Goal: Communication & Community: Answer question/provide support

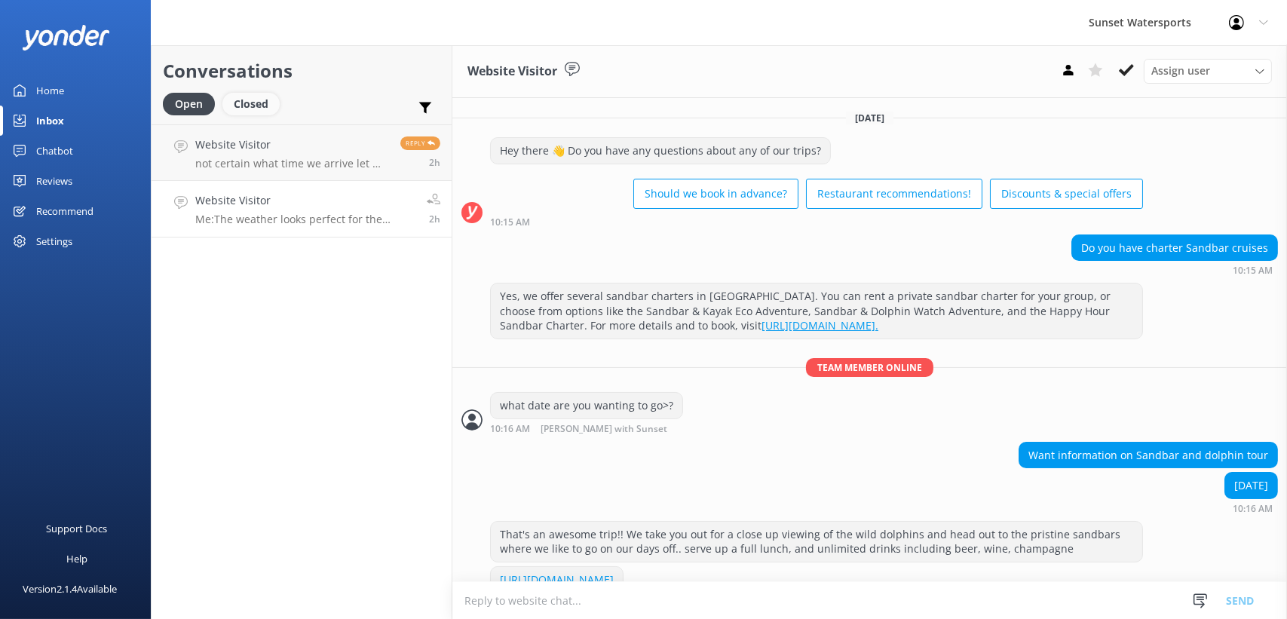
drag, startPoint x: 0, startPoint y: 0, endPoint x: 255, endPoint y: 104, distance: 275.4
click at [257, 104] on div "Closed" at bounding box center [250, 104] width 57 height 23
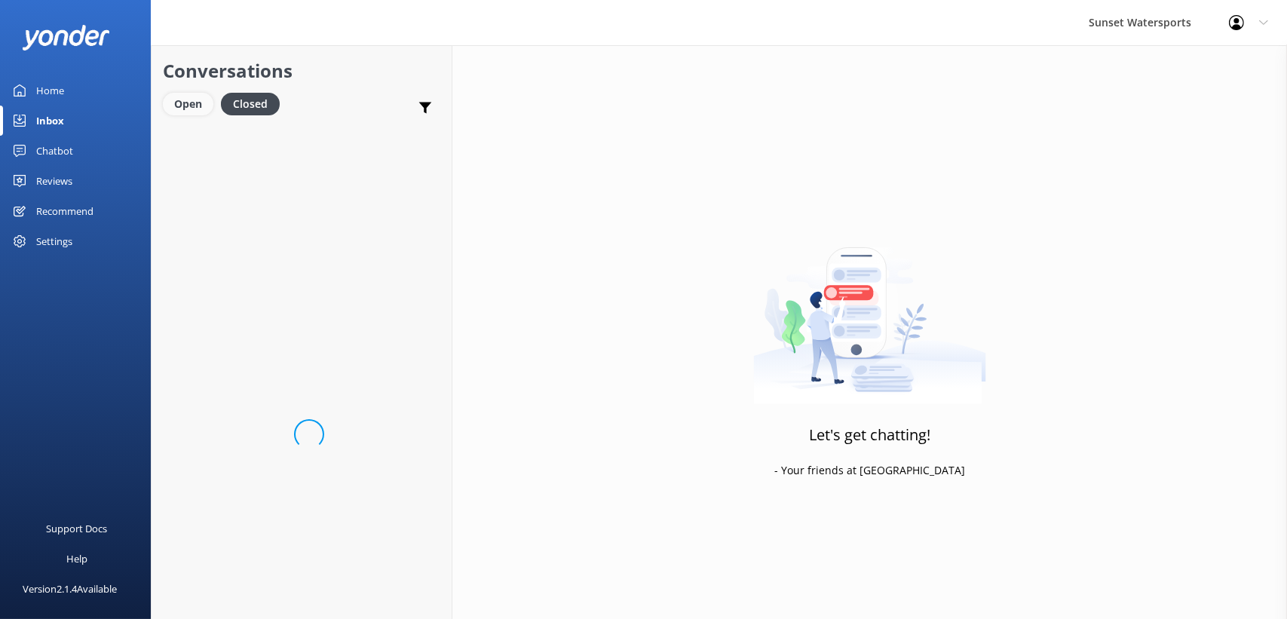
click at [198, 102] on div "Open" at bounding box center [188, 104] width 51 height 23
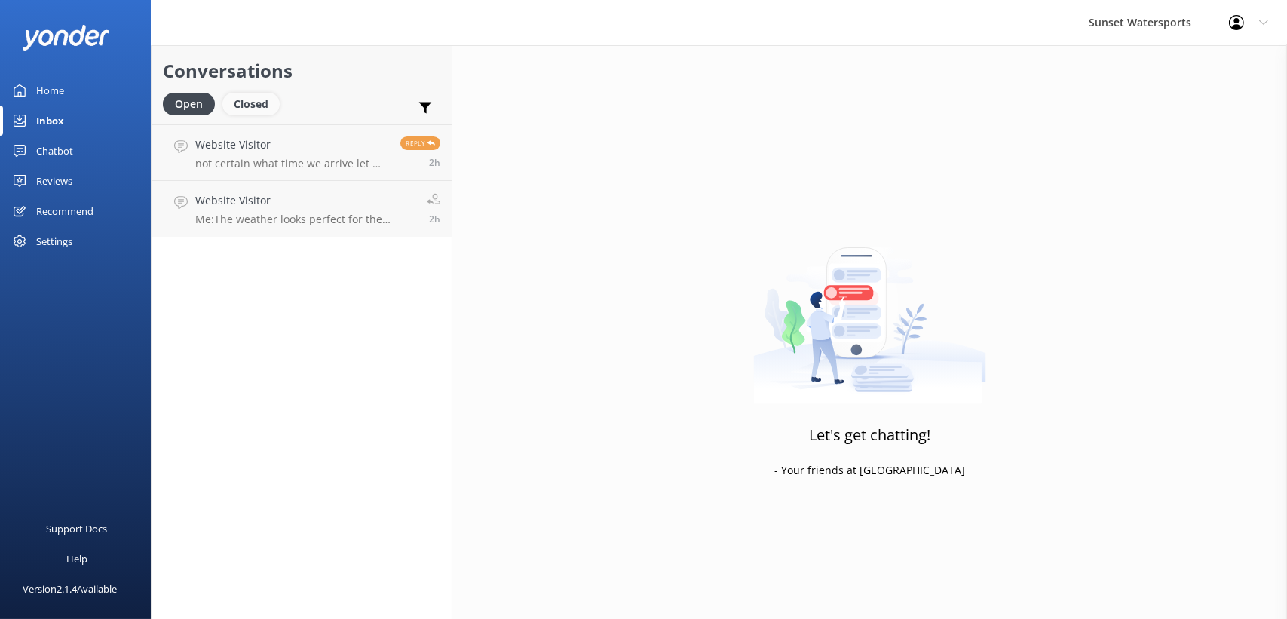
click at [255, 114] on div "Closed" at bounding box center [250, 104] width 57 height 23
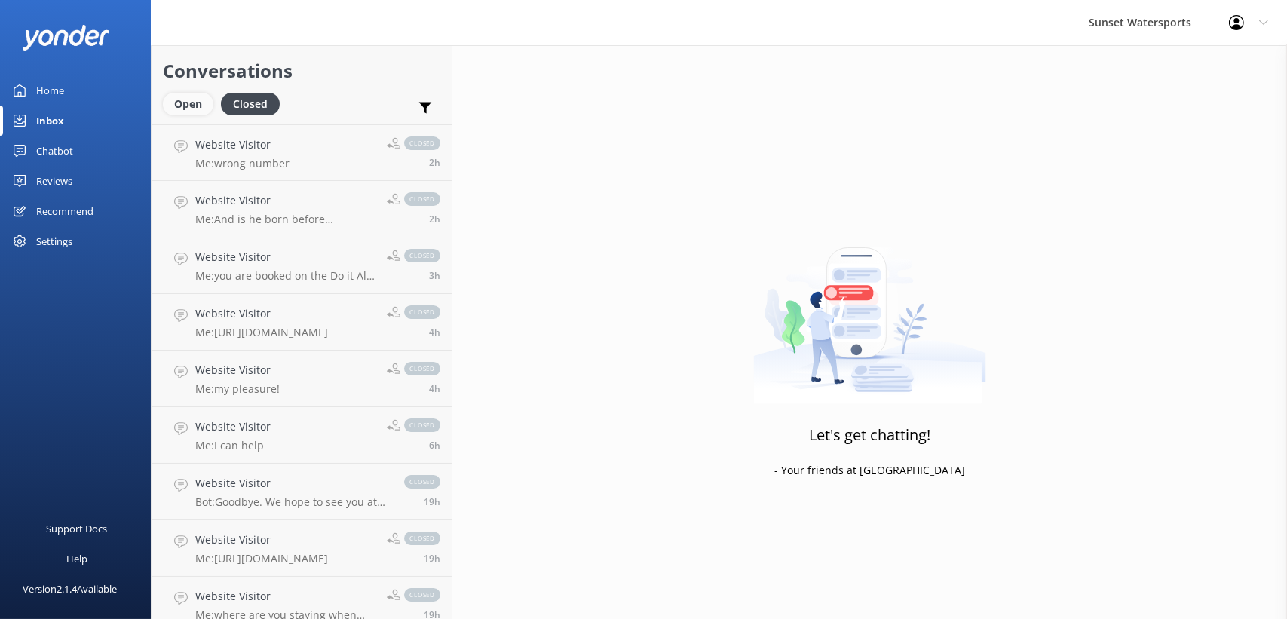
click at [199, 97] on div "Open" at bounding box center [188, 104] width 51 height 23
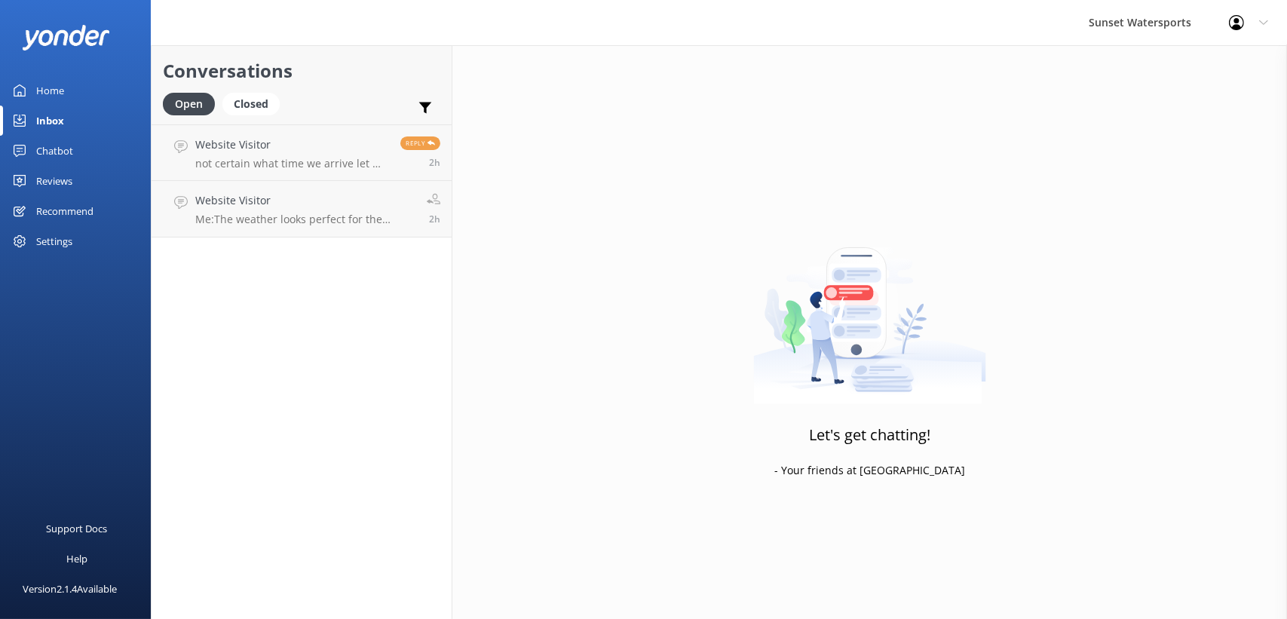
click at [44, 85] on div "Home" at bounding box center [50, 90] width 28 height 30
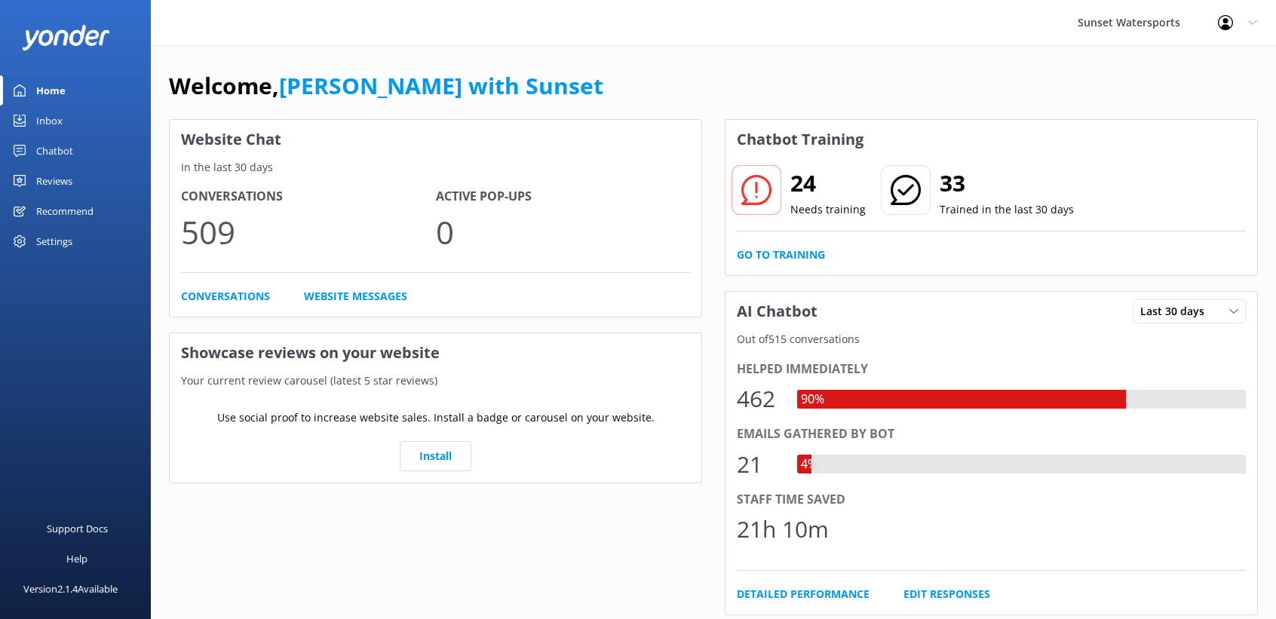
click at [48, 109] on div "Inbox" at bounding box center [49, 121] width 26 height 30
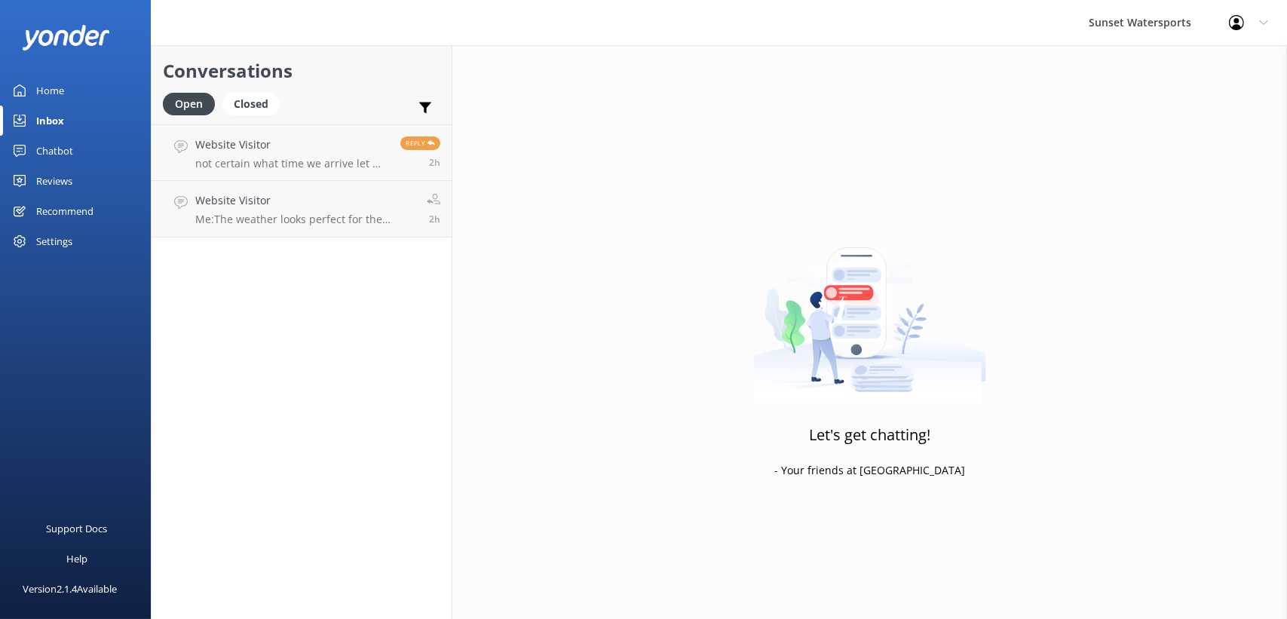
click at [48, 118] on div "Inbox" at bounding box center [50, 121] width 28 height 30
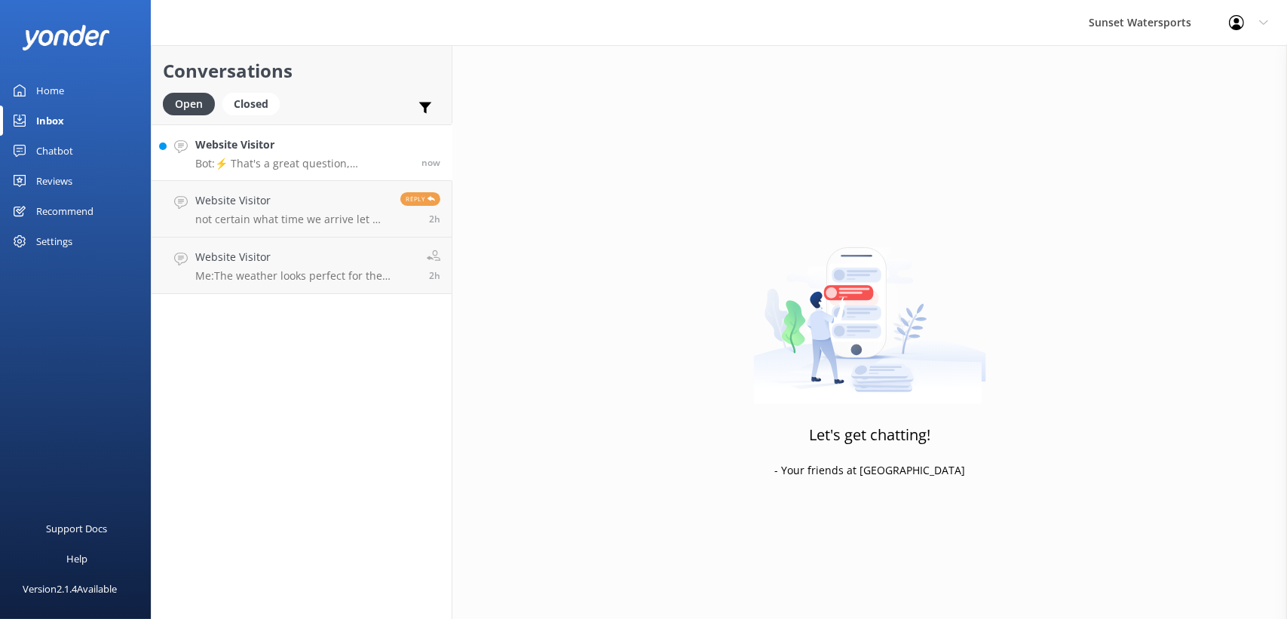
click at [280, 170] on p "Bot: ⚡ That's a great question, unfortunately I do not know the answer. I'm goi…" at bounding box center [302, 164] width 215 height 14
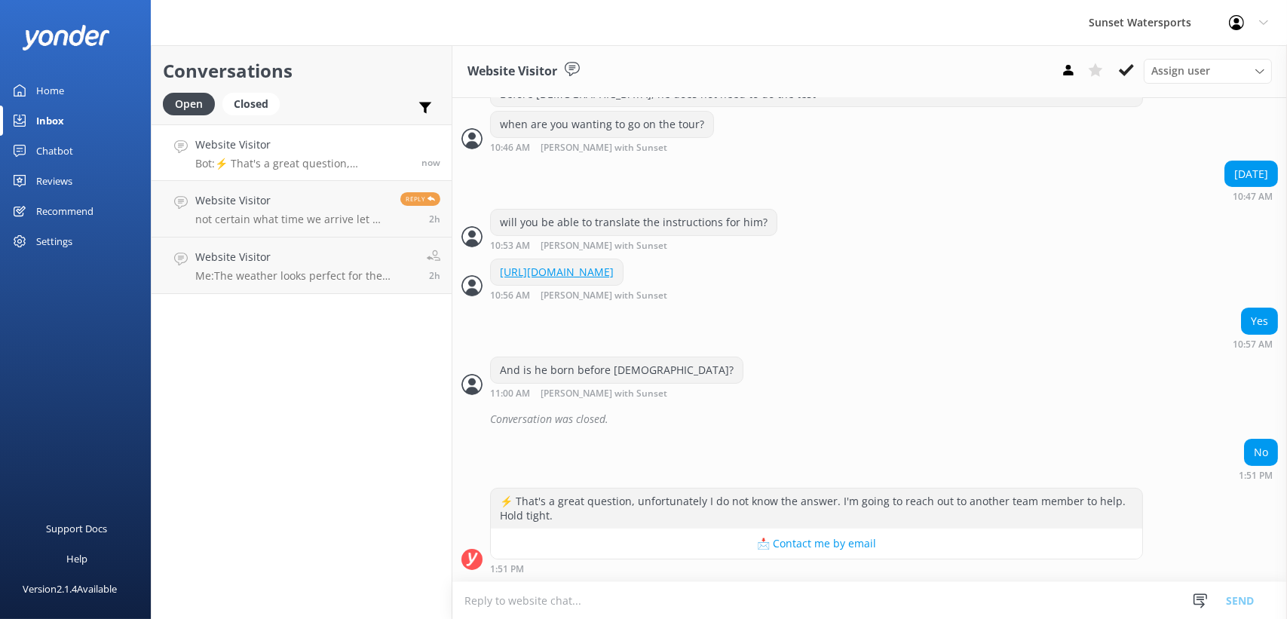
scroll to position [417, 0]
click at [564, 589] on textarea at bounding box center [870, 600] width 835 height 37
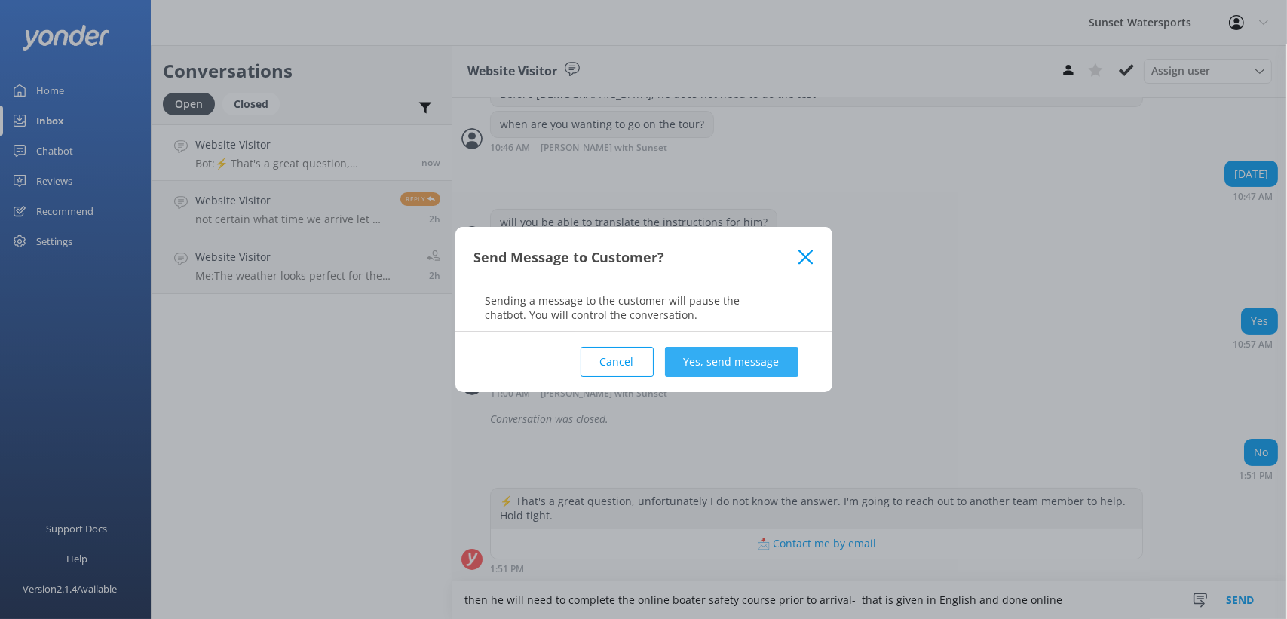
type textarea "then he will need to complete the online boater safety course prior to arrival-…"
click at [717, 350] on button "Yes, send message" at bounding box center [731, 362] width 133 height 30
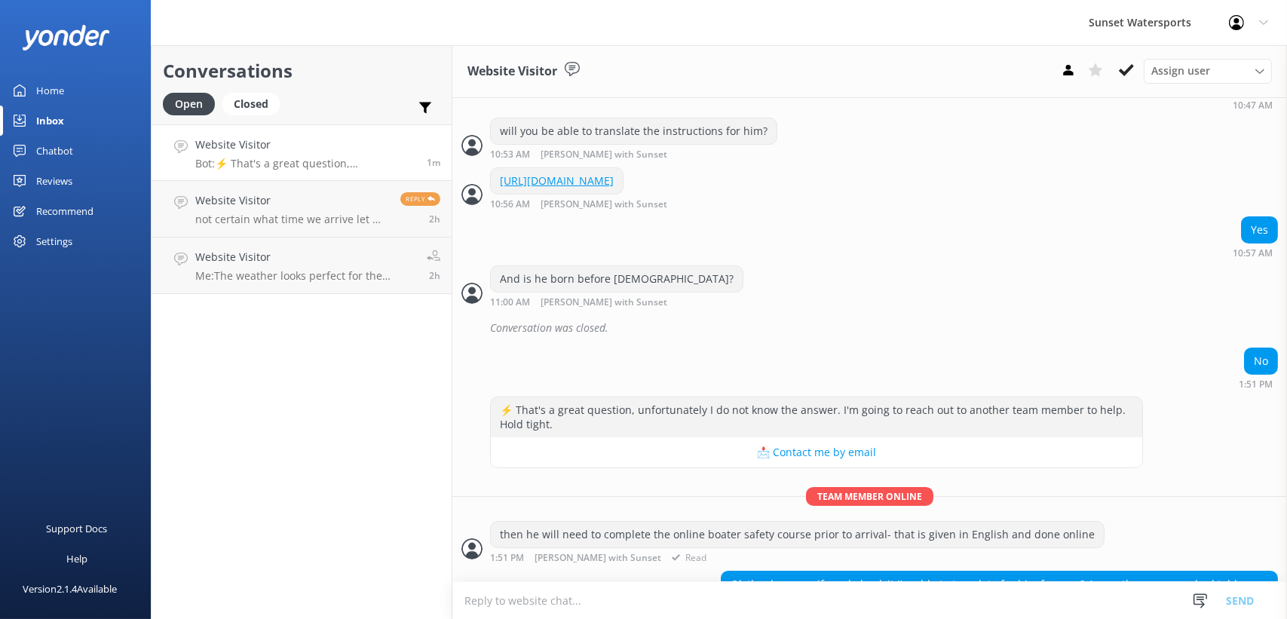
scroll to position [547, 0]
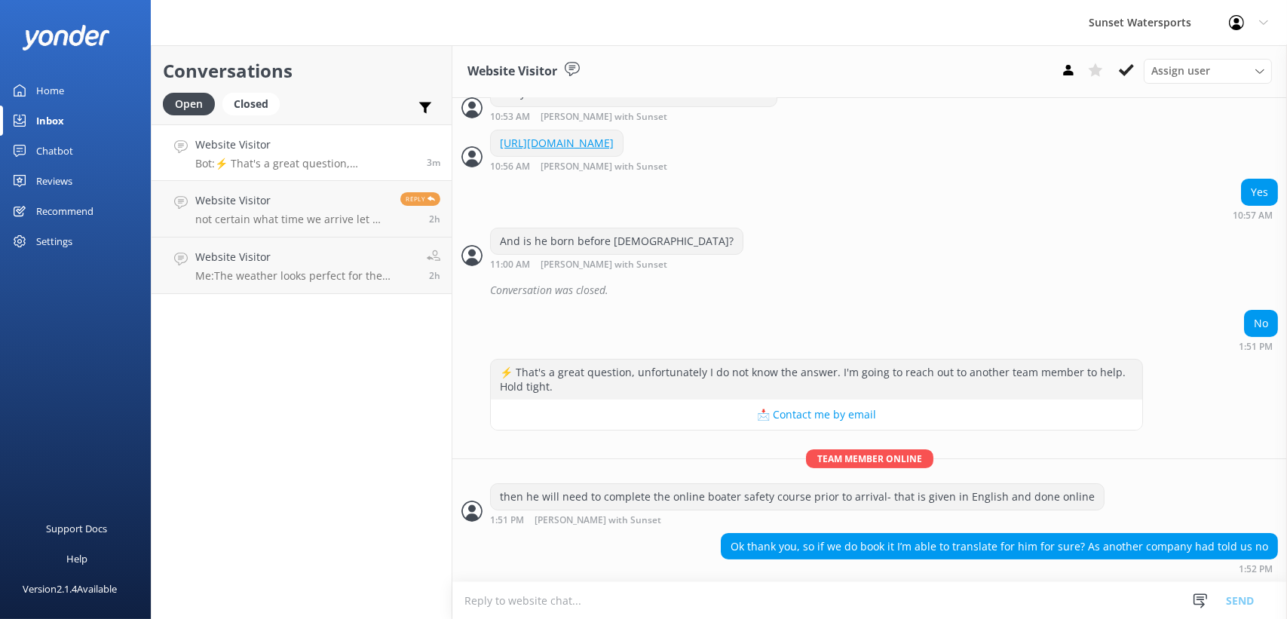
click at [572, 607] on textarea at bounding box center [870, 600] width 835 height 37
click at [509, 596] on textarea "As long as you can translate the instructions at the beginning, we should not h…" at bounding box center [870, 601] width 835 height 38
click at [514, 597] on textarea "As long as you can translate the instructions at the beginning, we should not h…" at bounding box center [870, 601] width 835 height 38
click at [1076, 593] on textarea "As long as the test is complete and you can translate the instructions at the b…" at bounding box center [870, 601] width 835 height 38
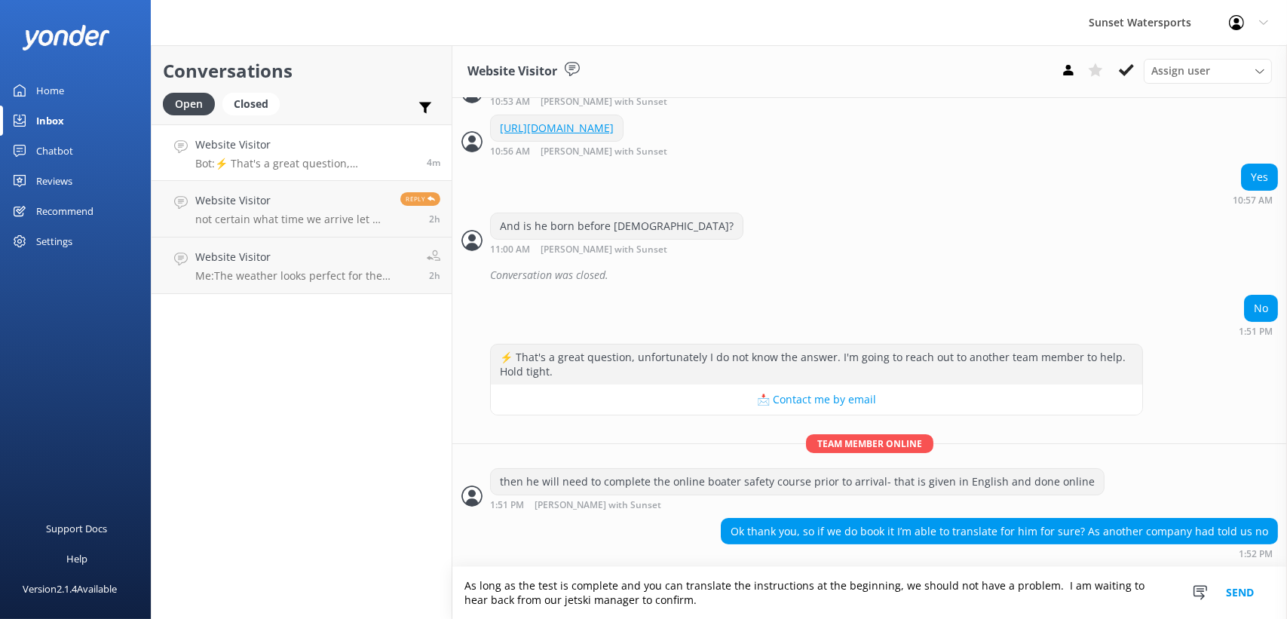
type textarea "As long as the test is complete and you can translate the instructions at the b…"
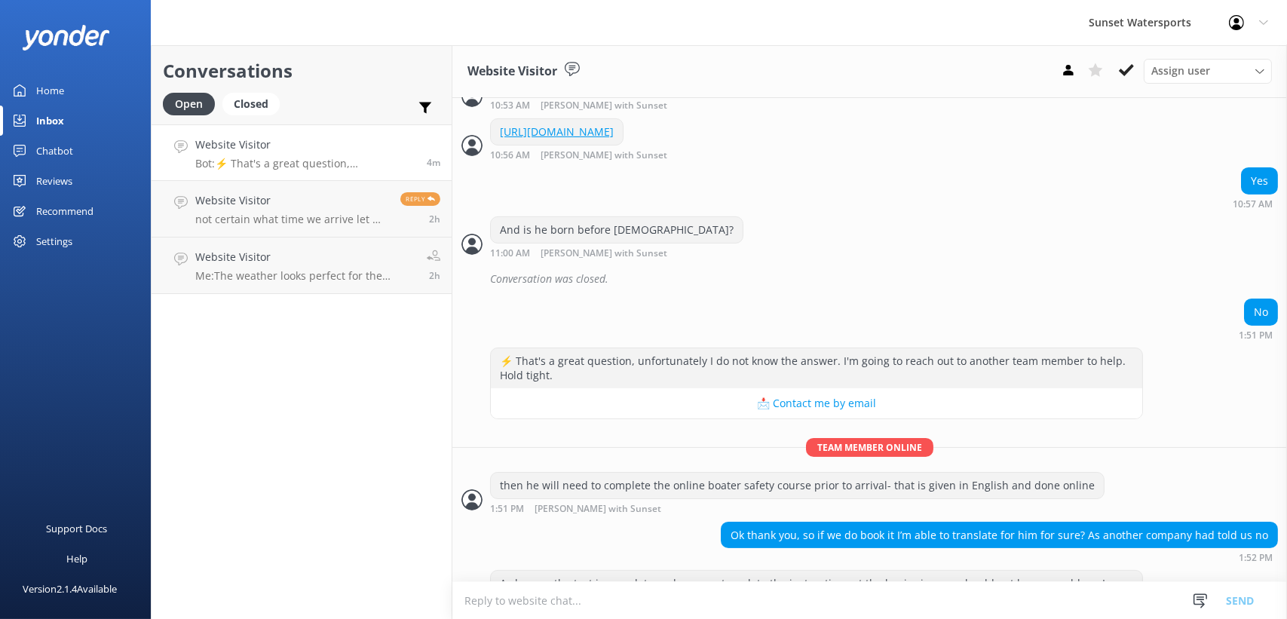
scroll to position [609, 0]
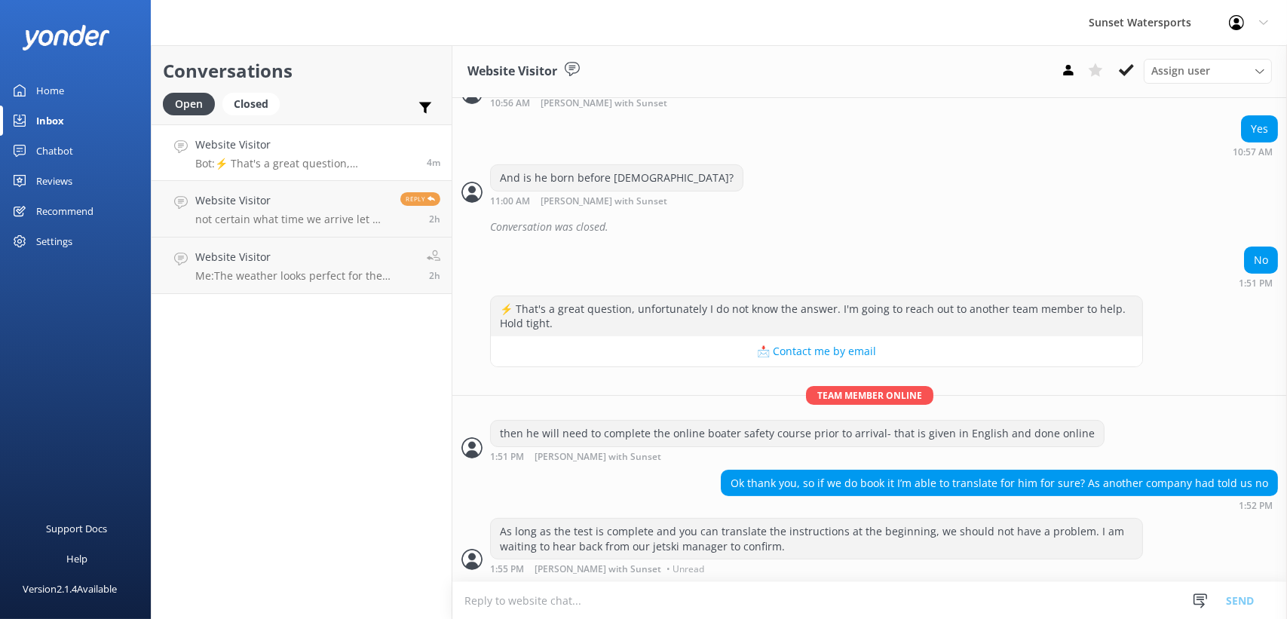
click at [598, 598] on textarea at bounding box center [870, 600] width 835 height 37
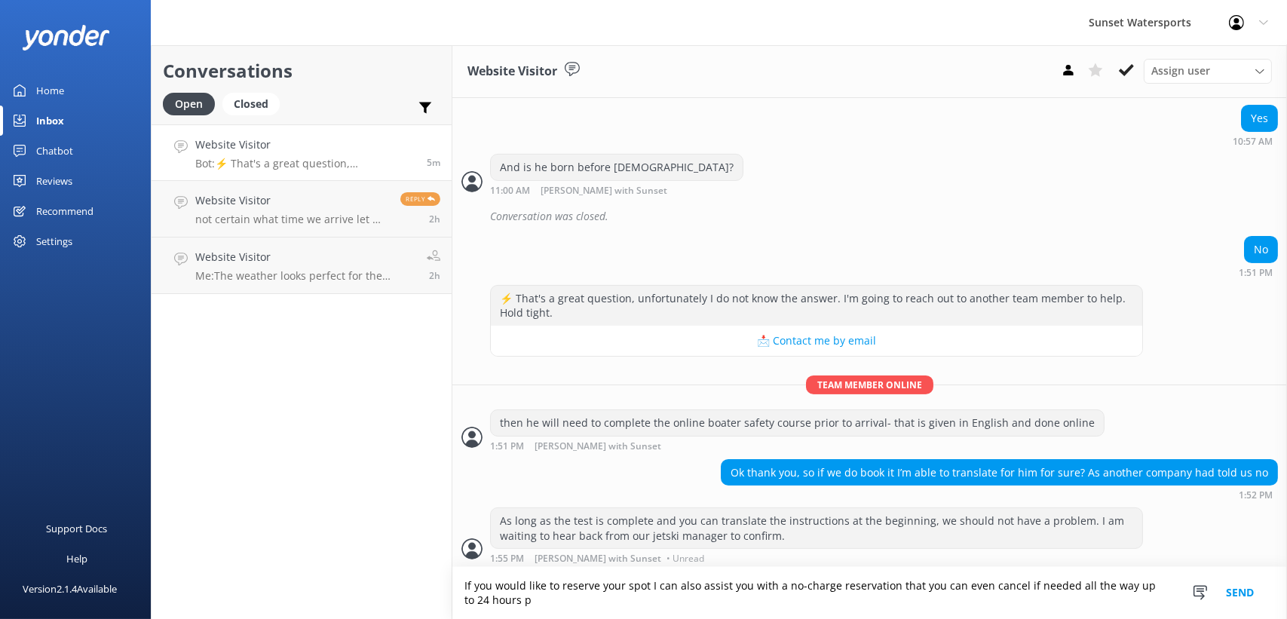
scroll to position [624, 0]
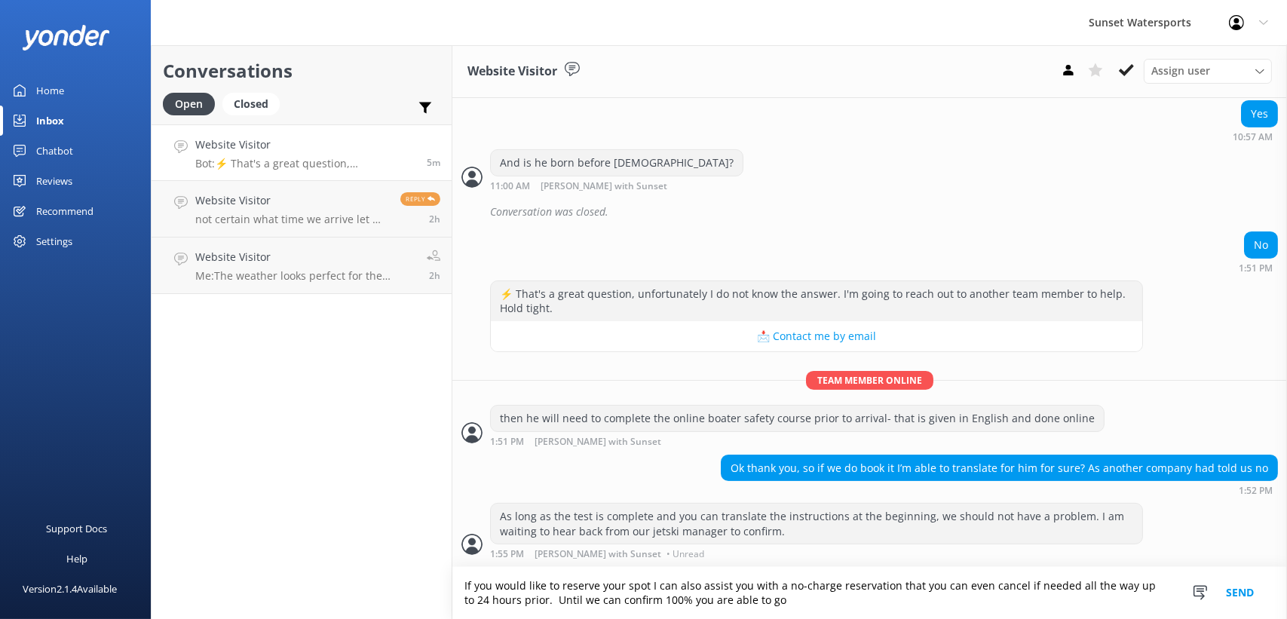
type textarea "If you would like to reserve your spot I can also assist you with a no-charge r…"
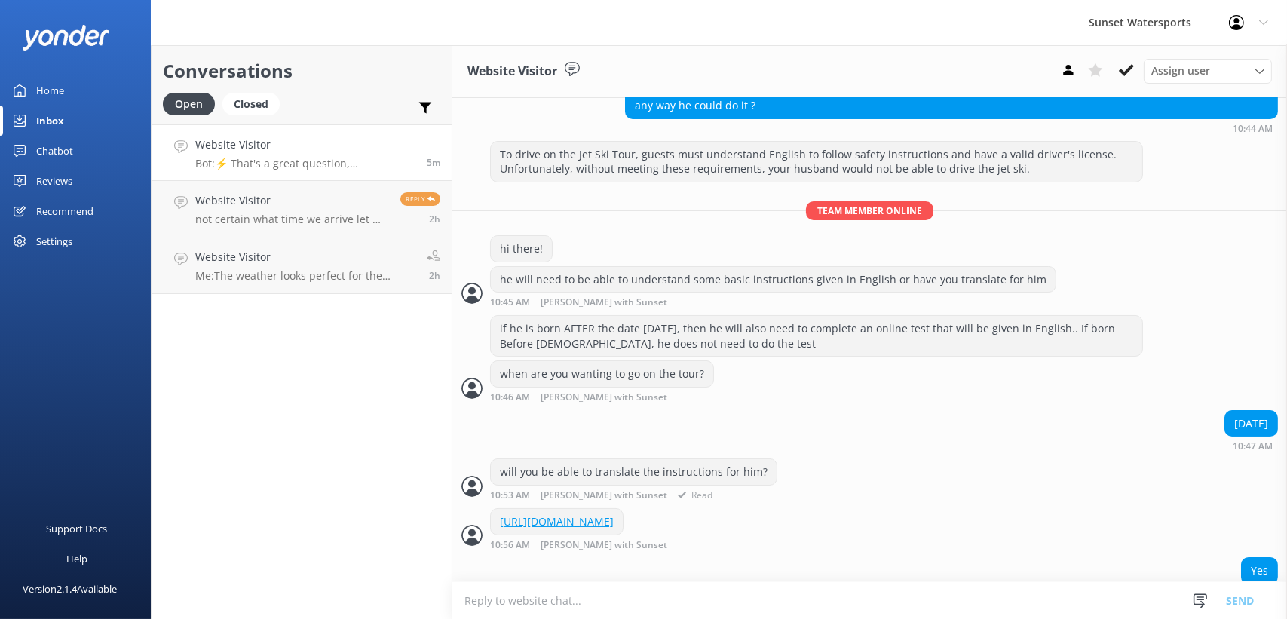
scroll to position [226, 0]
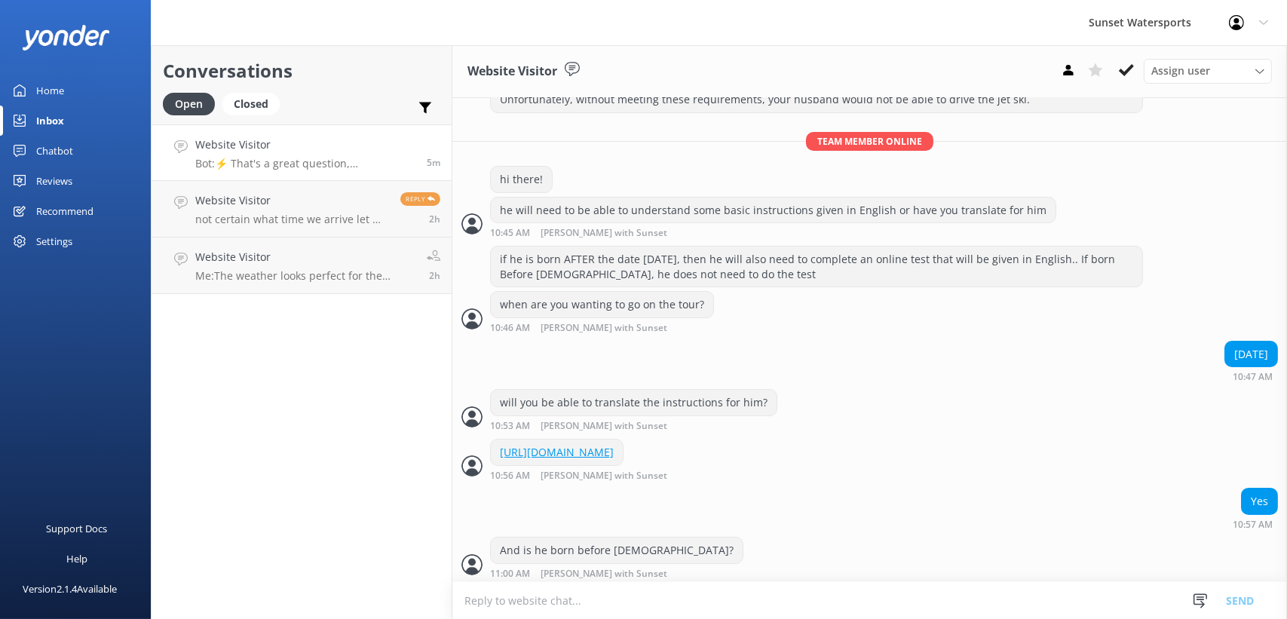
click at [535, 598] on textarea at bounding box center [870, 600] width 835 height 37
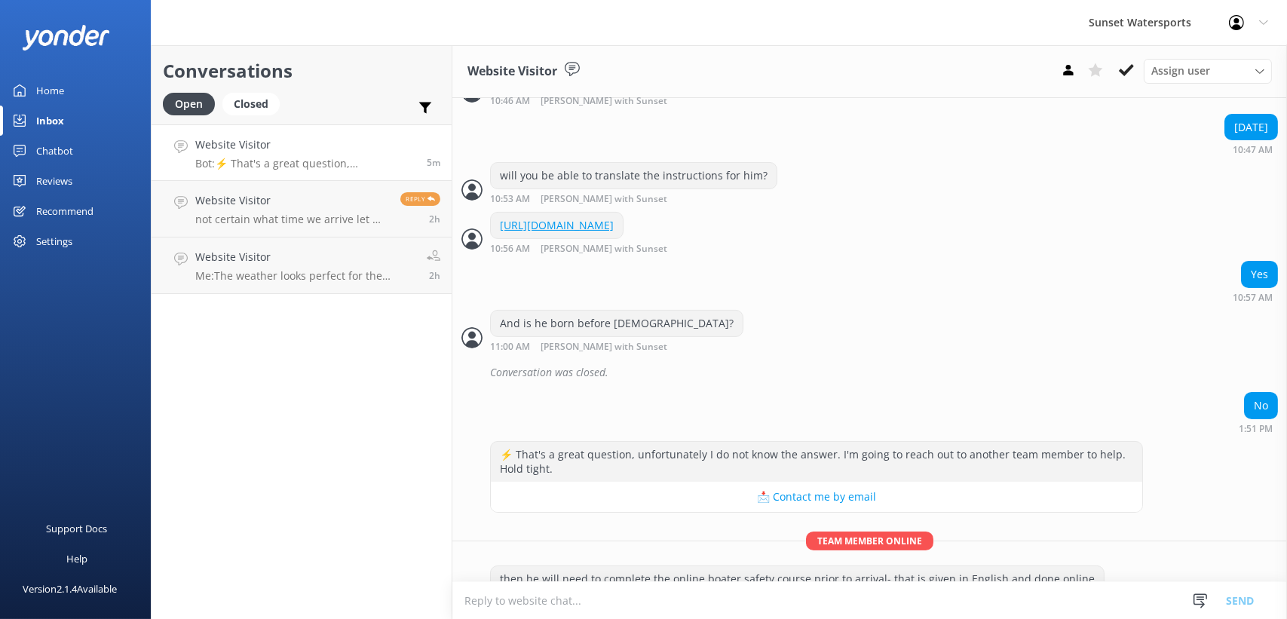
scroll to position [673, 0]
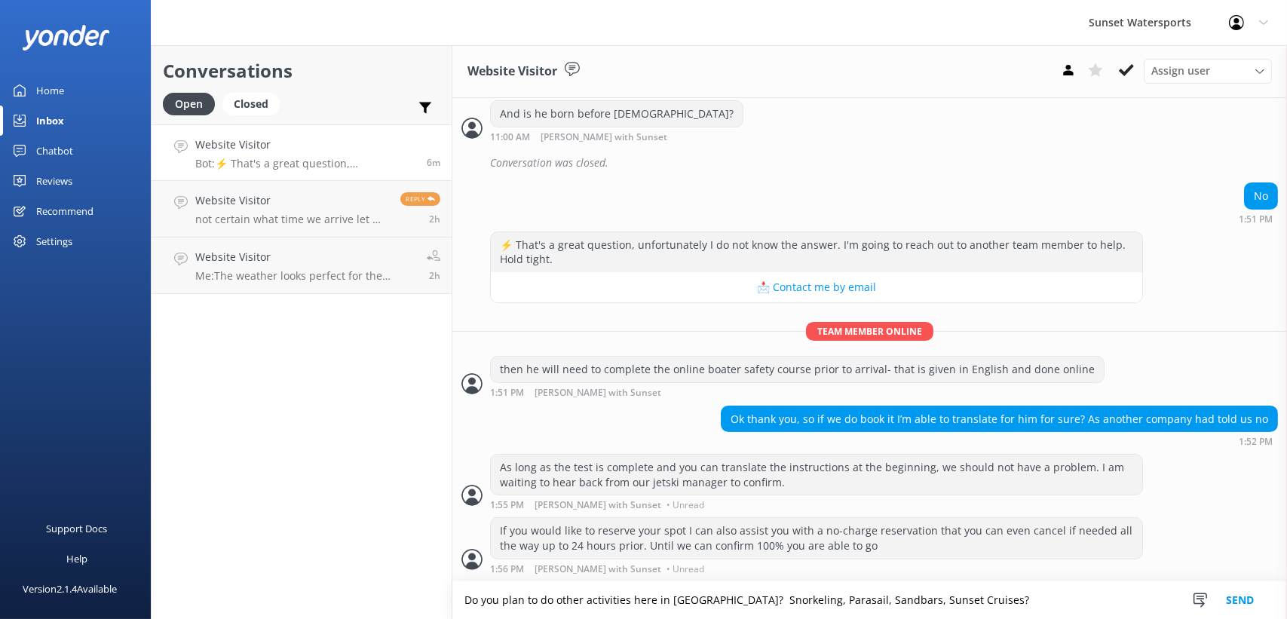
type textarea "Do you plan to do other activities here in [GEOGRAPHIC_DATA]? Snorkeling, Paras…"
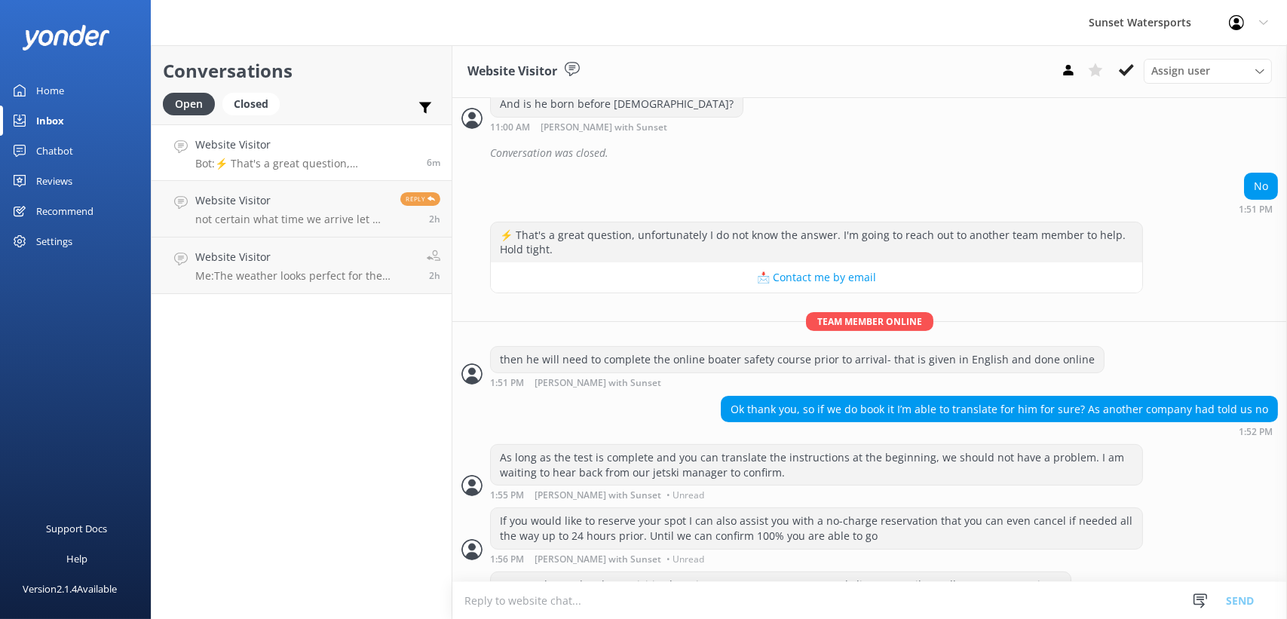
scroll to position [722, 0]
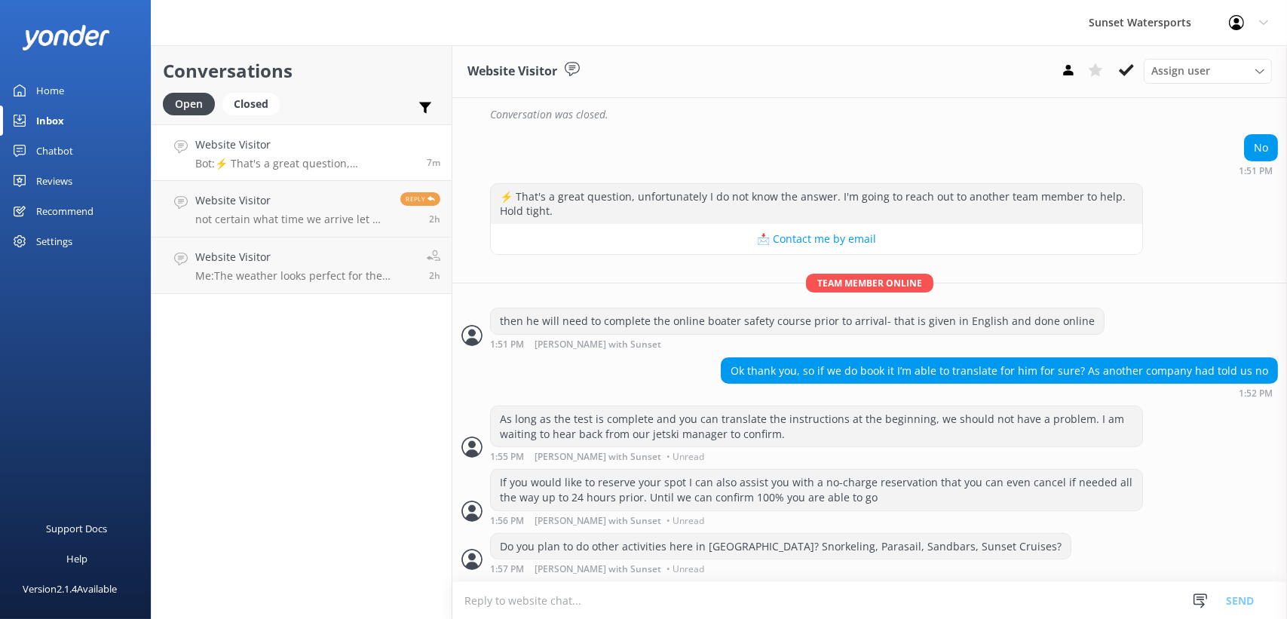
click at [598, 591] on textarea at bounding box center [870, 600] width 835 height 37
type textarea "sorry, unfortunately they say he must be able to speak English to operate the j…"
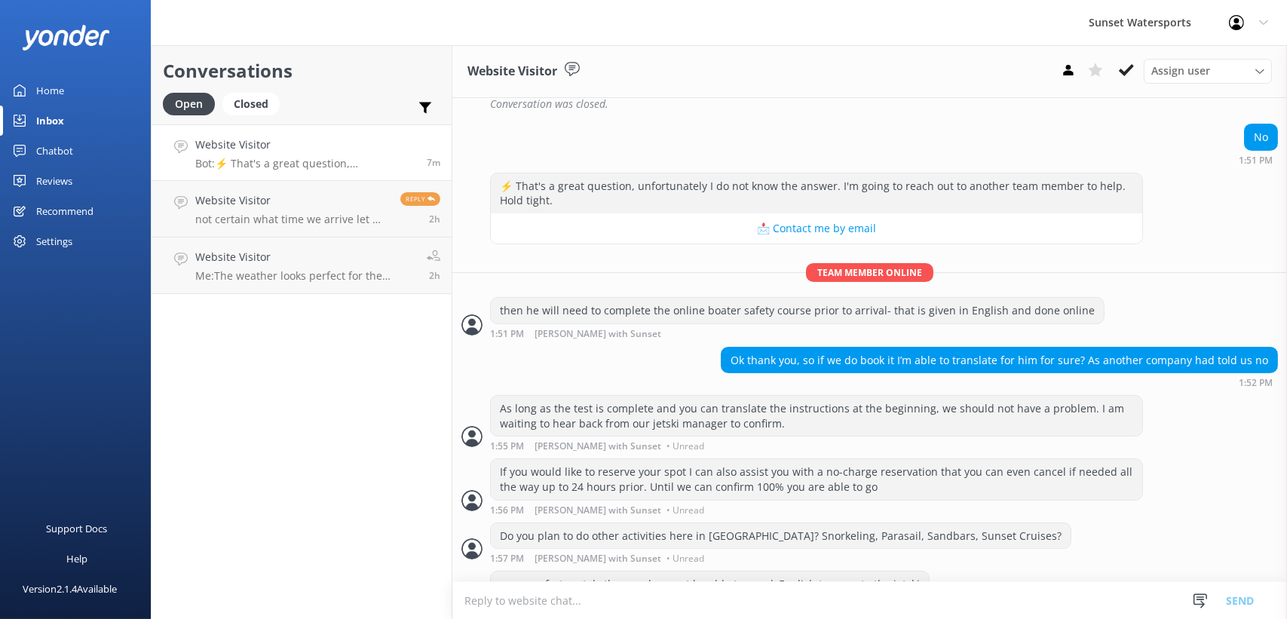
scroll to position [770, 0]
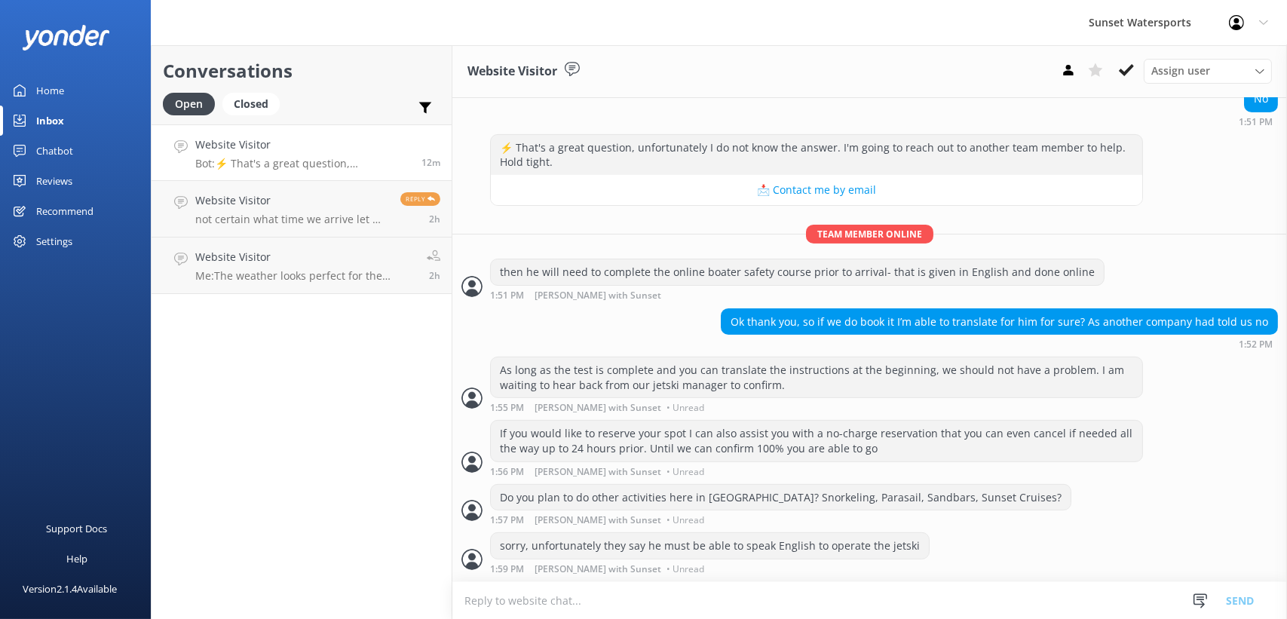
click at [361, 178] on link "Website Visitor Bot: ⚡ That's a great question, unfortunately I do not know the…" at bounding box center [302, 152] width 300 height 57
click at [1122, 60] on button at bounding box center [1126, 70] width 27 height 23
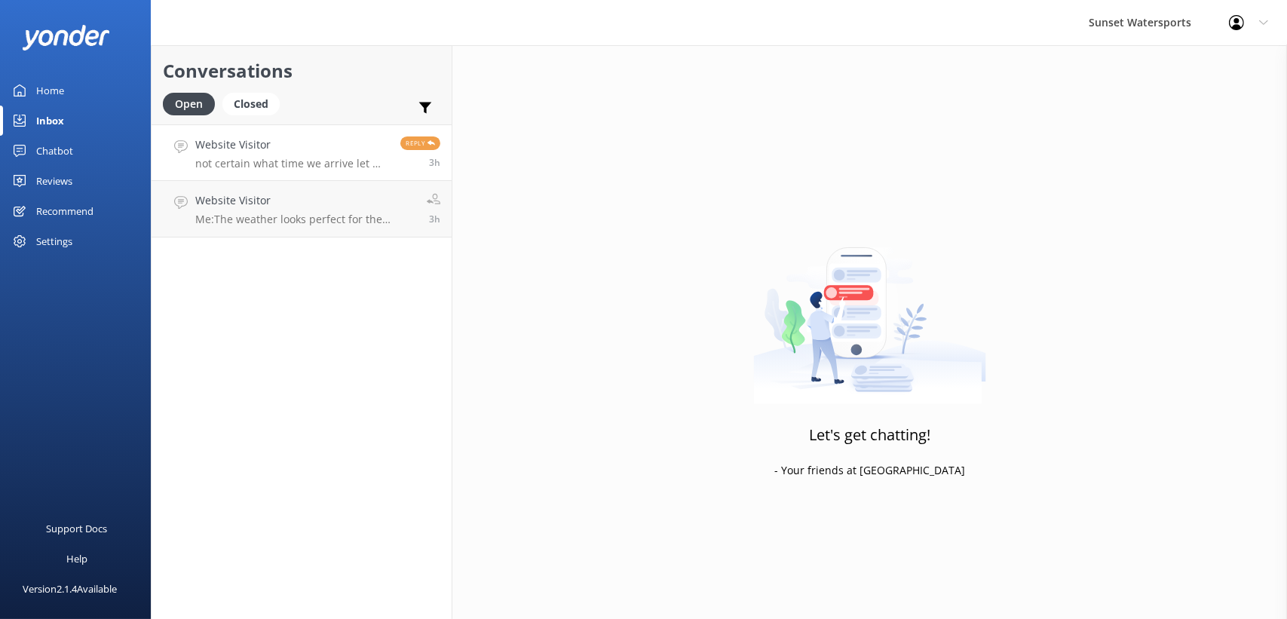
click at [321, 162] on p "not certain what time we arrive let me confirm" at bounding box center [292, 164] width 194 height 14
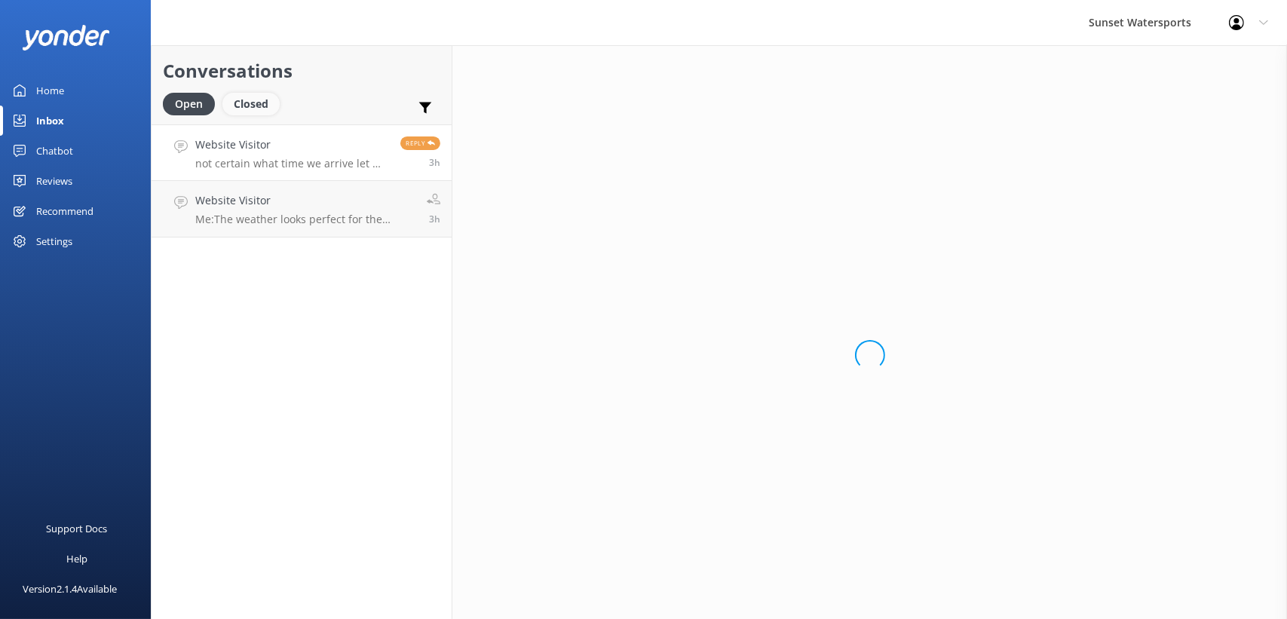
click at [261, 107] on div "Closed" at bounding box center [250, 104] width 57 height 23
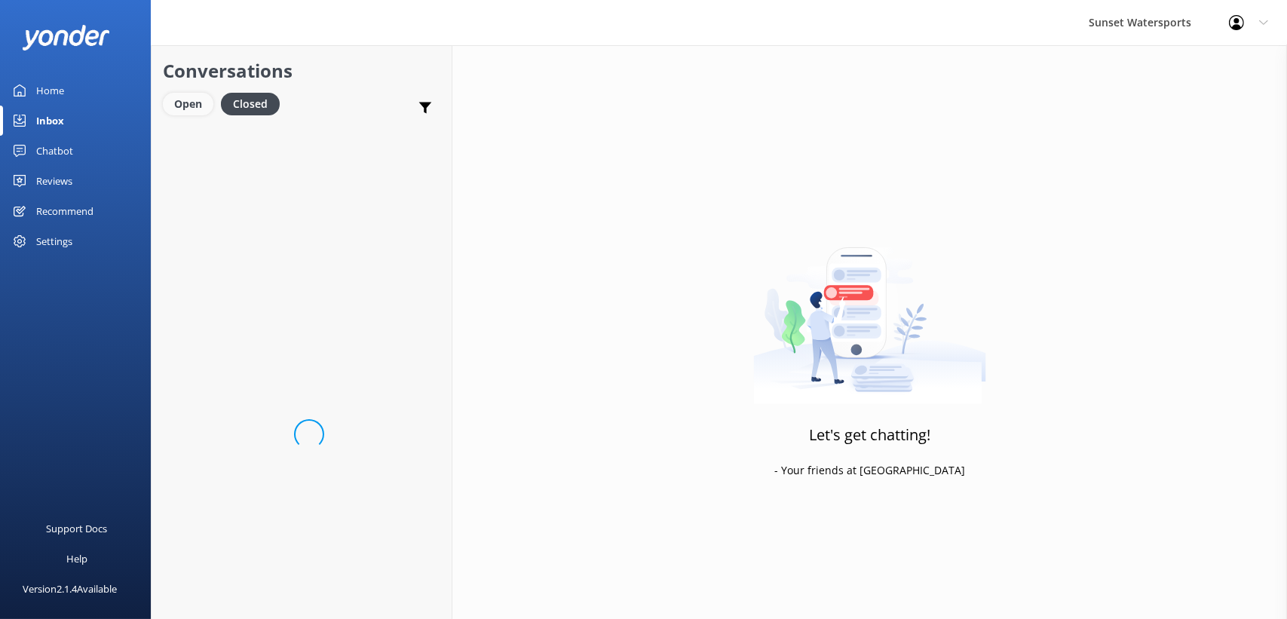
click at [210, 110] on div "Open" at bounding box center [188, 104] width 51 height 23
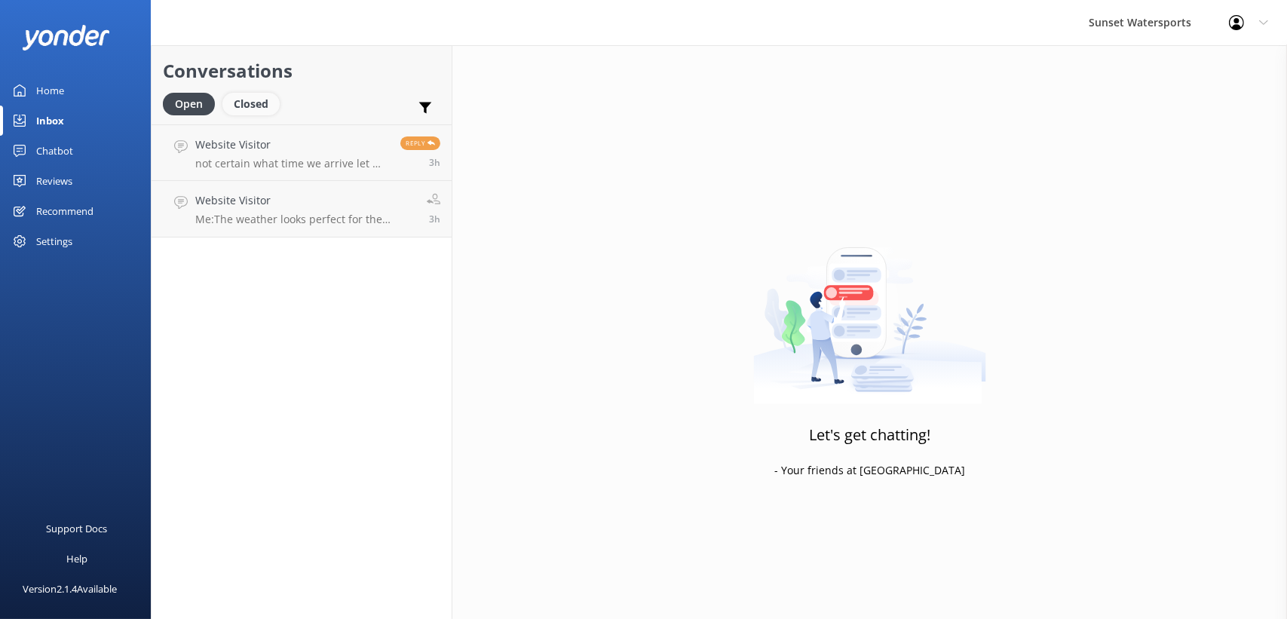
click at [254, 98] on div "Closed" at bounding box center [250, 104] width 57 height 23
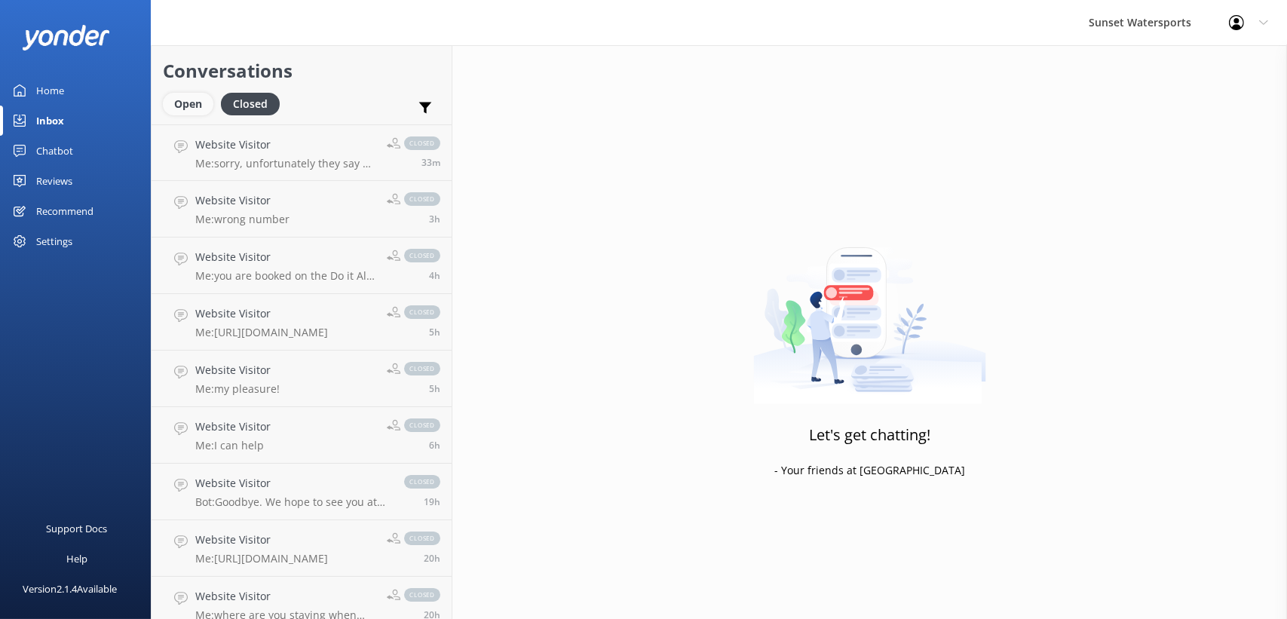
click at [176, 100] on div "Open" at bounding box center [188, 104] width 51 height 23
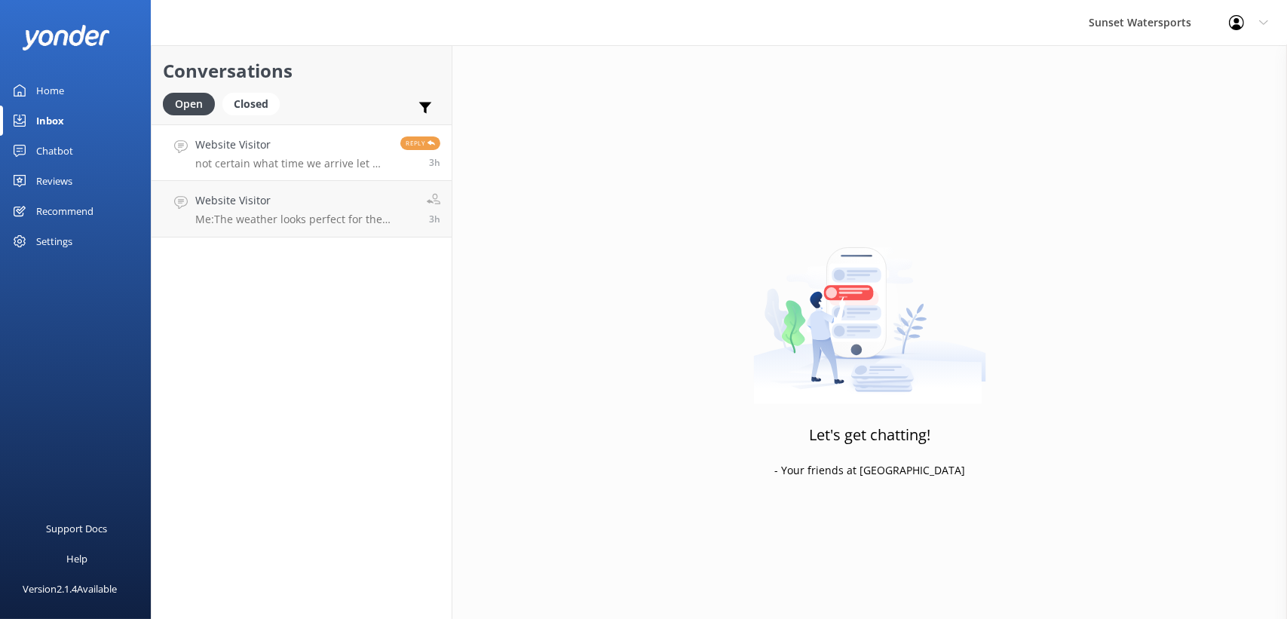
click at [245, 165] on p "not certain what time we arrive let me confirm" at bounding box center [292, 164] width 194 height 14
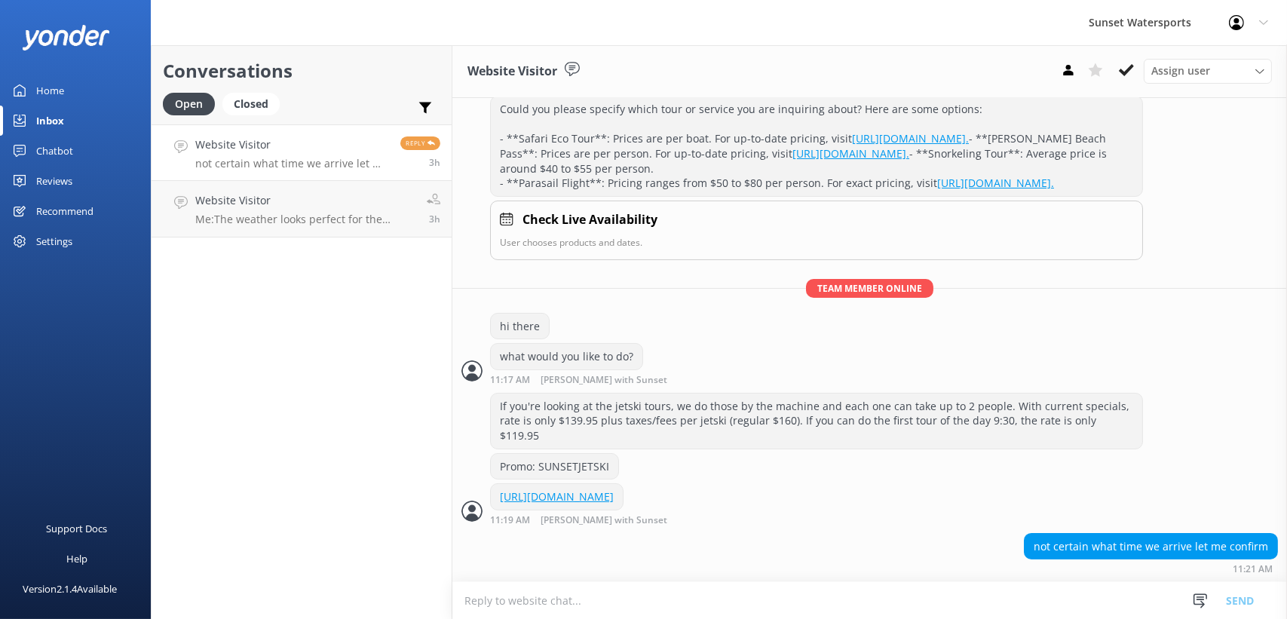
scroll to position [229, 0]
click at [336, 225] on p "Me: The weather looks perfect for the sandbars [DATE]-- Do you have any other q…" at bounding box center [305, 220] width 220 height 14
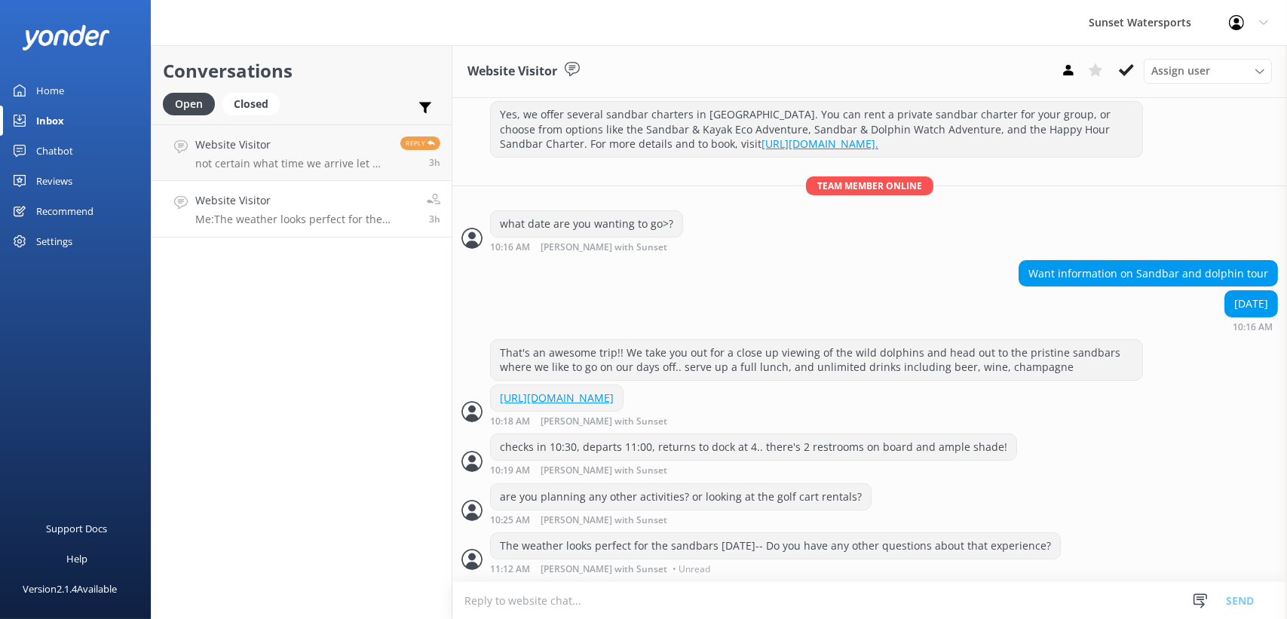
scroll to position [194, 0]
click at [1125, 69] on icon at bounding box center [1126, 70] width 15 height 15
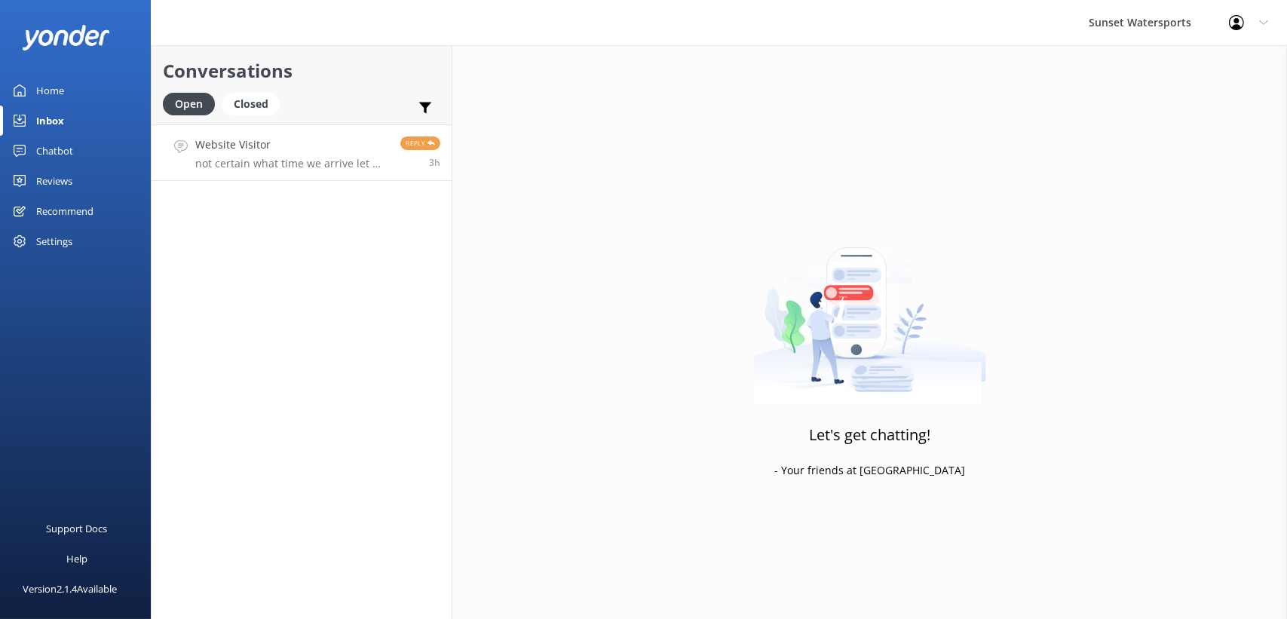
click at [352, 137] on h4 "Website Visitor" at bounding box center [292, 145] width 194 height 17
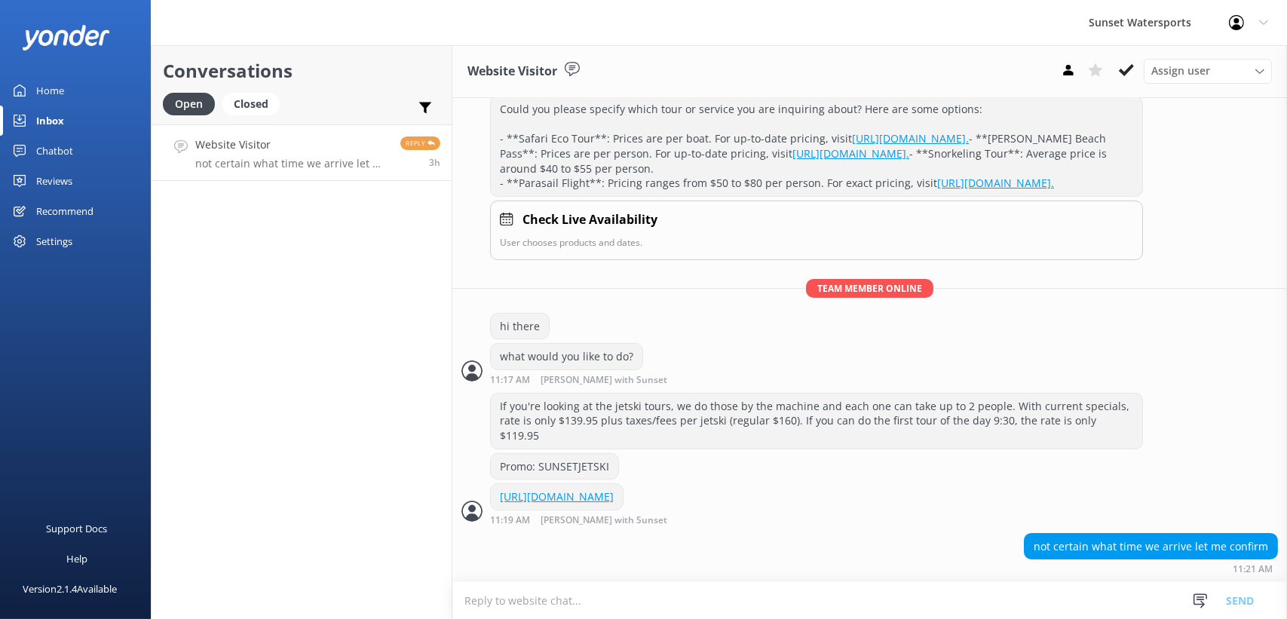
scroll to position [229, 0]
click at [1127, 70] on use at bounding box center [1126, 70] width 15 height 12
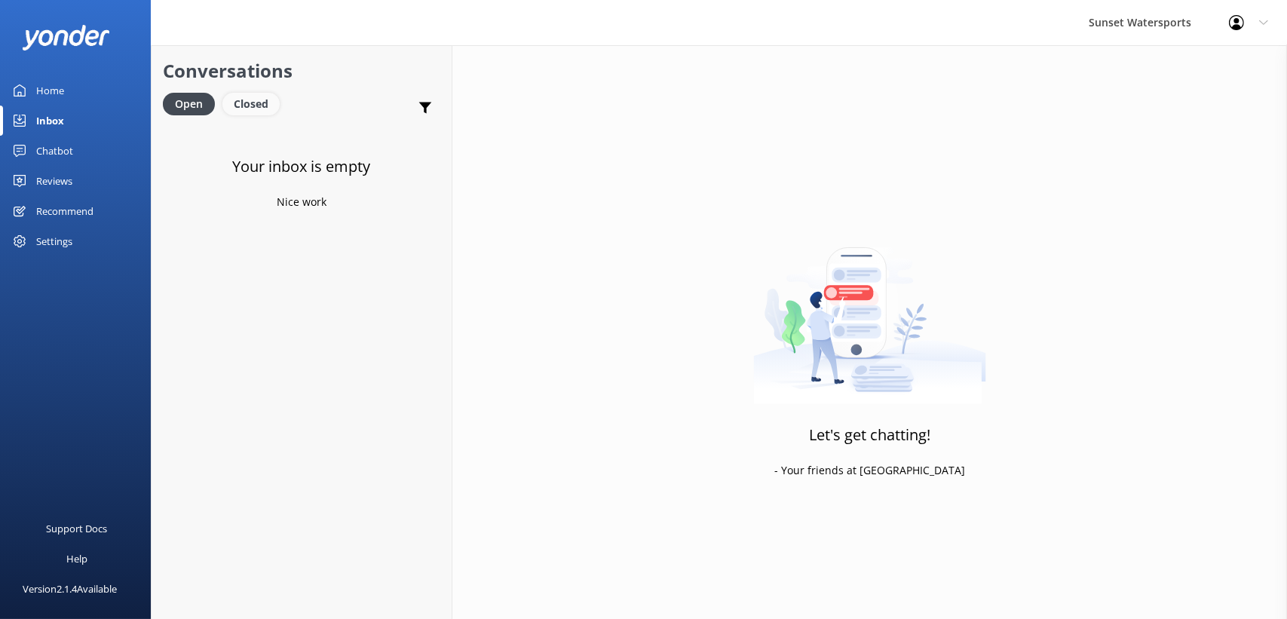
click at [262, 104] on div "Closed" at bounding box center [250, 104] width 57 height 23
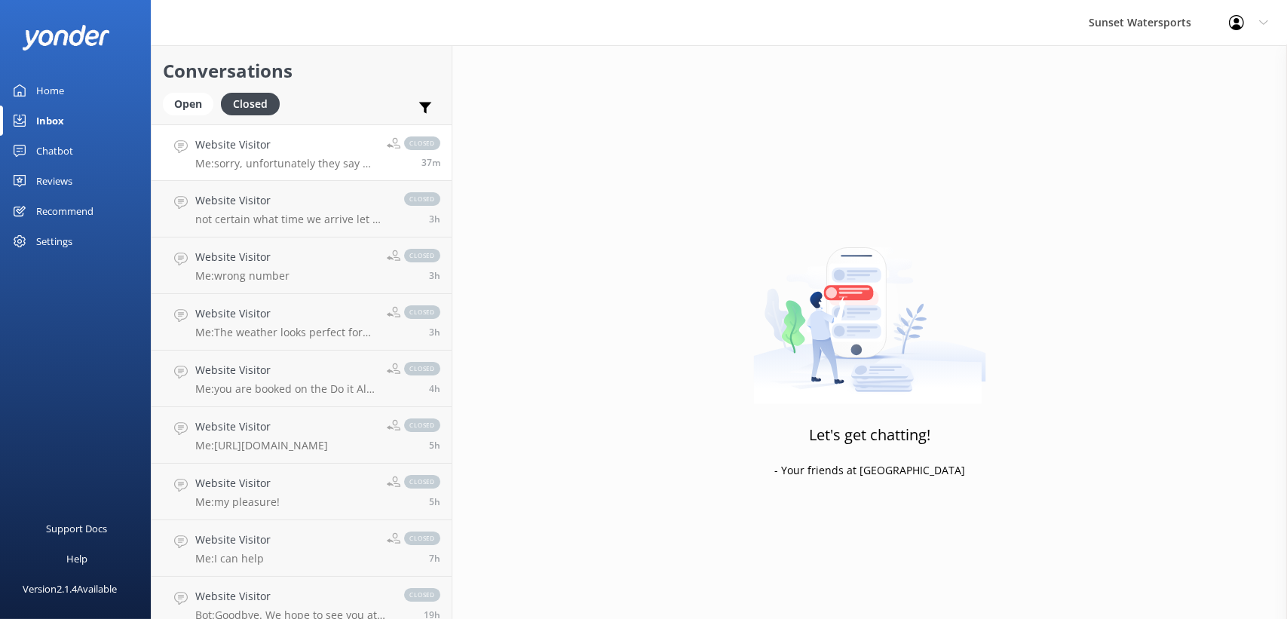
click at [251, 155] on div "Website Visitor Me: sorry, unfortunately they say he must be able to speak Engl…" at bounding box center [285, 153] width 180 height 32
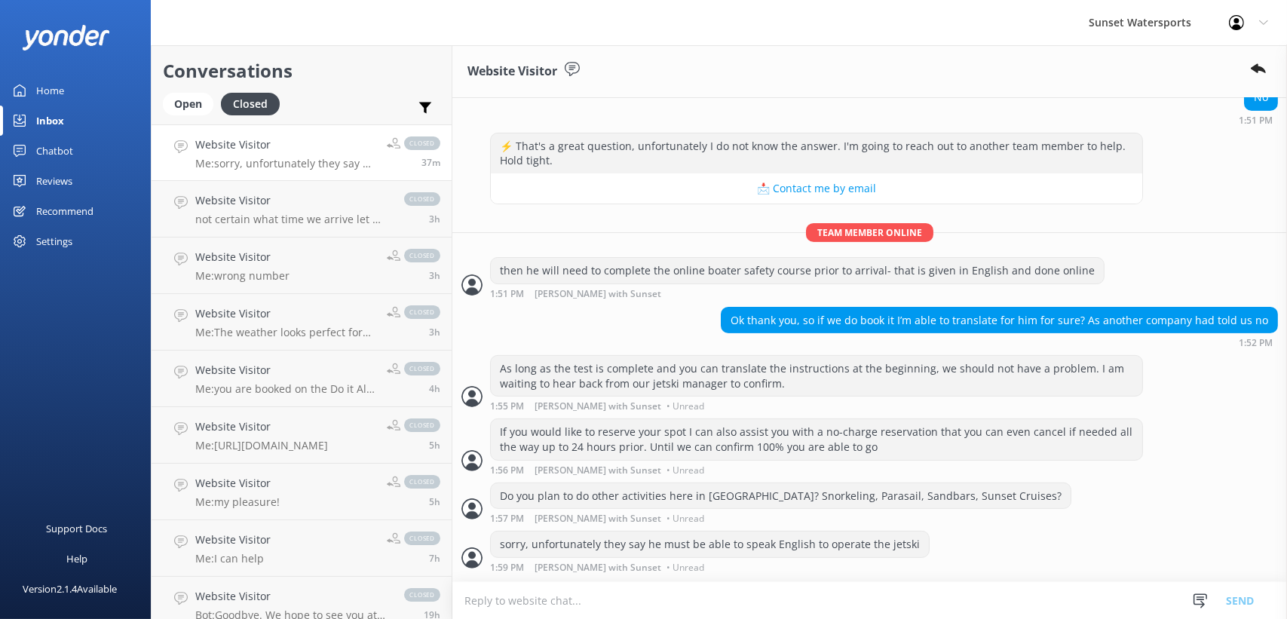
scroll to position [803, 0]
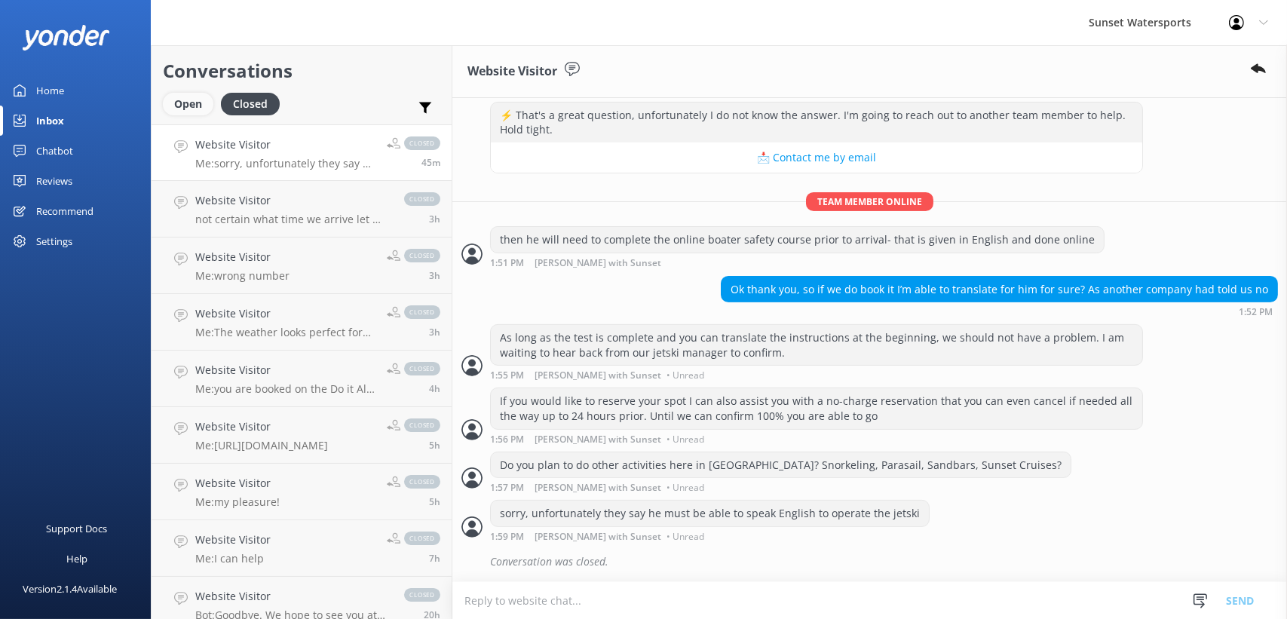
click at [184, 97] on div "Open" at bounding box center [188, 104] width 51 height 23
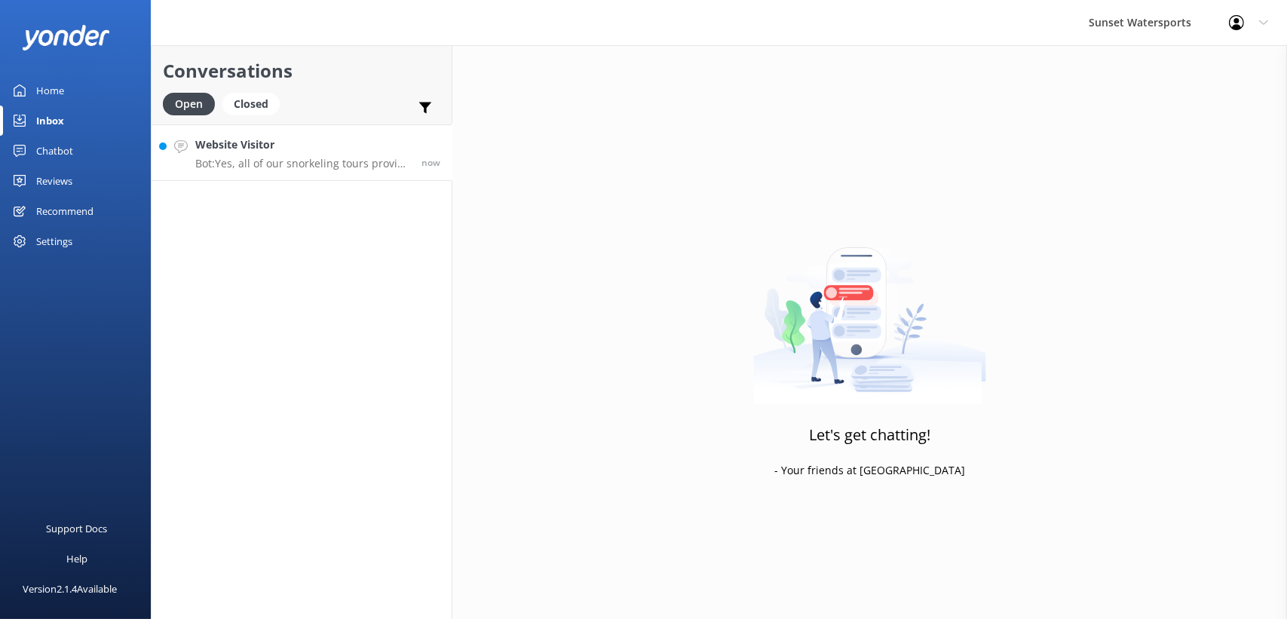
click at [262, 151] on h4 "Website Visitor" at bounding box center [302, 145] width 215 height 17
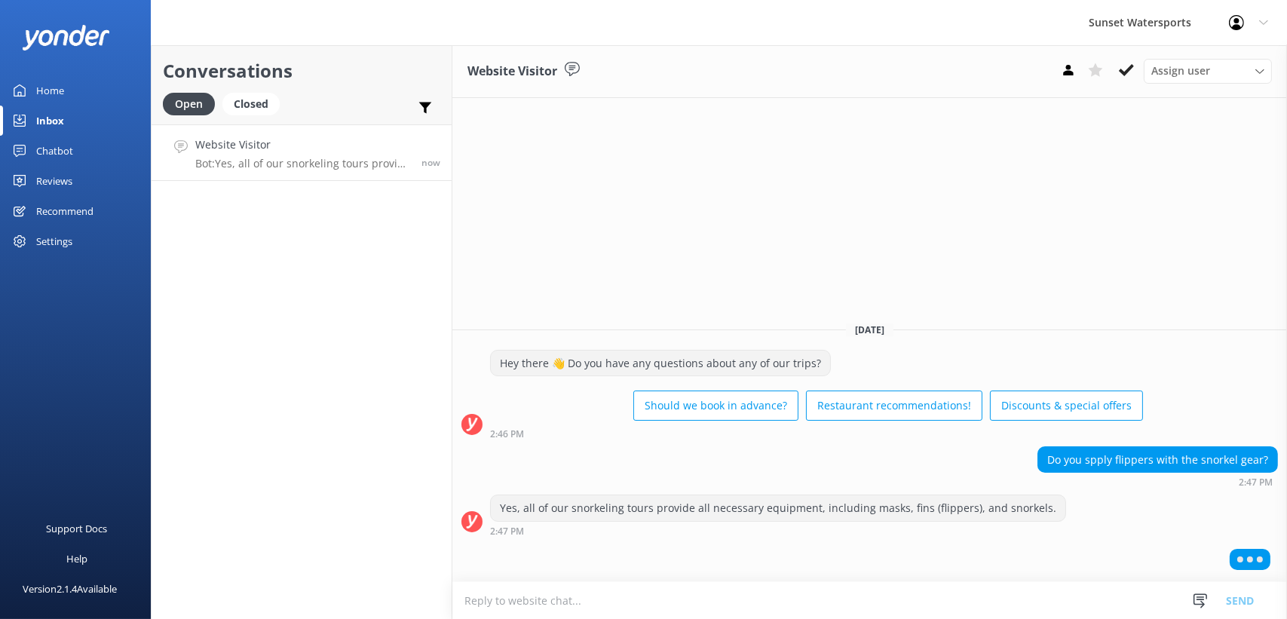
click at [545, 599] on textarea at bounding box center [870, 600] width 835 height 37
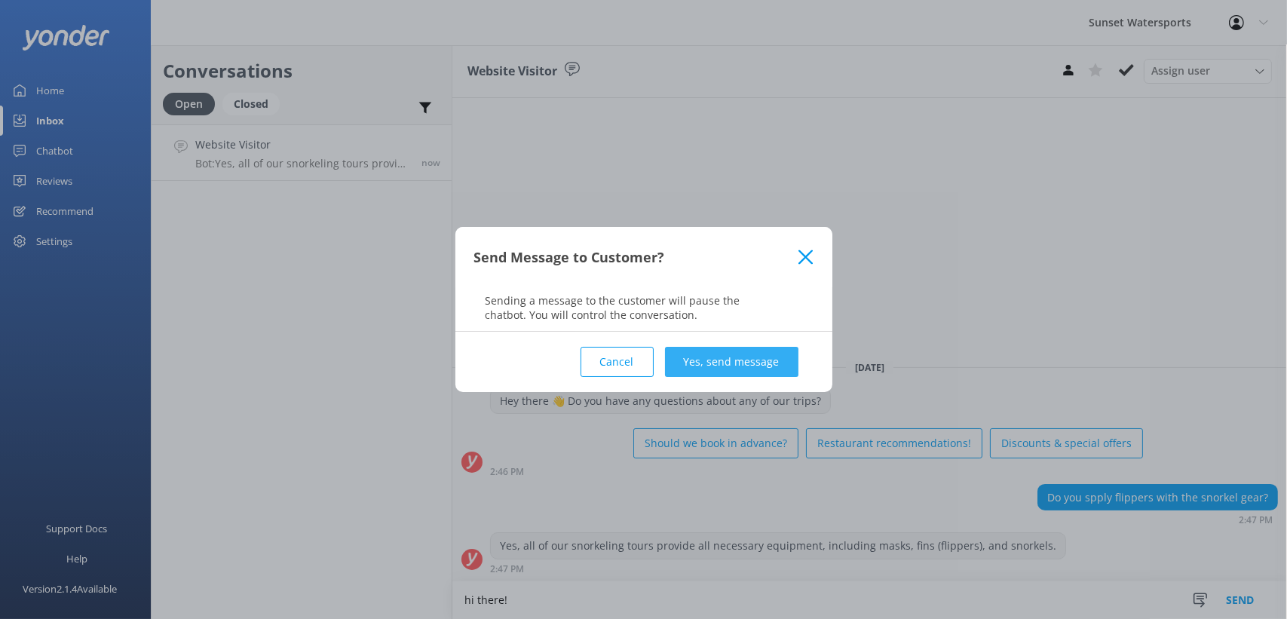
type textarea "hi there!"
click at [720, 372] on button "Yes, send message" at bounding box center [731, 362] width 133 height 30
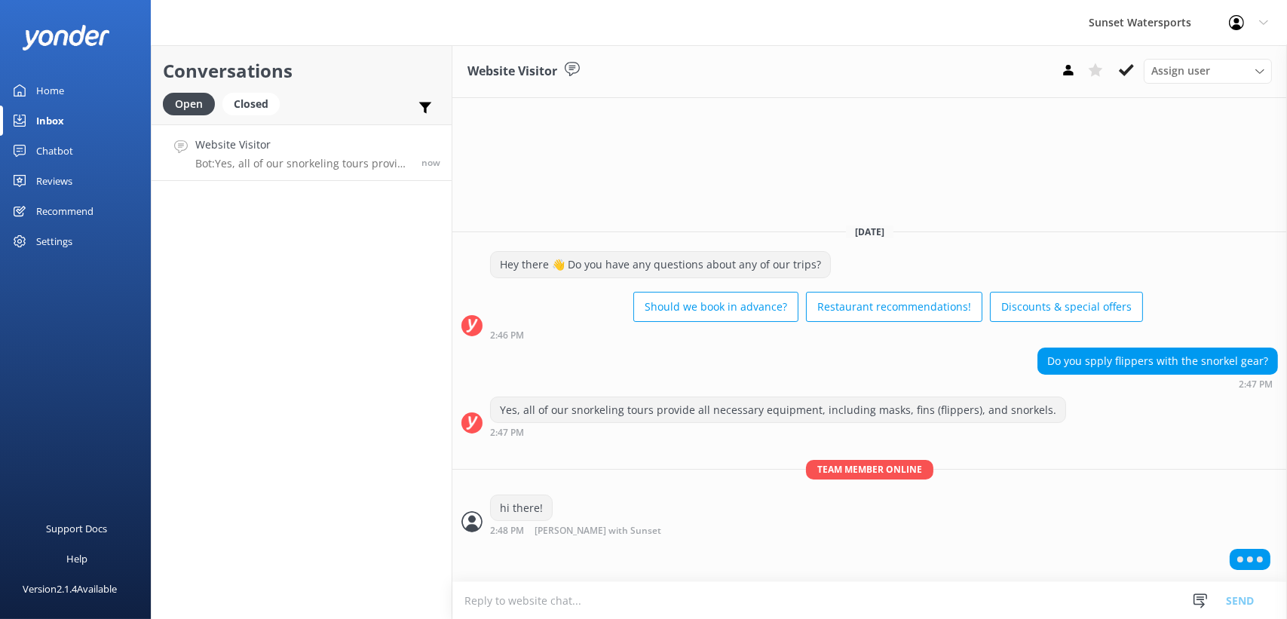
click at [465, 597] on textarea at bounding box center [870, 600] width 835 height 37
type textarea "Which trip in particular are you interested in?"
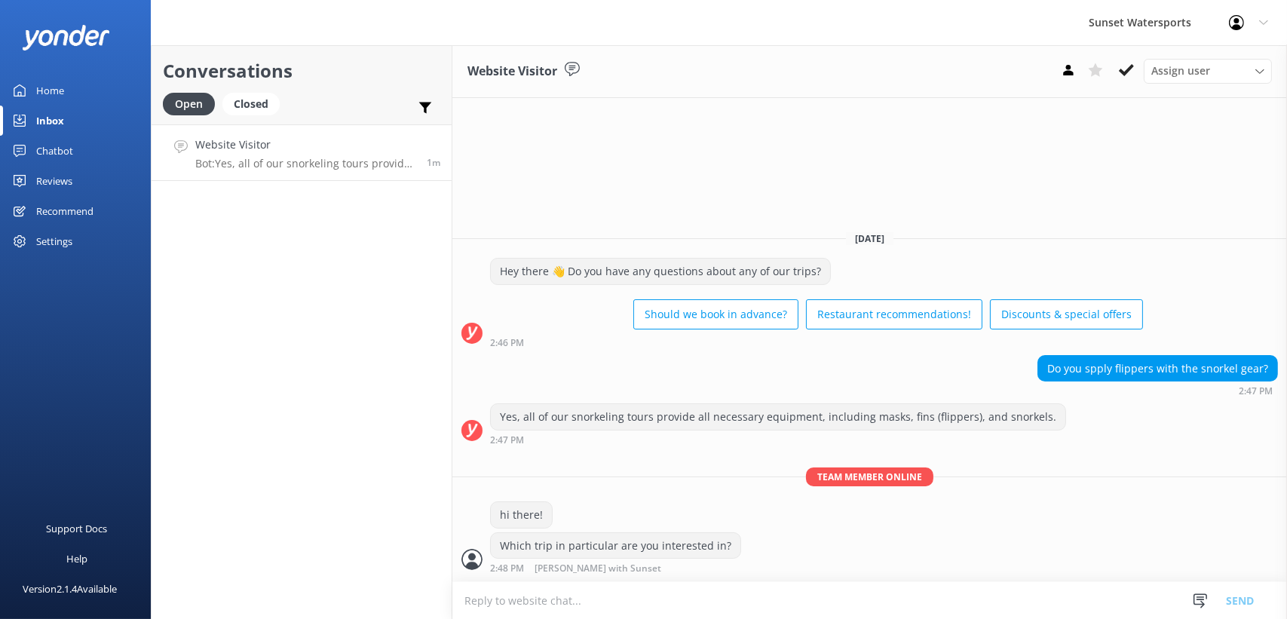
click at [499, 606] on textarea at bounding box center [870, 600] width 835 height 37
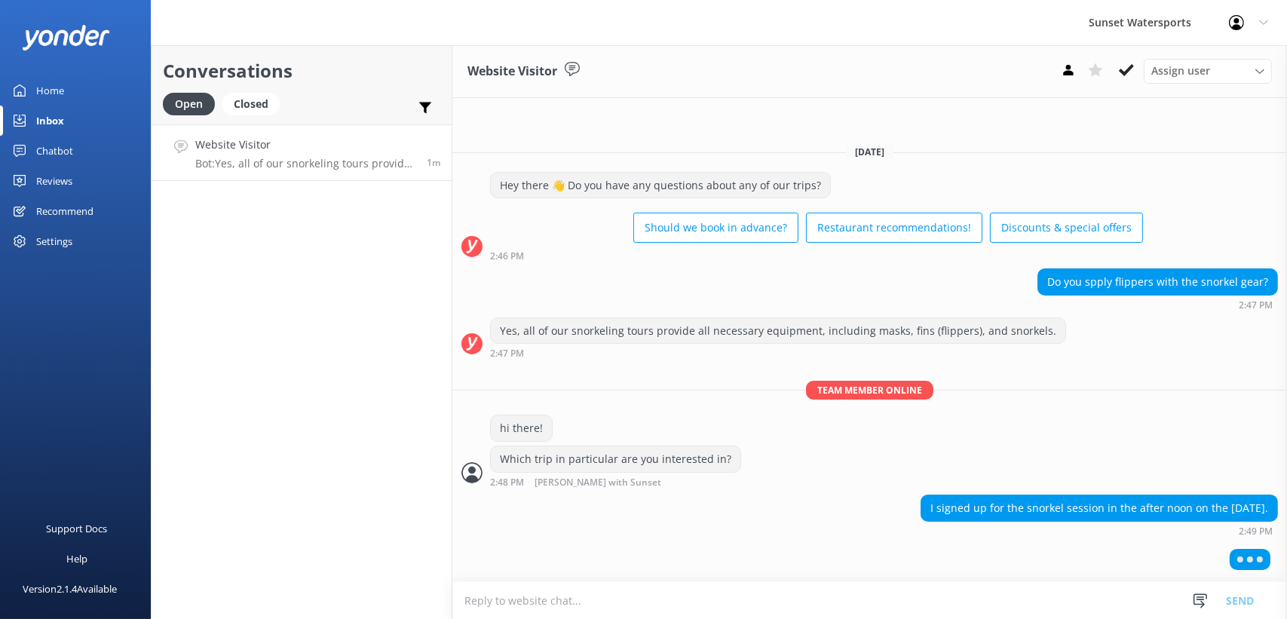
drag, startPoint x: 499, startPoint y: 606, endPoint x: 359, endPoint y: 497, distance: 177.9
click at [359, 497] on div "Conversations Open Closed Important Assigned to me Unassigned Website Visitor B…" at bounding box center [302, 332] width 302 height 574
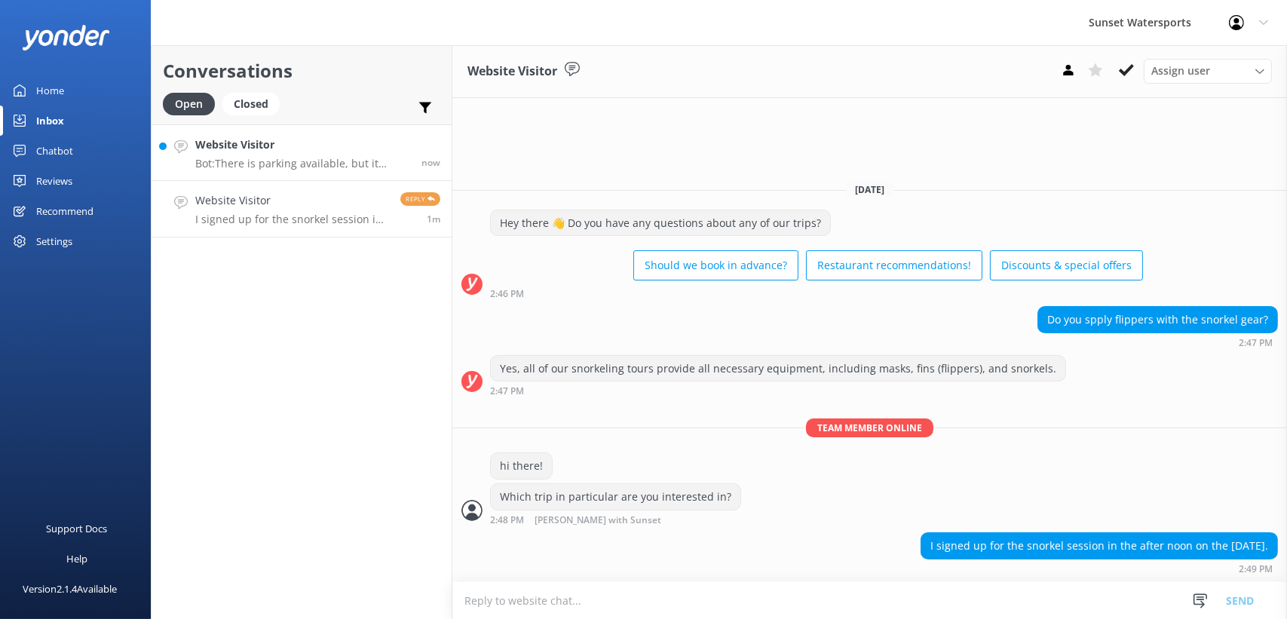
click at [296, 137] on h4 "Website Visitor" at bounding box center [302, 145] width 215 height 17
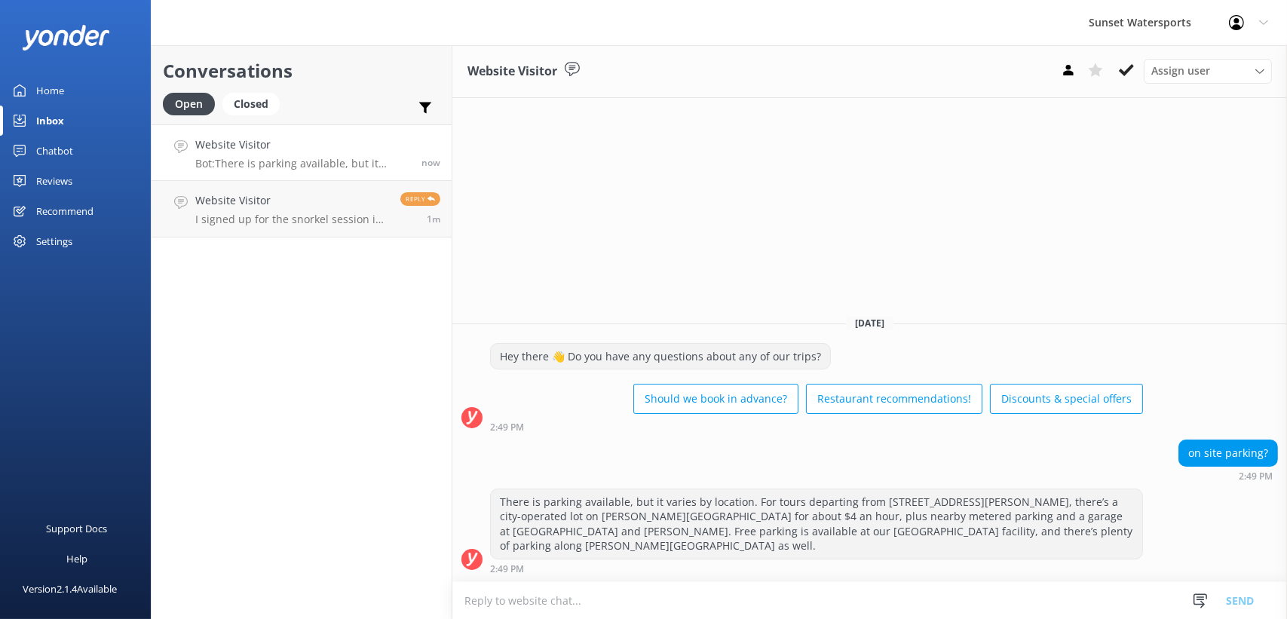
click at [549, 606] on textarea at bounding box center [870, 600] width 835 height 37
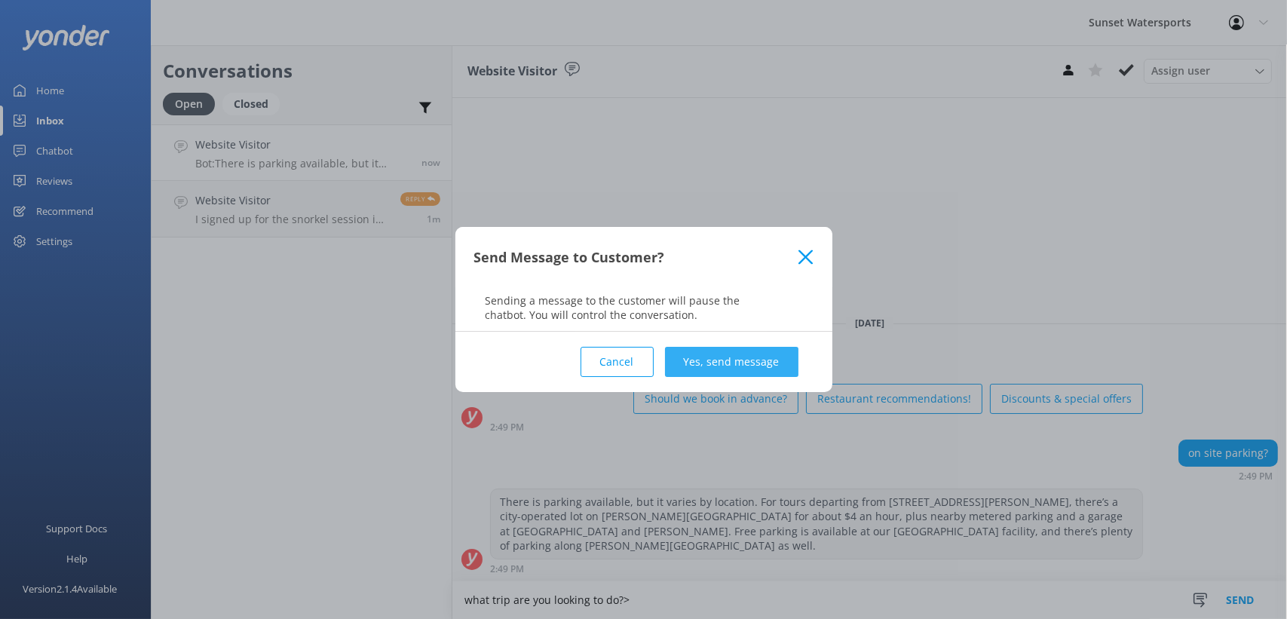
type textarea "what trip are you looking to do?>"
click at [716, 357] on button "Yes, send message" at bounding box center [731, 362] width 133 height 30
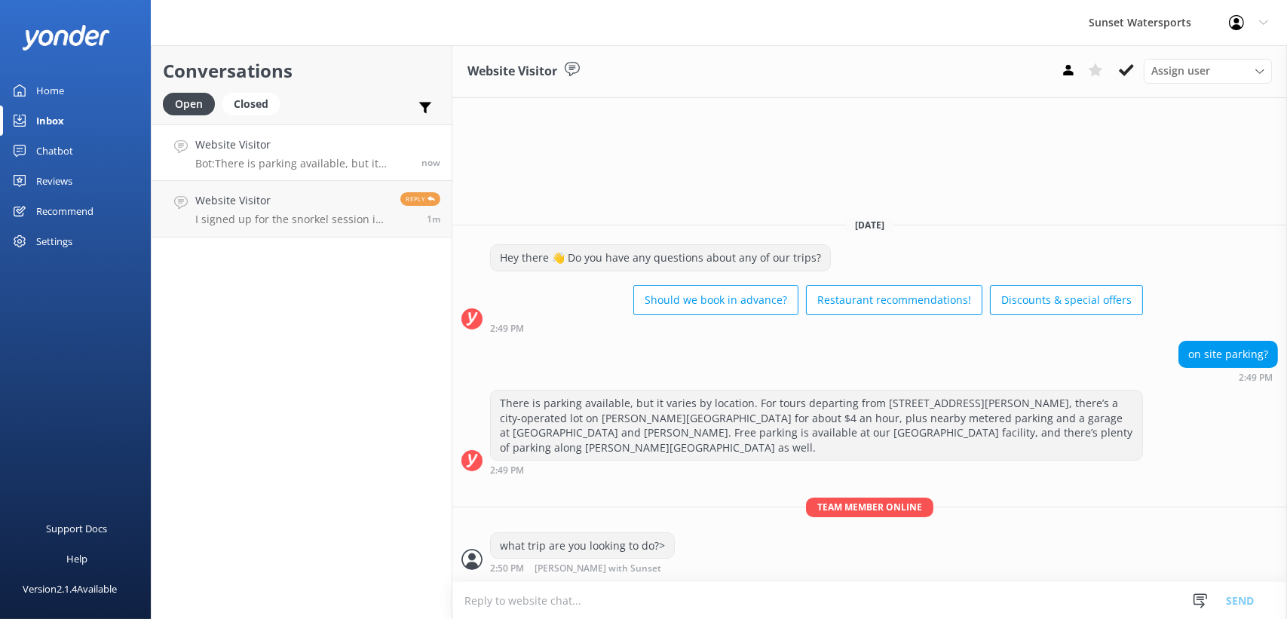
click at [556, 594] on textarea at bounding box center [870, 600] width 835 height 37
type textarea "or did you already reserve?"
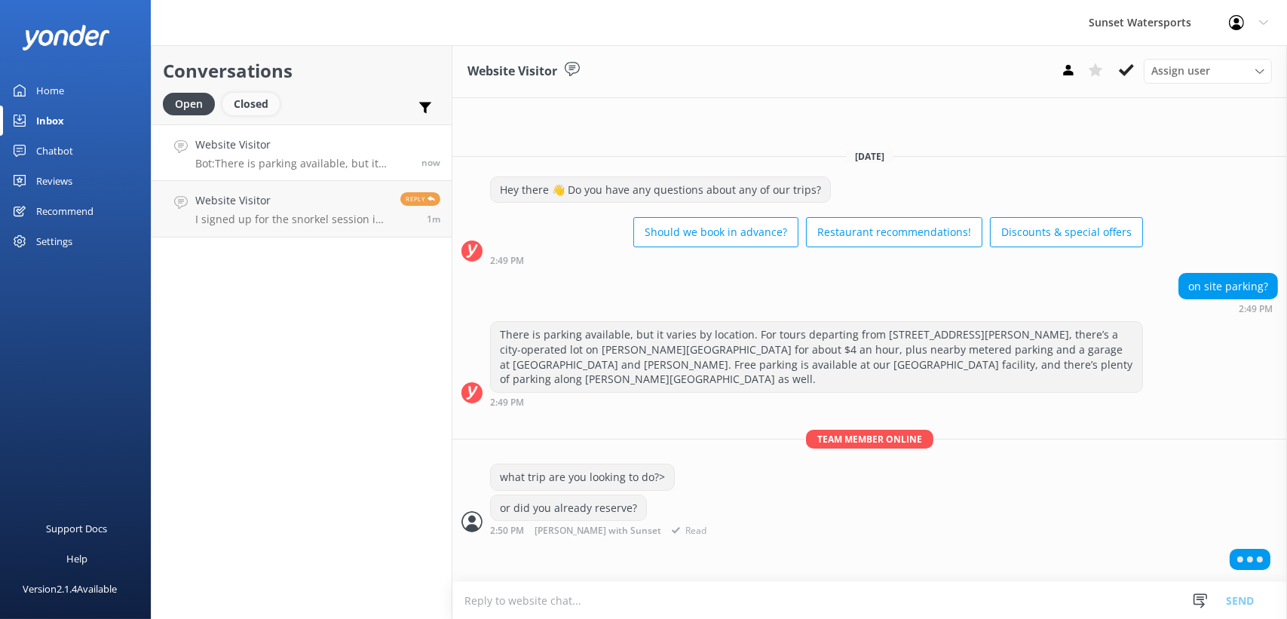
click at [260, 112] on div "Closed" at bounding box center [250, 104] width 57 height 23
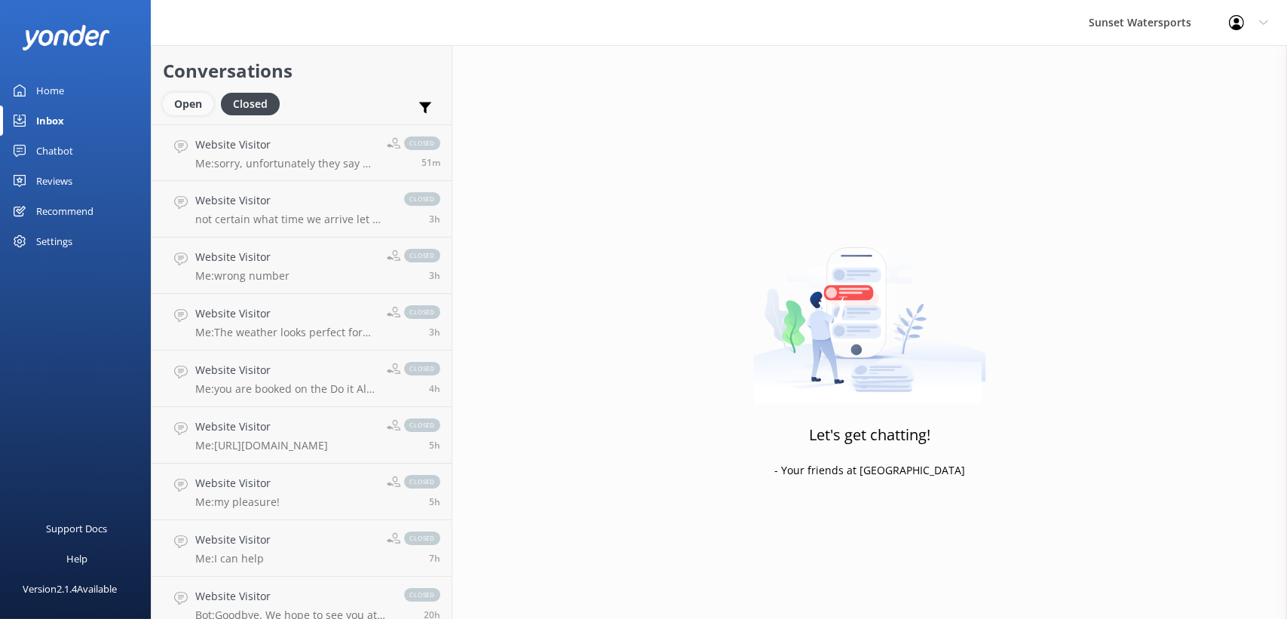
click at [185, 98] on div "Open" at bounding box center [188, 104] width 51 height 23
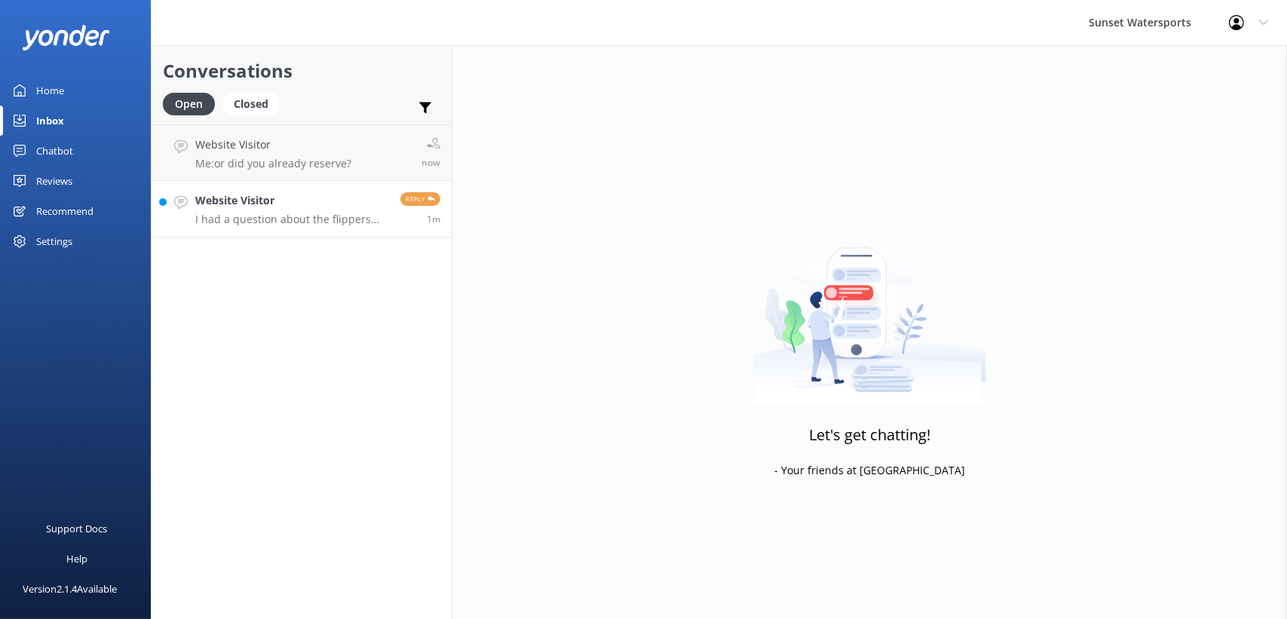
click at [292, 222] on p "I had a question about the flippers that are part of the package. I had a growt…" at bounding box center [292, 220] width 194 height 14
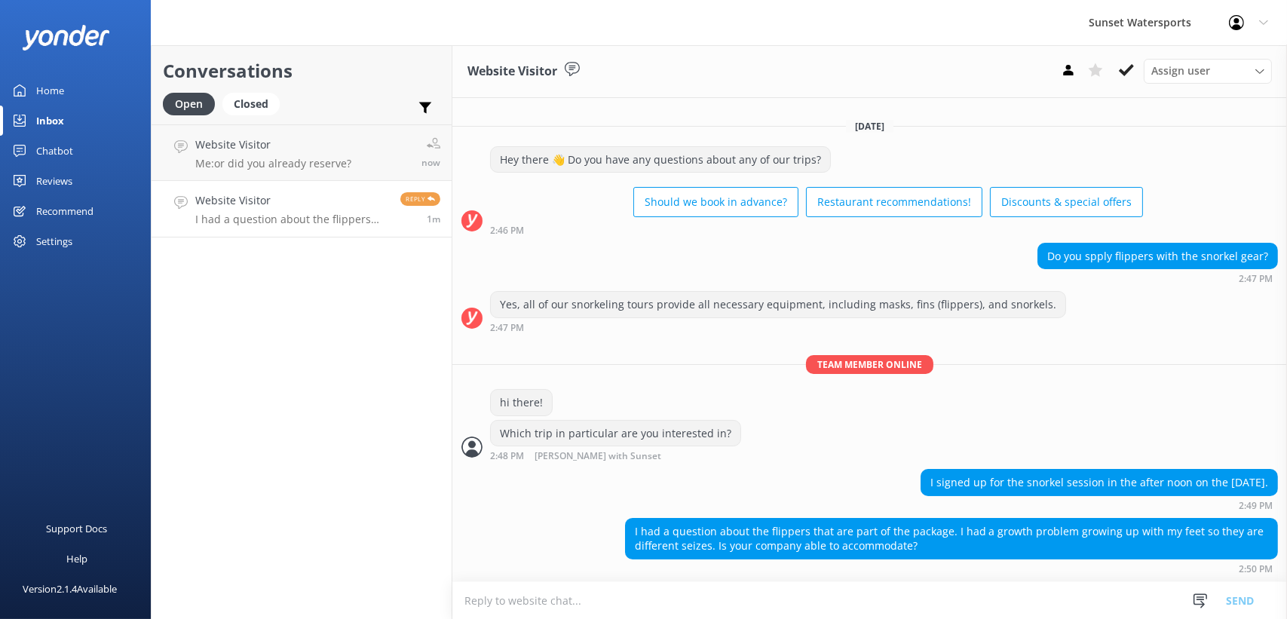
click at [665, 594] on textarea at bounding box center [870, 600] width 835 height 37
type textarea "yes we have different sizes you can fit yourself with them when you arrive"
click at [278, 150] on h4 "Website Visitor" at bounding box center [273, 145] width 156 height 17
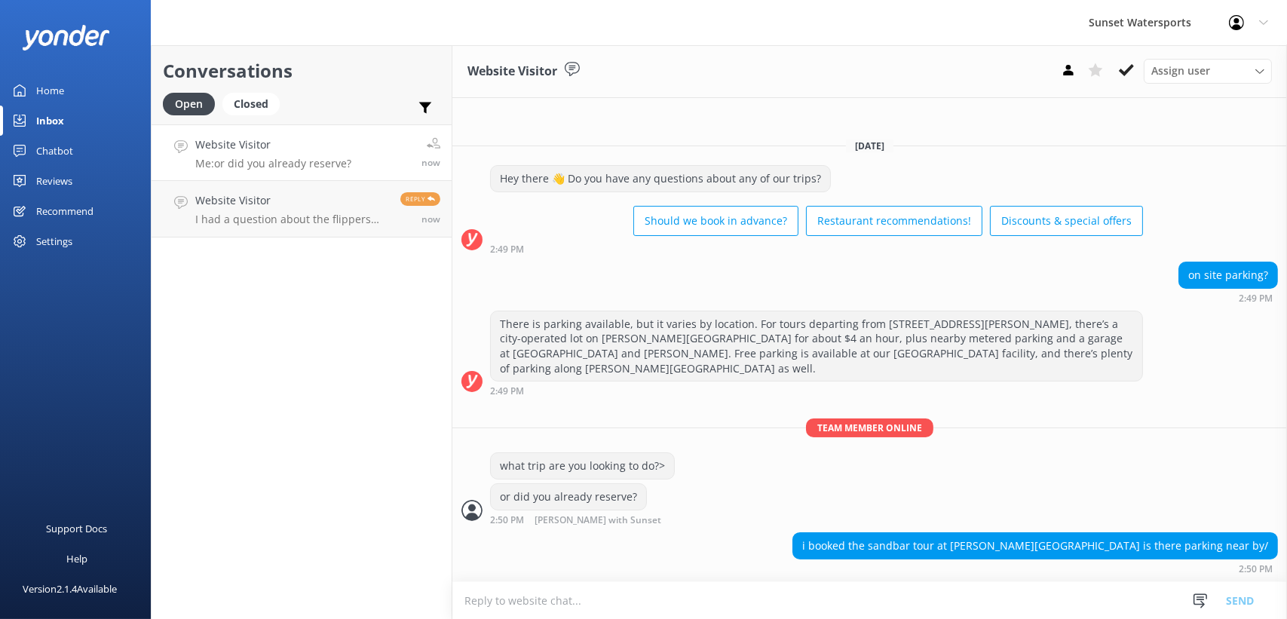
click at [726, 606] on textarea at bounding box center [870, 600] width 835 height 37
type textarea "yes, there is a large city-owned pay lot available at [STREET_ADDRESS][PERSON_N…"
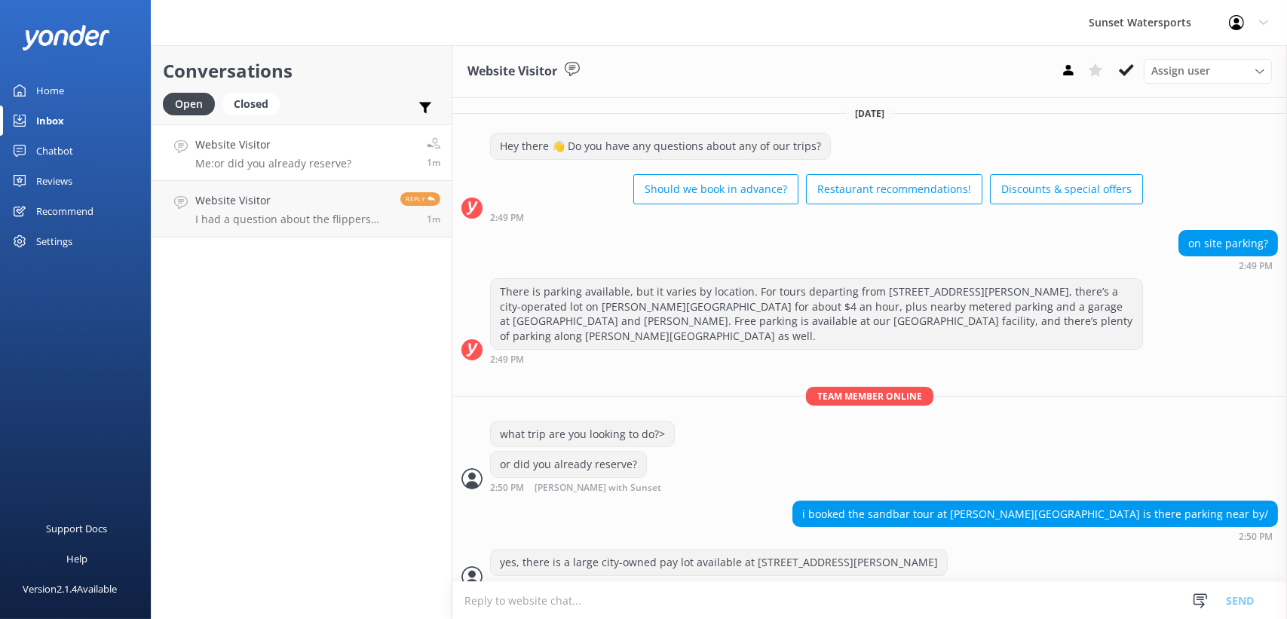
scroll to position [40, 0]
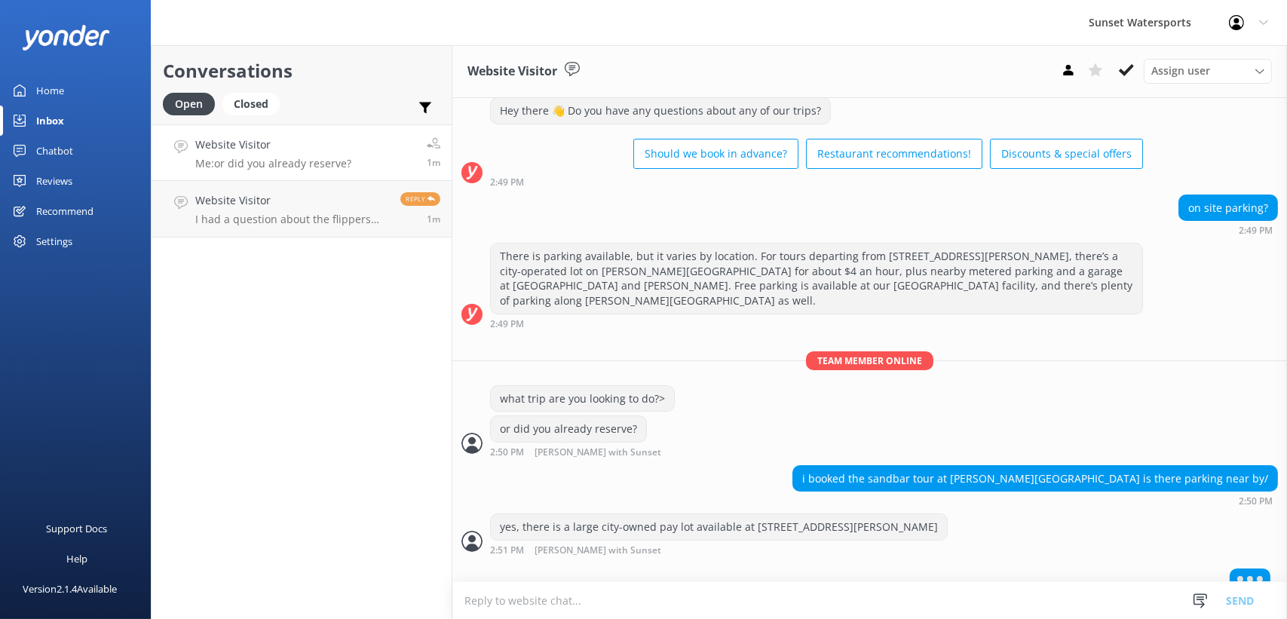
click at [260, 172] on link "Website Visitor Me: or did you already reserve? 1m" at bounding box center [302, 152] width 300 height 57
click at [276, 200] on h4 "Website Visitor" at bounding box center [292, 200] width 194 height 17
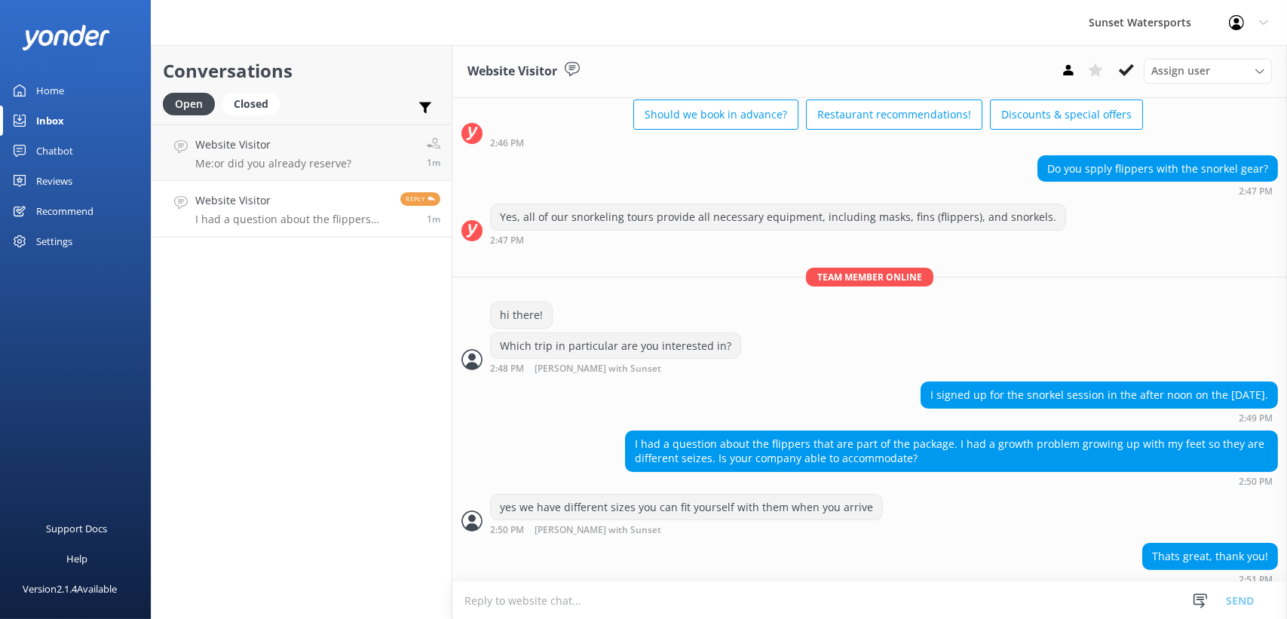
scroll to position [87, 0]
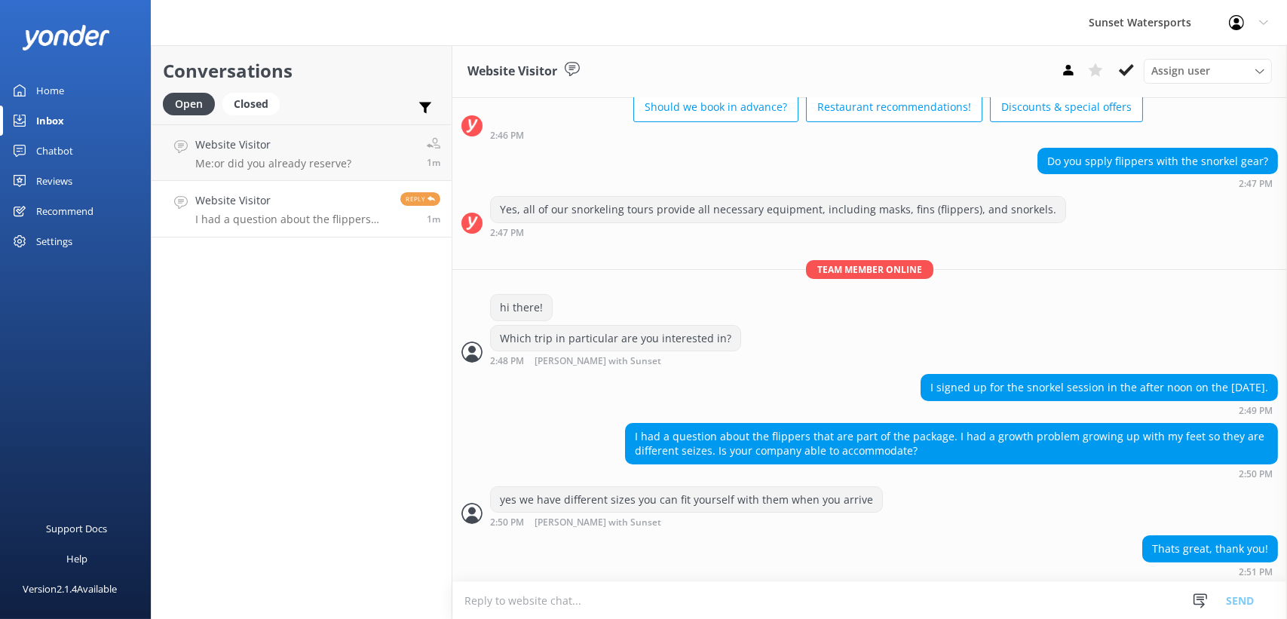
click at [518, 598] on textarea at bounding box center [870, 600] width 835 height 37
type textarea "my pleasure! Are you planning other activities like a Jetski Tour, Sunset Cruis…"
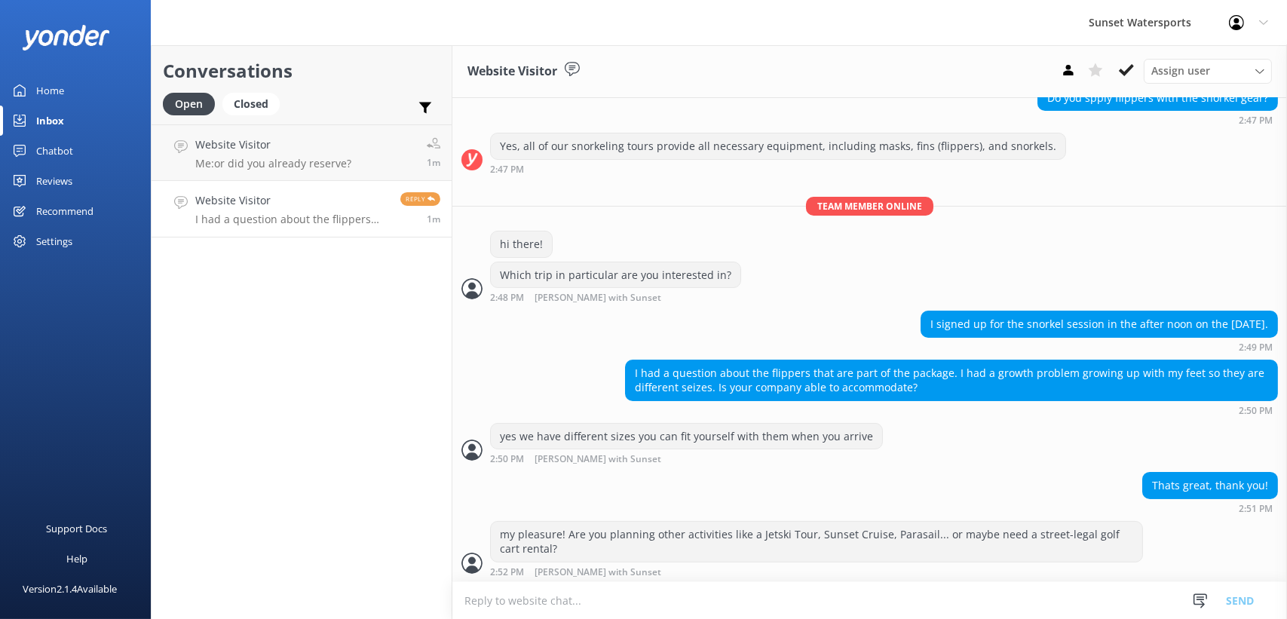
scroll to position [151, 0]
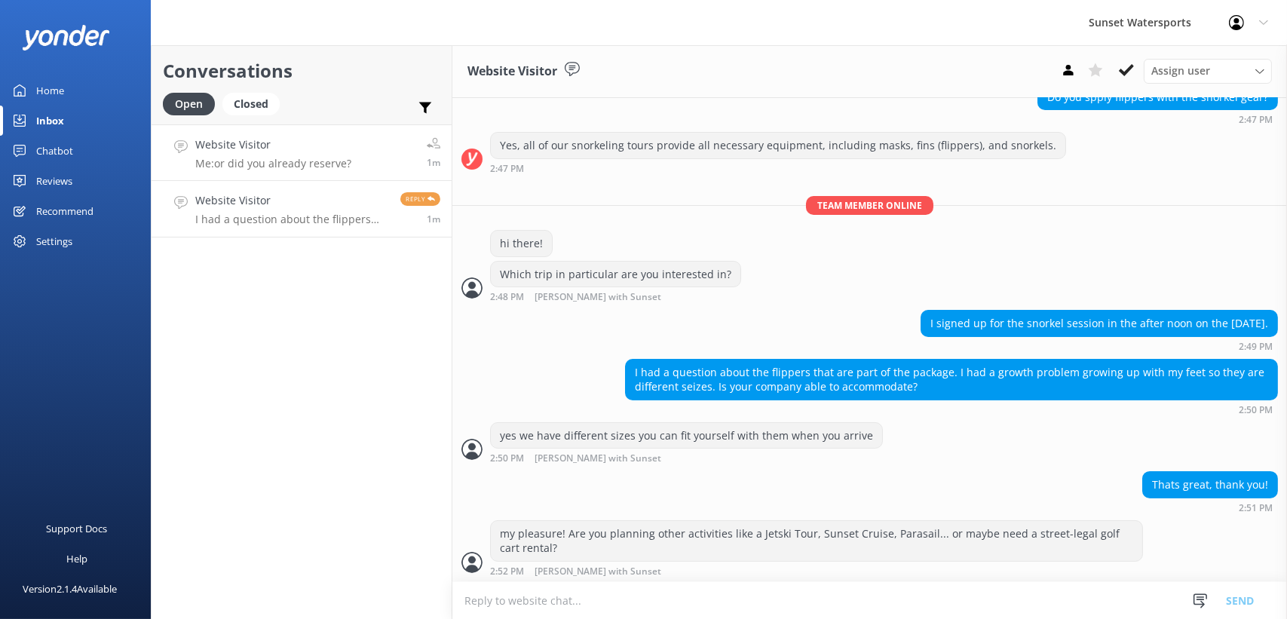
click at [299, 178] on link "Website Visitor Me: or did you already reserve? 1m" at bounding box center [302, 152] width 300 height 57
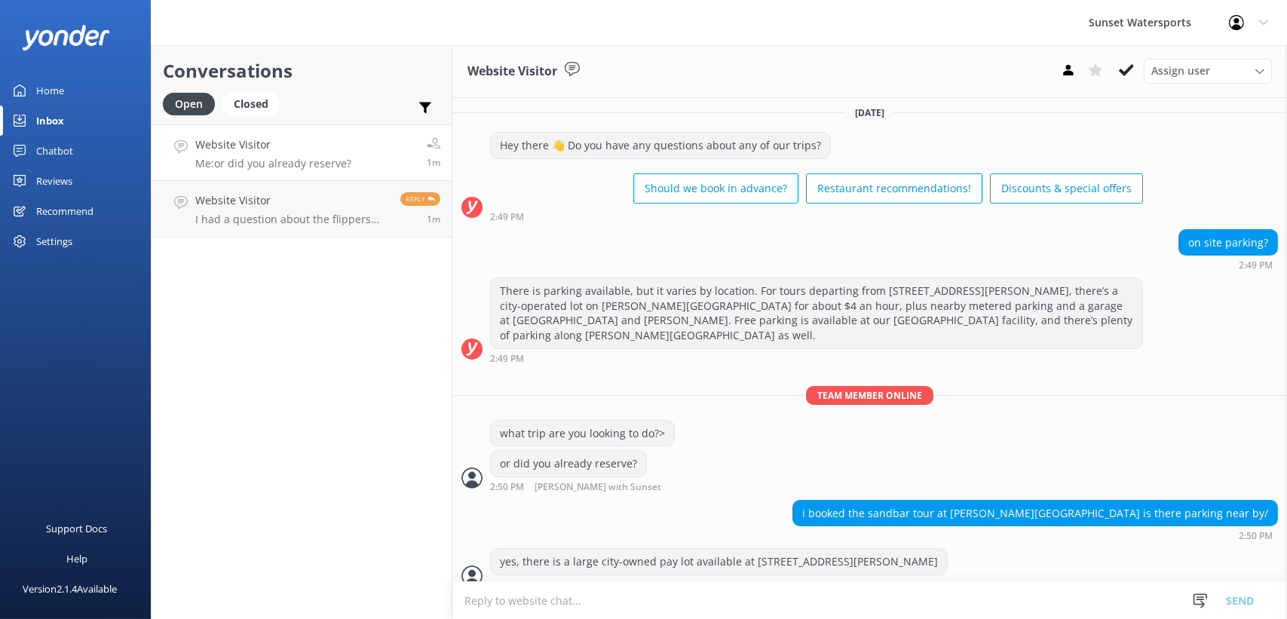
scroll to position [53, 0]
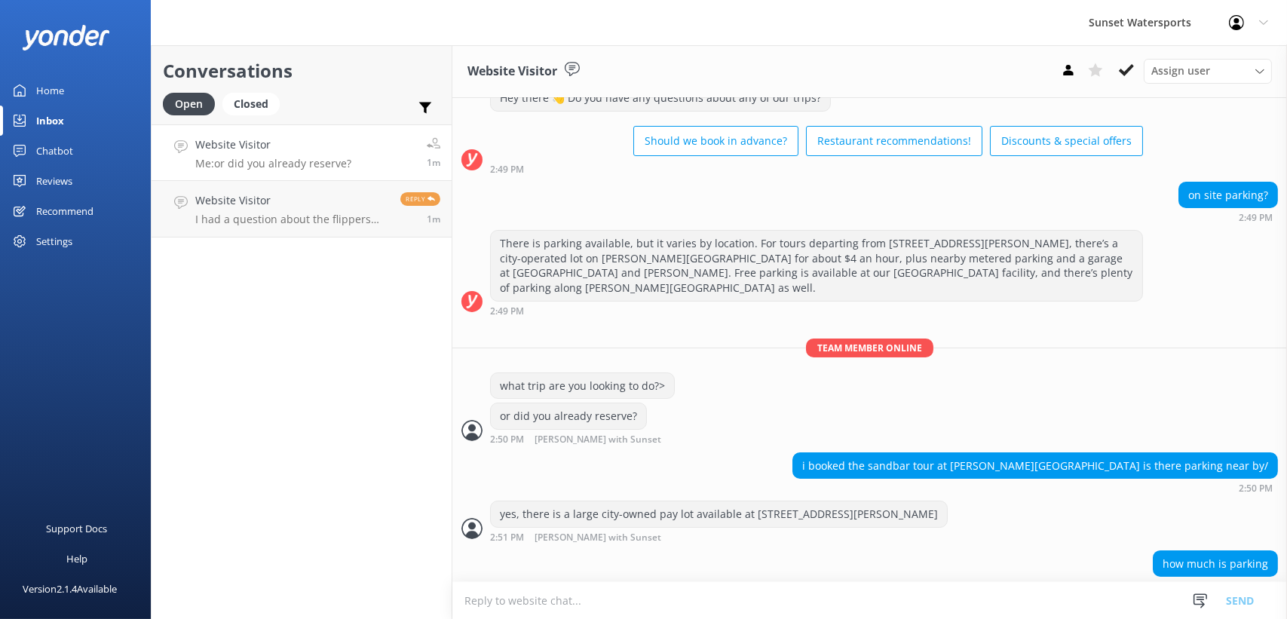
click at [532, 599] on textarea at bounding box center [870, 600] width 835 height 37
type textarea "o"
type textarea "it can vary- it is owned by the city"
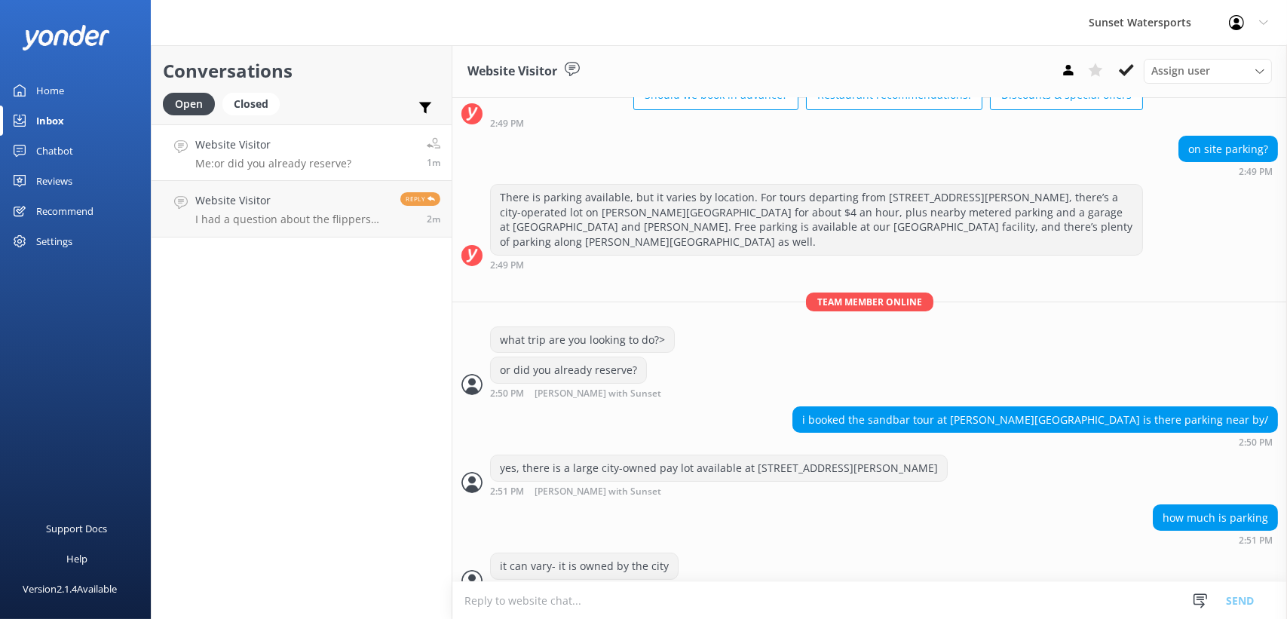
scroll to position [102, 0]
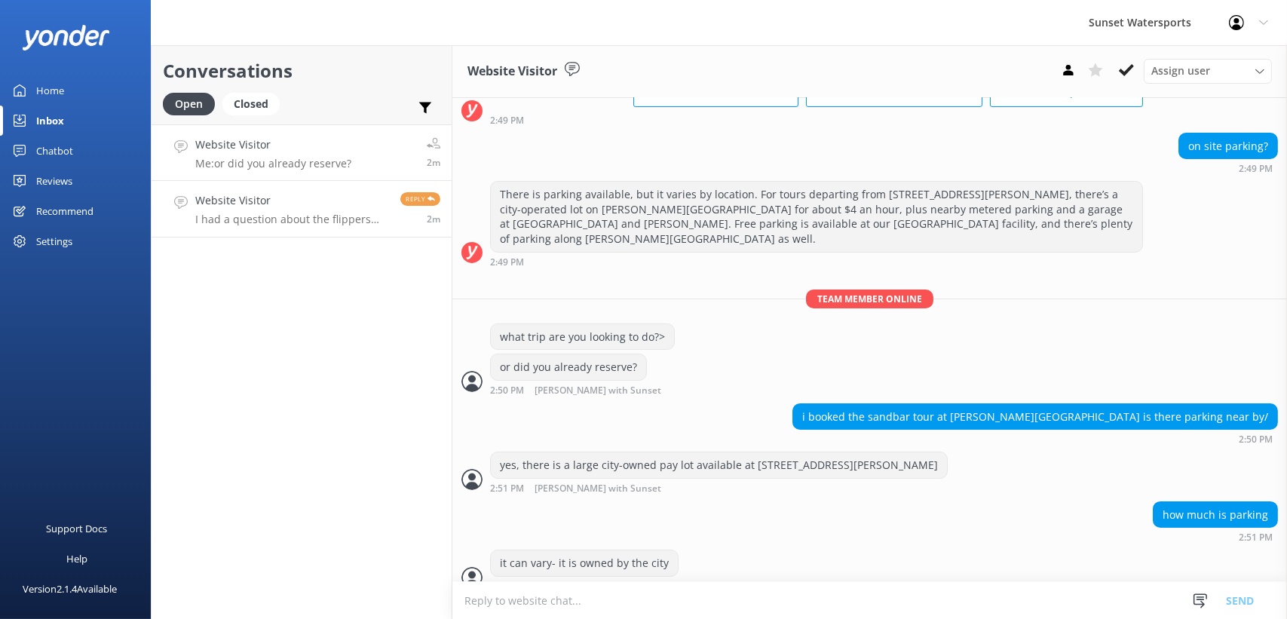
click at [276, 228] on link "Website Visitor I had a question about the flippers that are part of the packag…" at bounding box center [302, 209] width 300 height 57
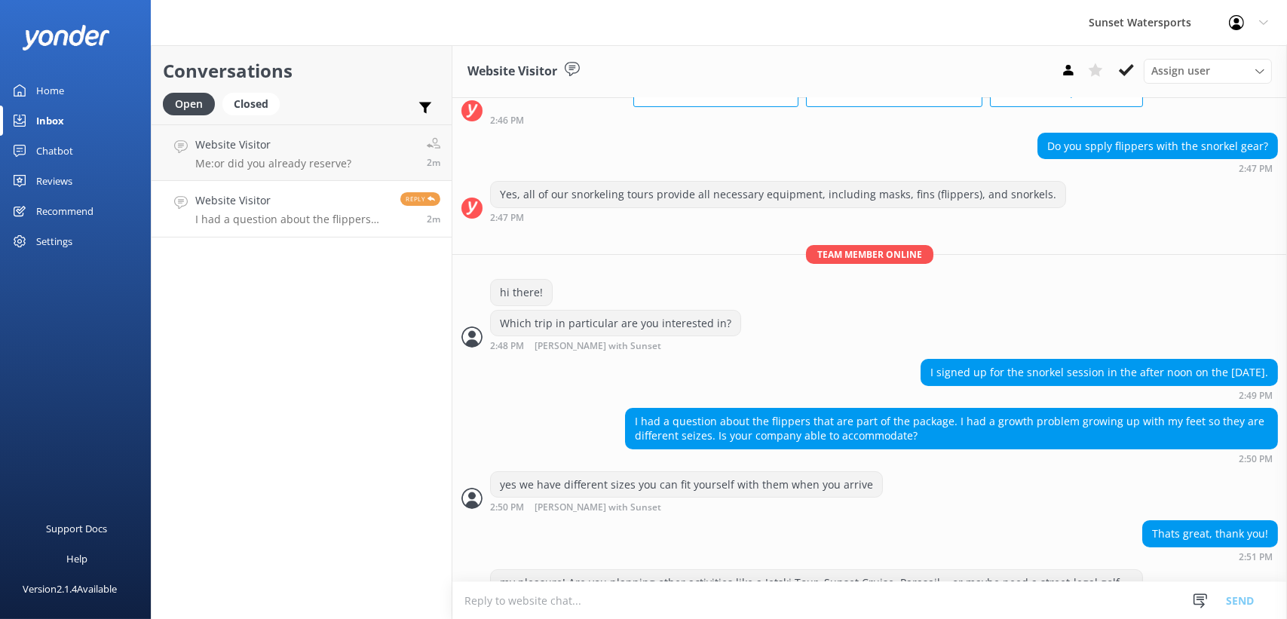
scroll to position [199, 0]
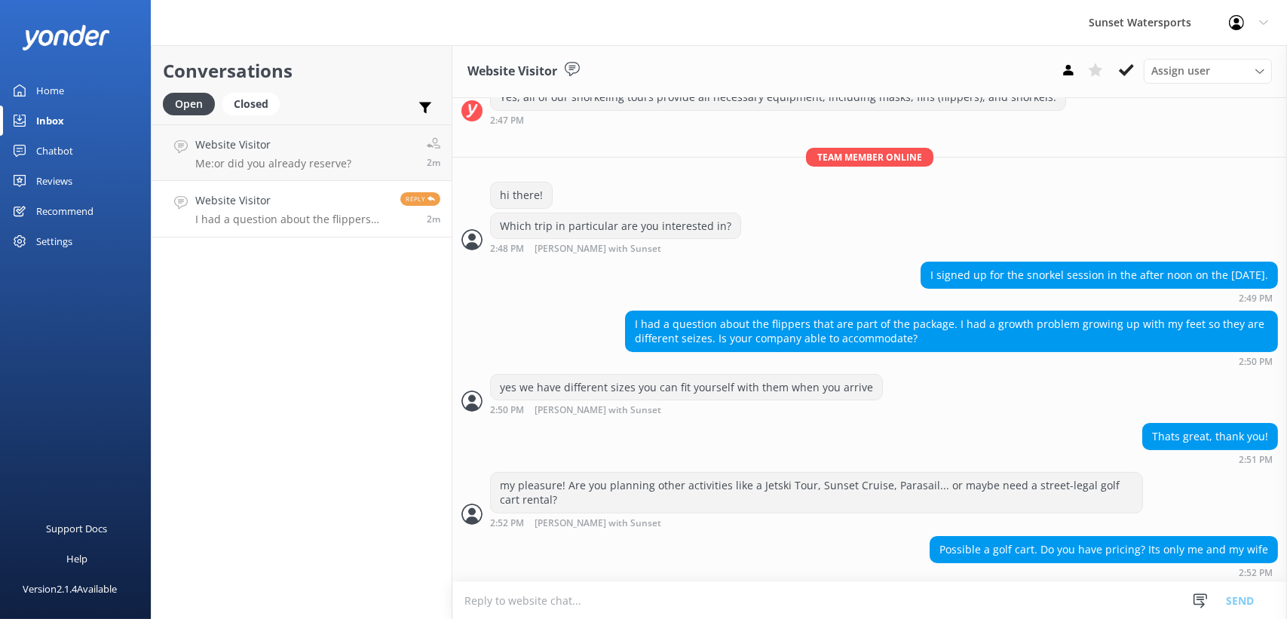
click at [610, 591] on textarea at bounding box center [870, 600] width 835 height 37
type textarea "daily rate on the smaller carts is 180 plus taxes for 24 hours, then 100 each a…"
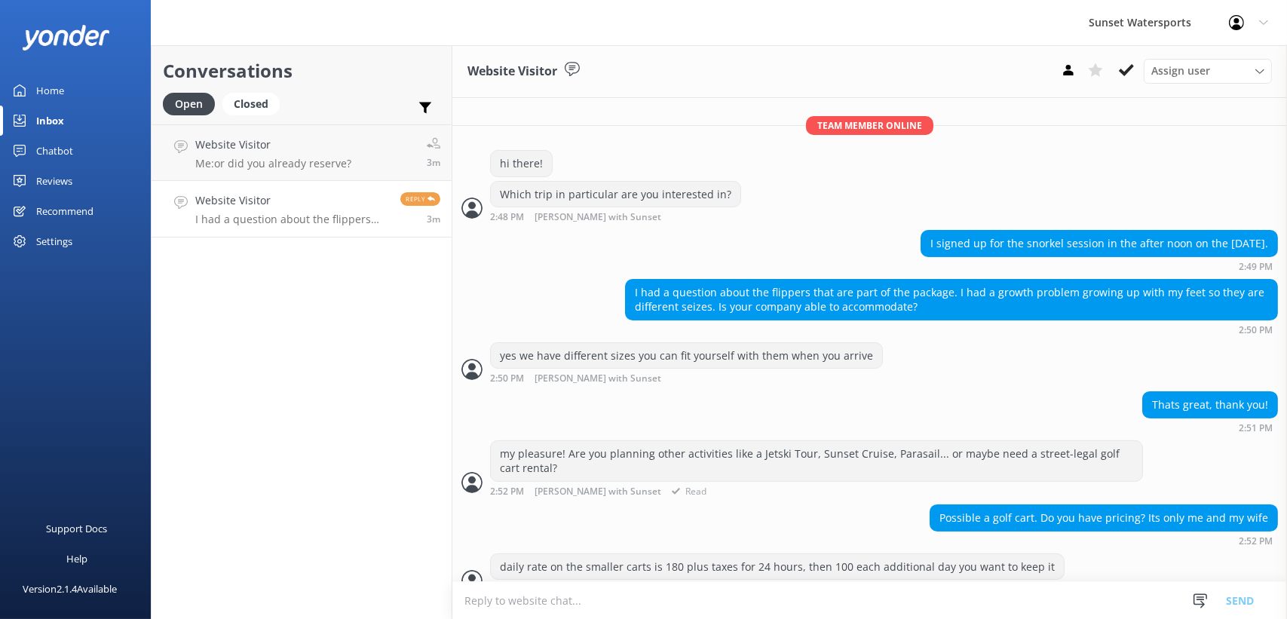
scroll to position [248, 0]
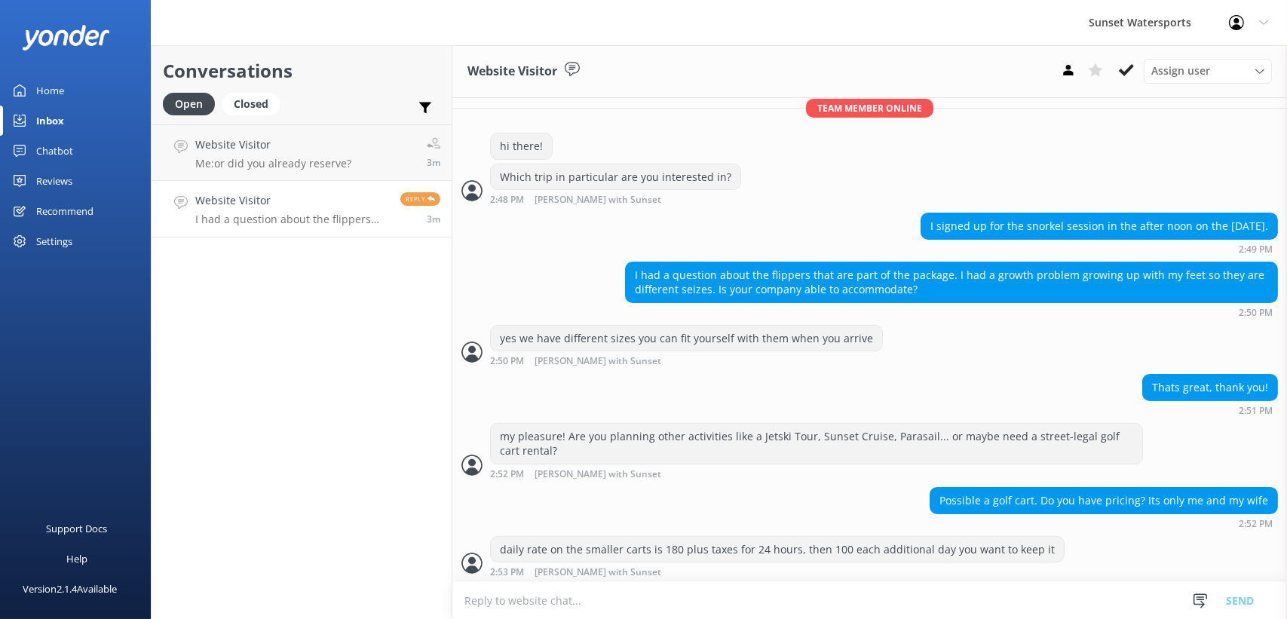
drag, startPoint x: 497, startPoint y: 603, endPoint x: 485, endPoint y: 610, distance: 13.8
click at [497, 604] on textarea at bounding box center [870, 600] width 835 height 37
type textarea "where are you staying?"
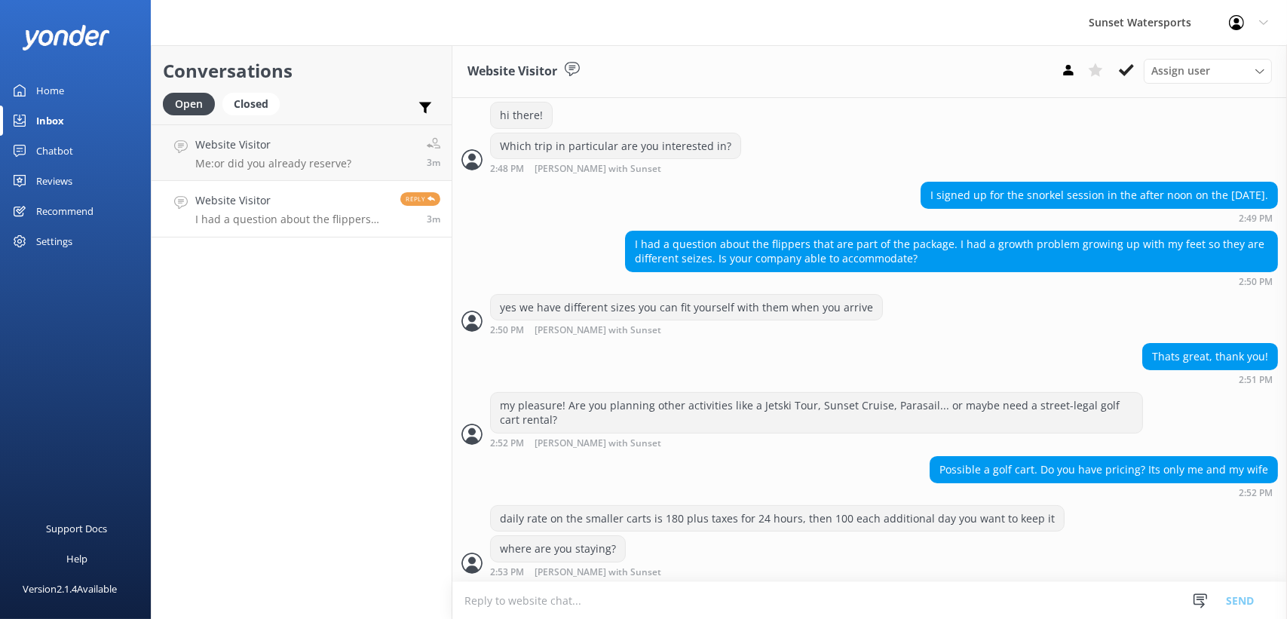
scroll to position [327, 0]
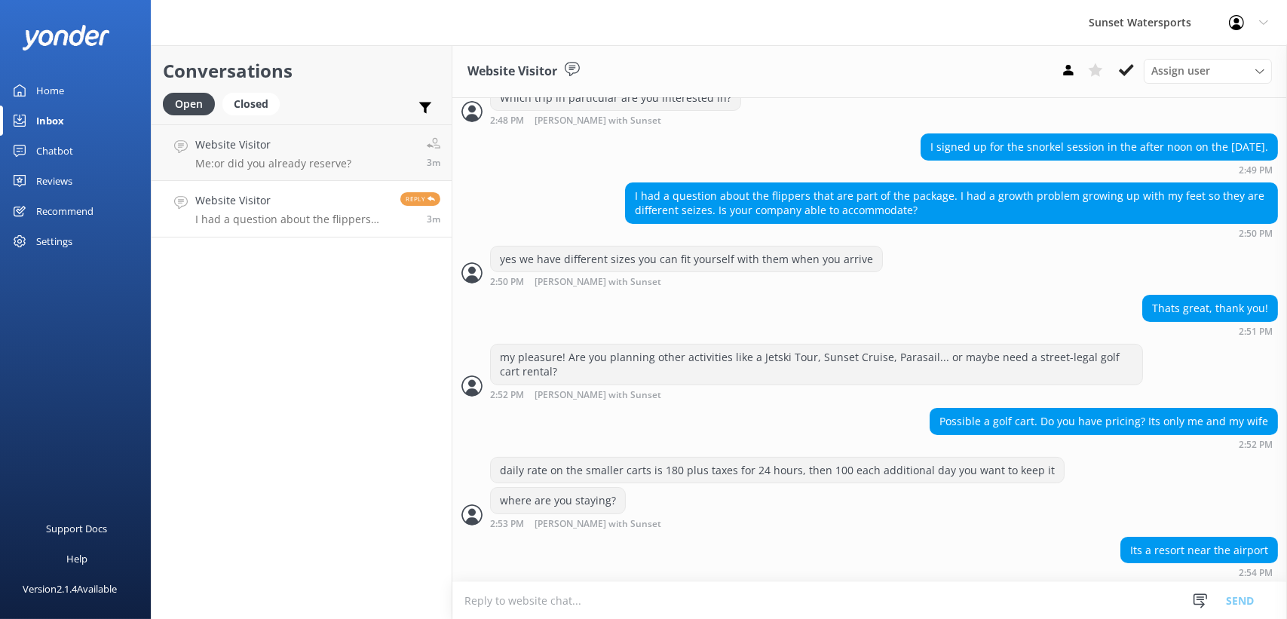
click at [554, 591] on textarea at bounding box center [870, 600] width 835 height 37
type textarea "we have a location less than a mile from the airport we do rentals from"
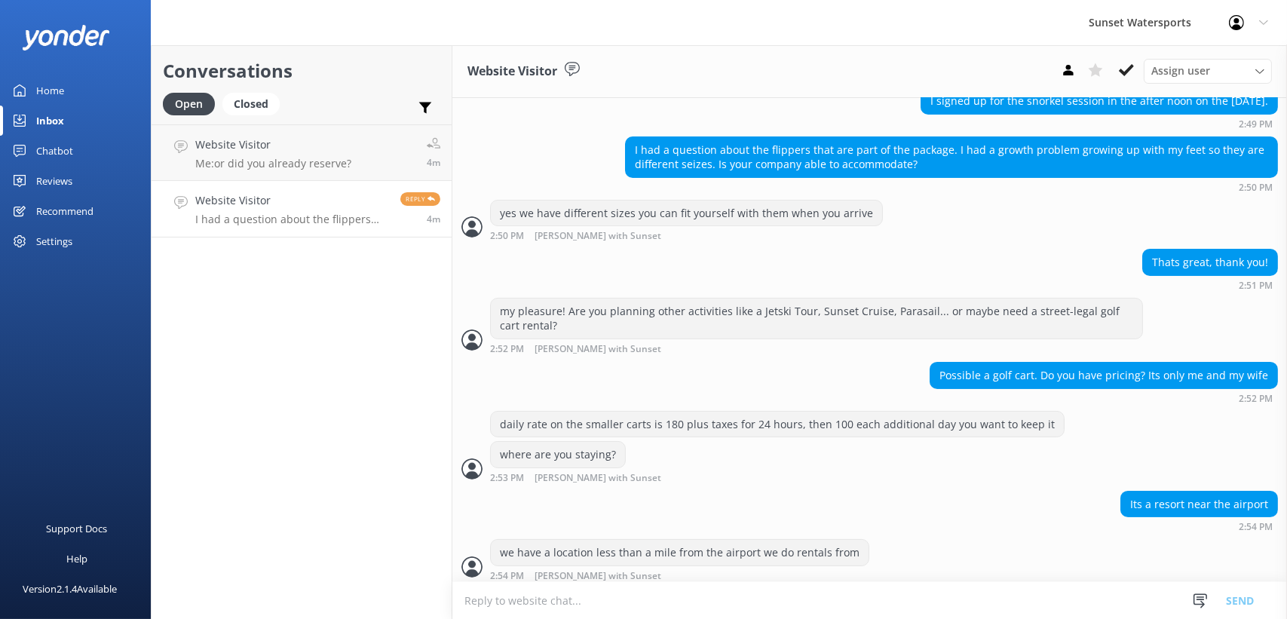
scroll to position [377, 0]
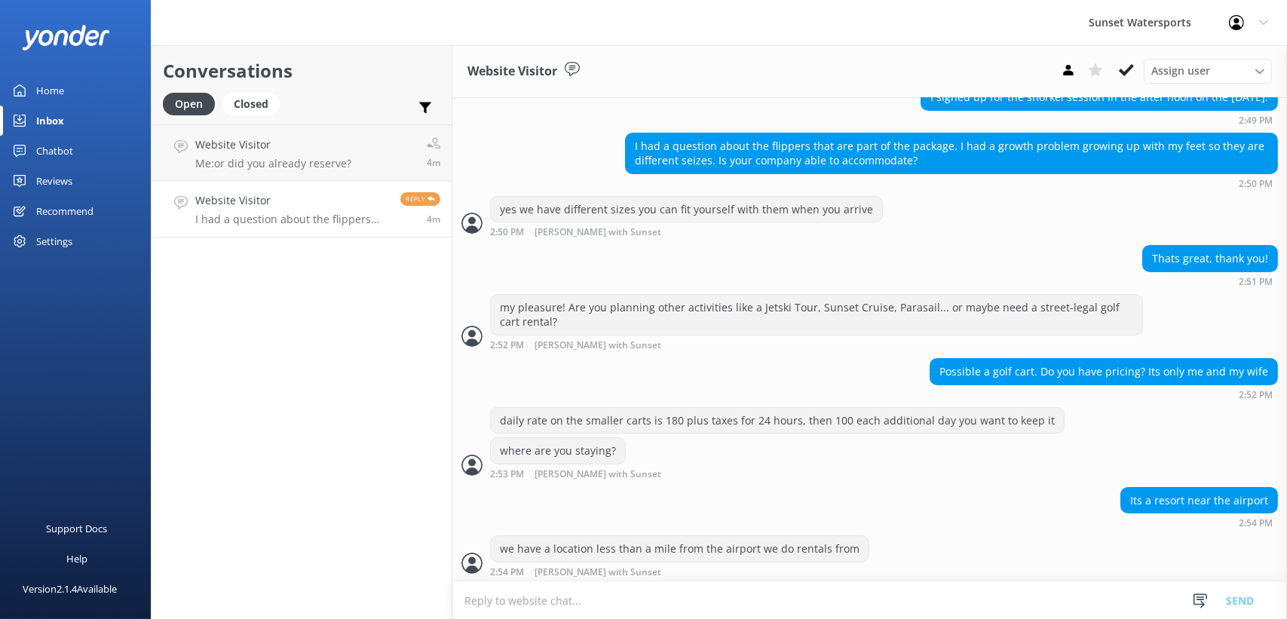
click at [491, 600] on textarea at bounding box center [870, 600] width 835 height 37
click at [288, 348] on div "Conversations Open Closed Important Assigned to me Unassigned Website Visitor M…" at bounding box center [302, 332] width 302 height 574
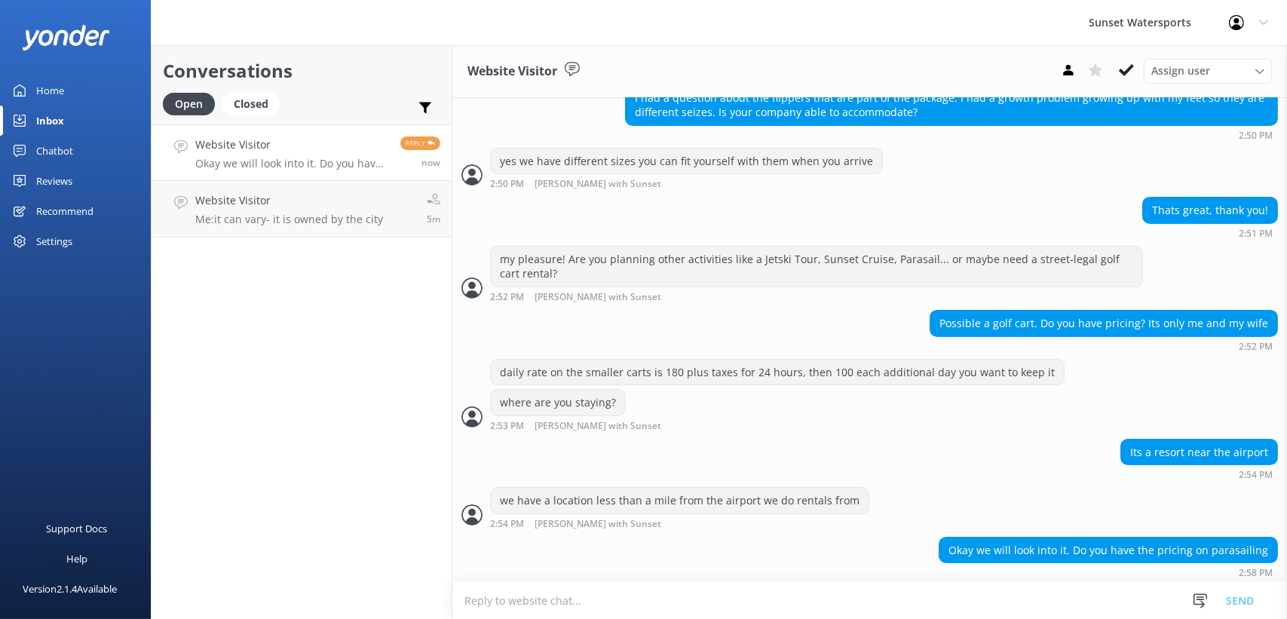
click at [550, 613] on textarea at bounding box center [870, 600] width 835 height 37
type textarea "yes, with our current specials it is $59.95 per person plus taxes, or if you ca…"
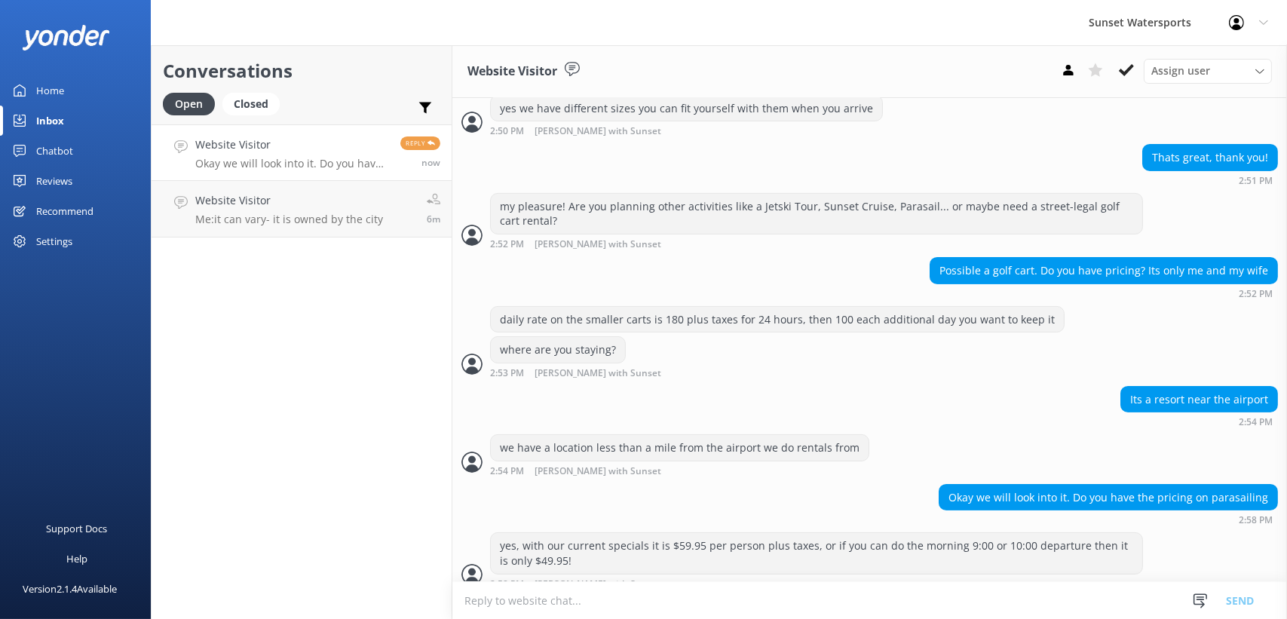
scroll to position [489, 0]
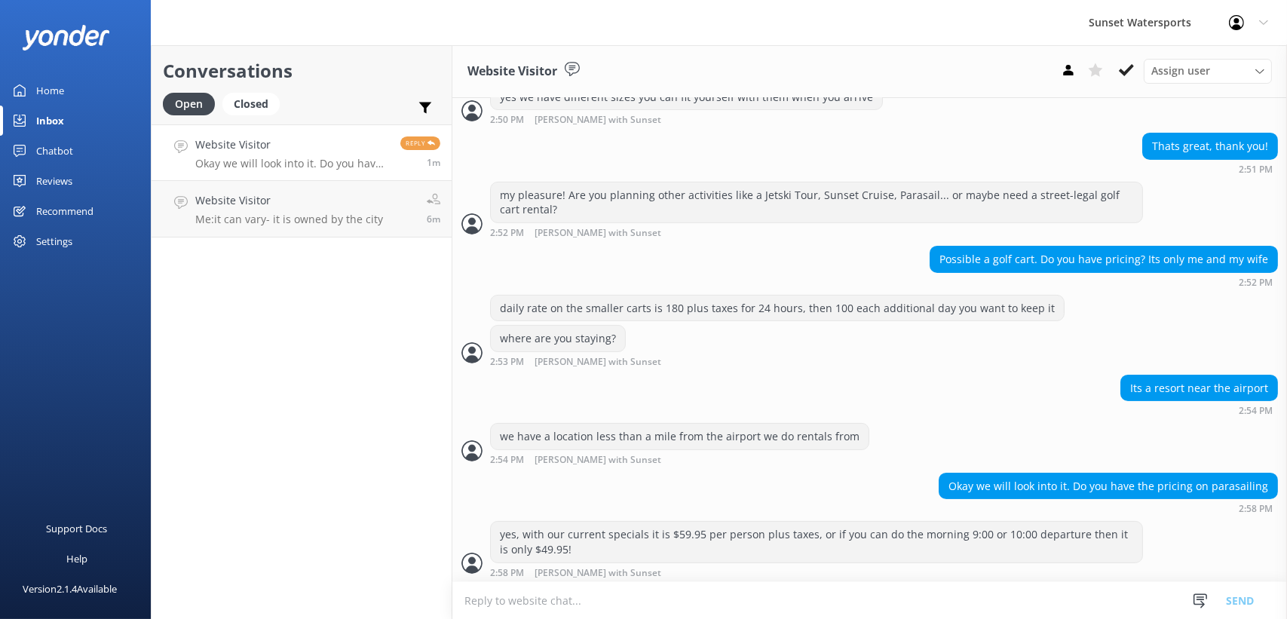
click at [512, 601] on textarea at bounding box center [870, 600] width 835 height 37
paste textarea "[URL][DOMAIN_NAME]"
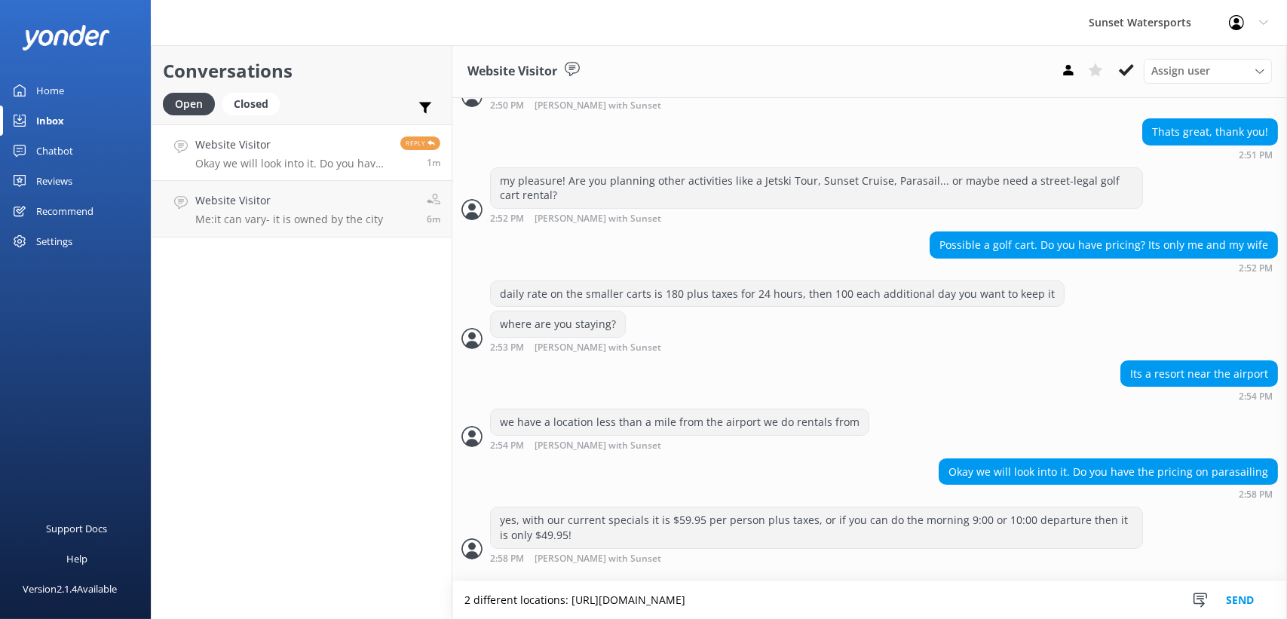
type textarea "2 different locations: [URL][DOMAIN_NAME]"
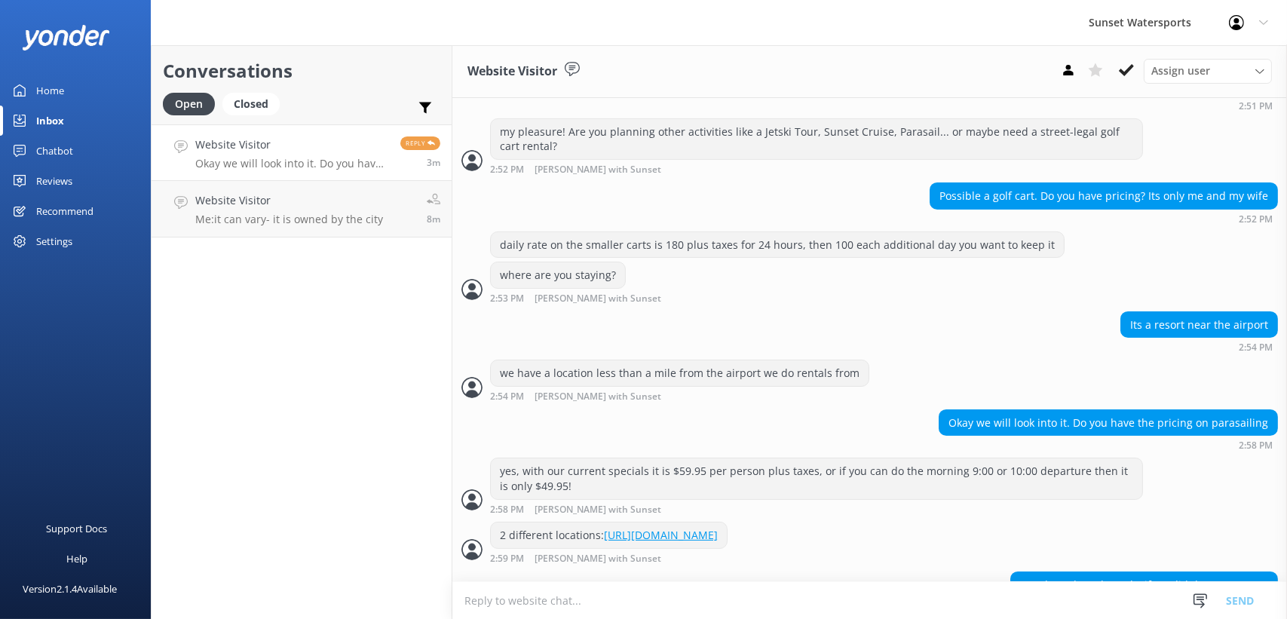
scroll to position [602, 0]
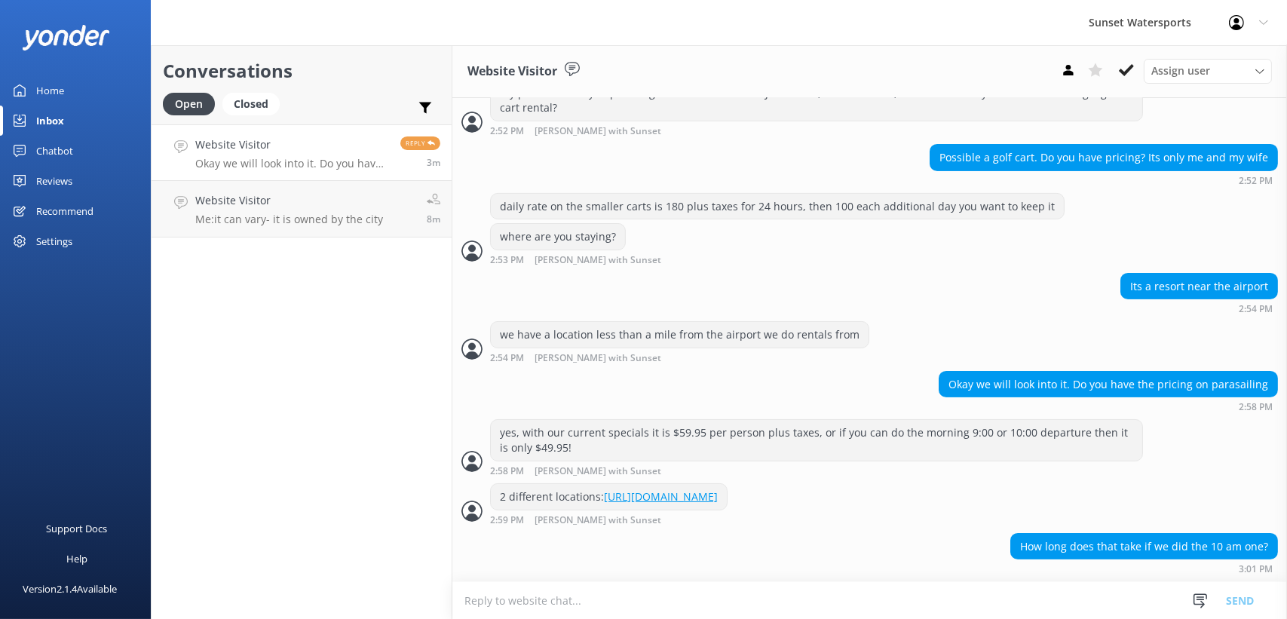
click at [523, 600] on textarea at bounding box center [870, 600] width 835 height 37
type textarea "the entire ride and flight combined is 1 hour"
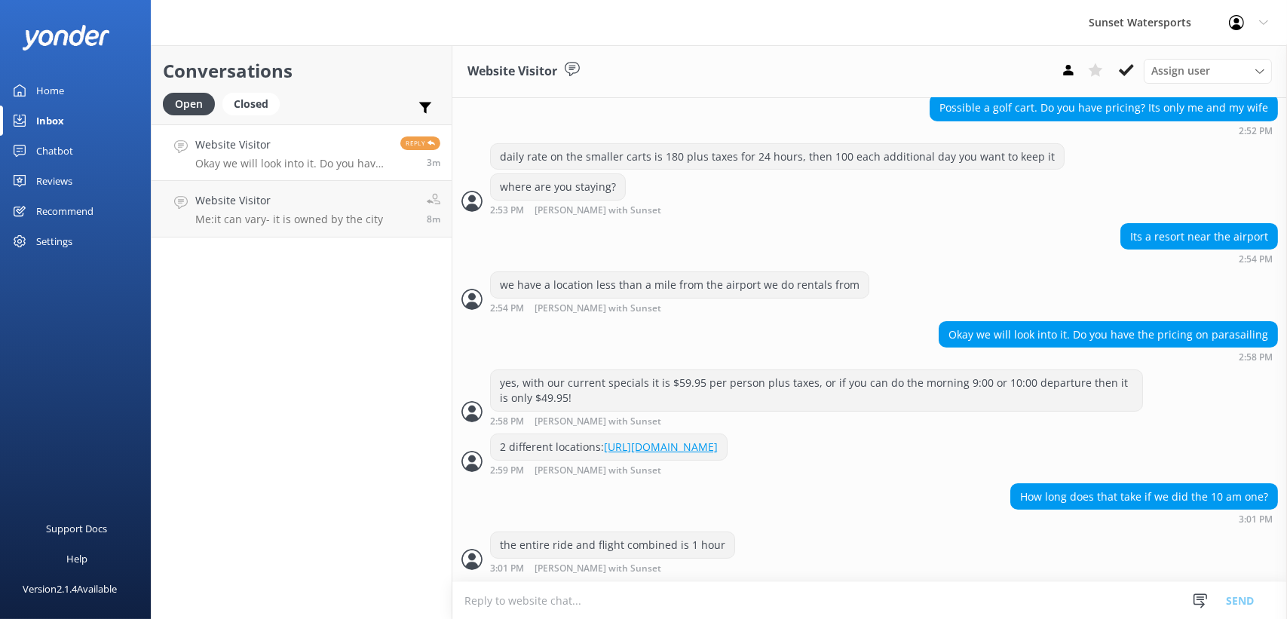
scroll to position [651, 0]
click at [369, 146] on h4 "Website Visitor" at bounding box center [302, 145] width 215 height 17
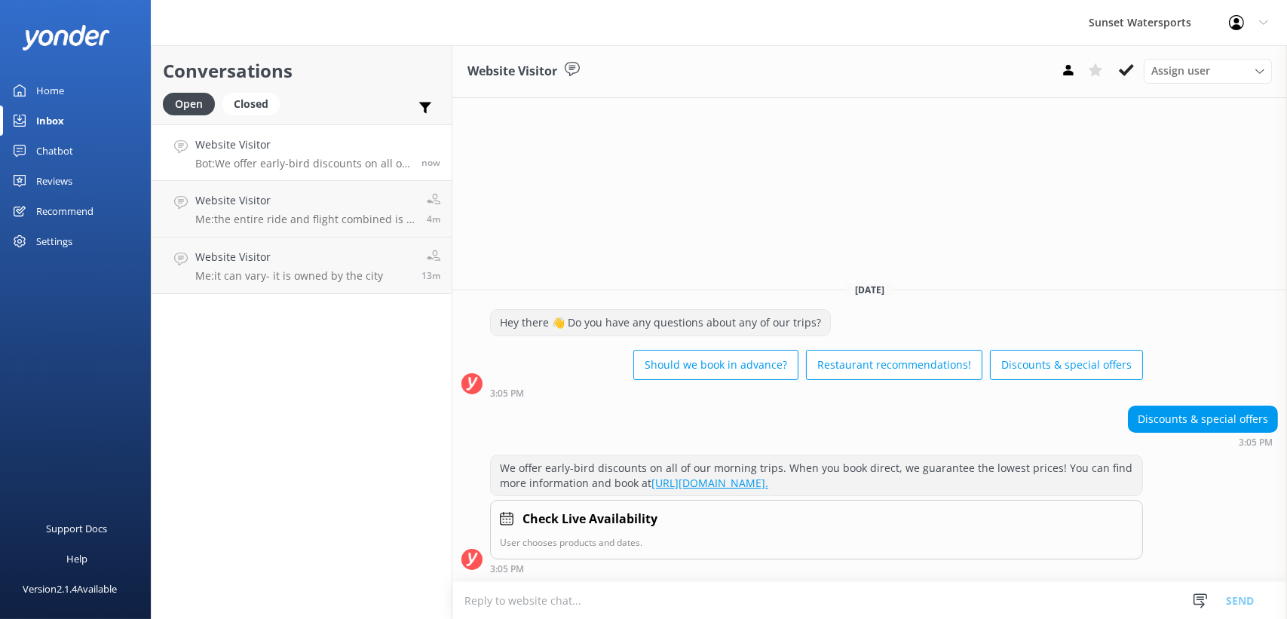
click at [589, 586] on textarea at bounding box center [870, 600] width 835 height 37
type textarea "D"
type textarea "A"
type textarea "W"
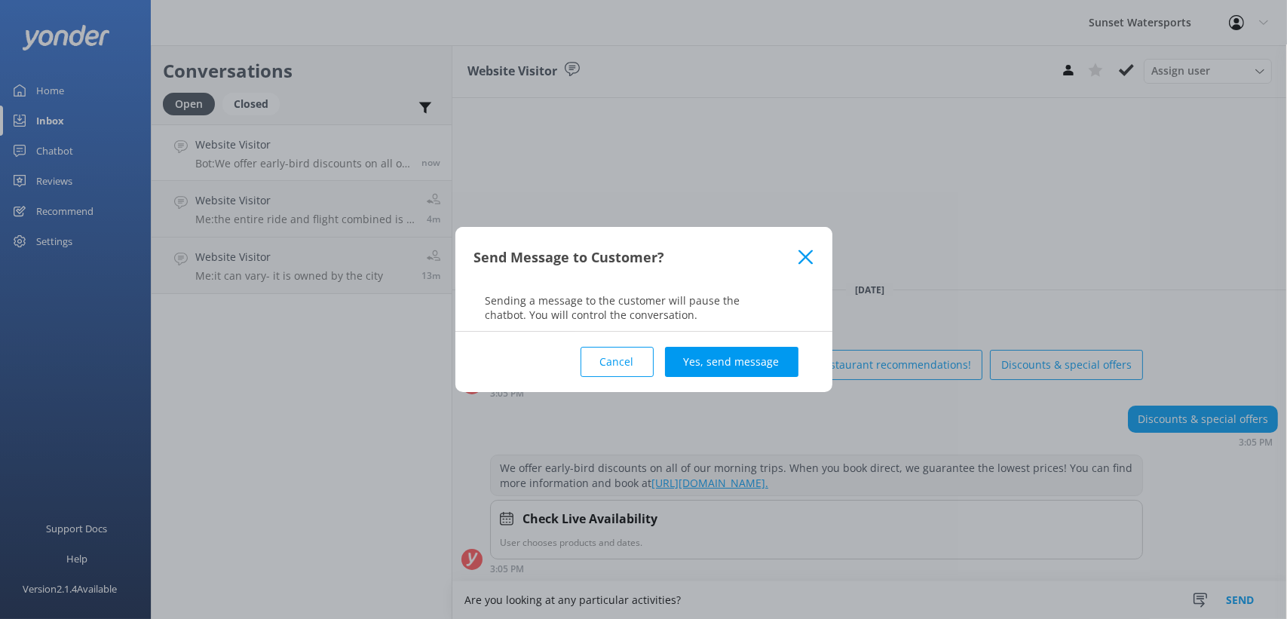
type textarea "Are you looking at any particular activities?"
click at [734, 345] on div "Cancel Yes, send message" at bounding box center [643, 362] width 339 height 60
click at [738, 375] on button "Yes, send message" at bounding box center [731, 362] width 133 height 30
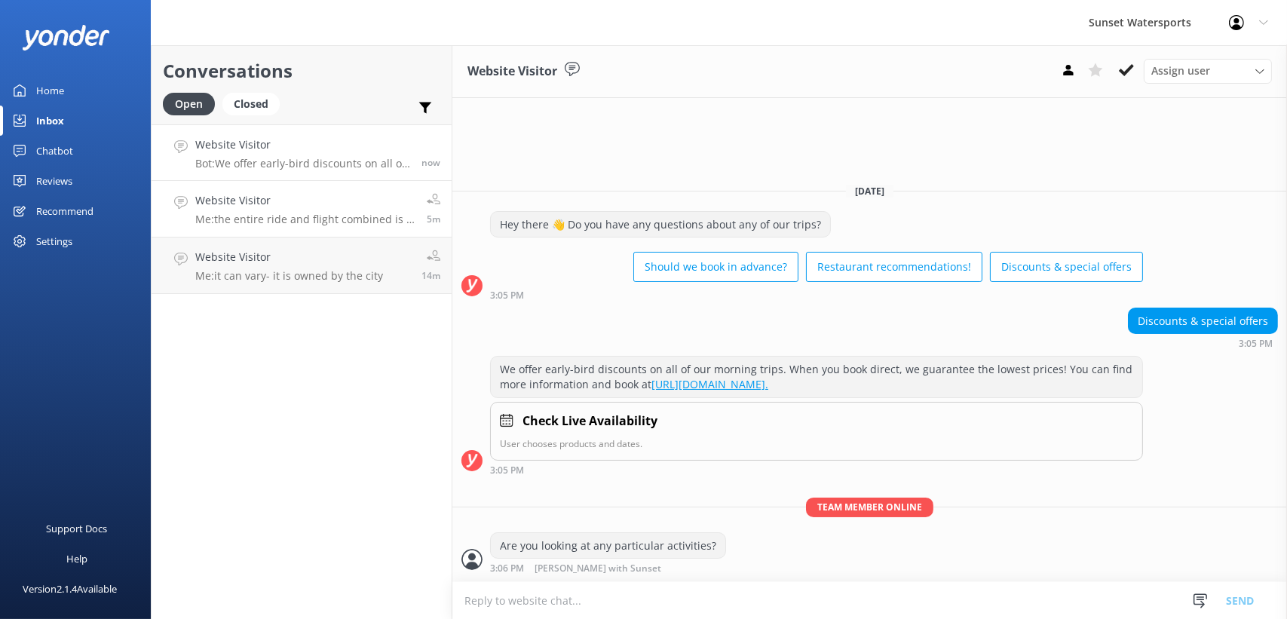
click at [323, 189] on link "Website Visitor Me: the entire ride and flight combined is 1 hour 5m" at bounding box center [302, 209] width 300 height 57
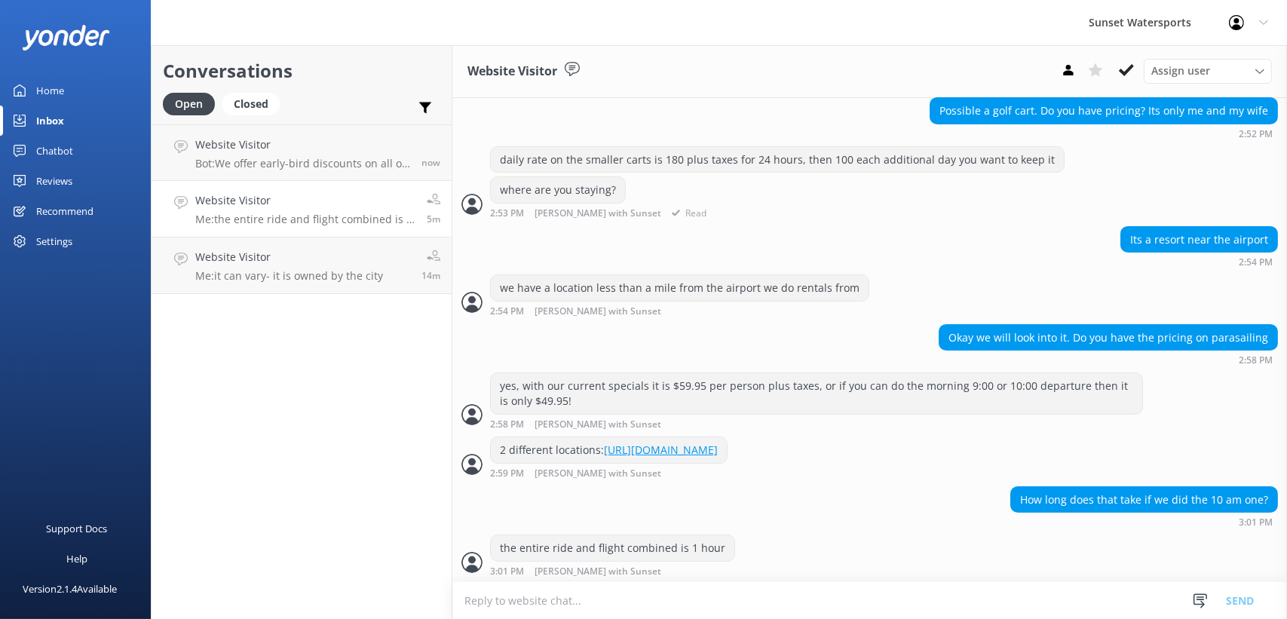
scroll to position [651, 0]
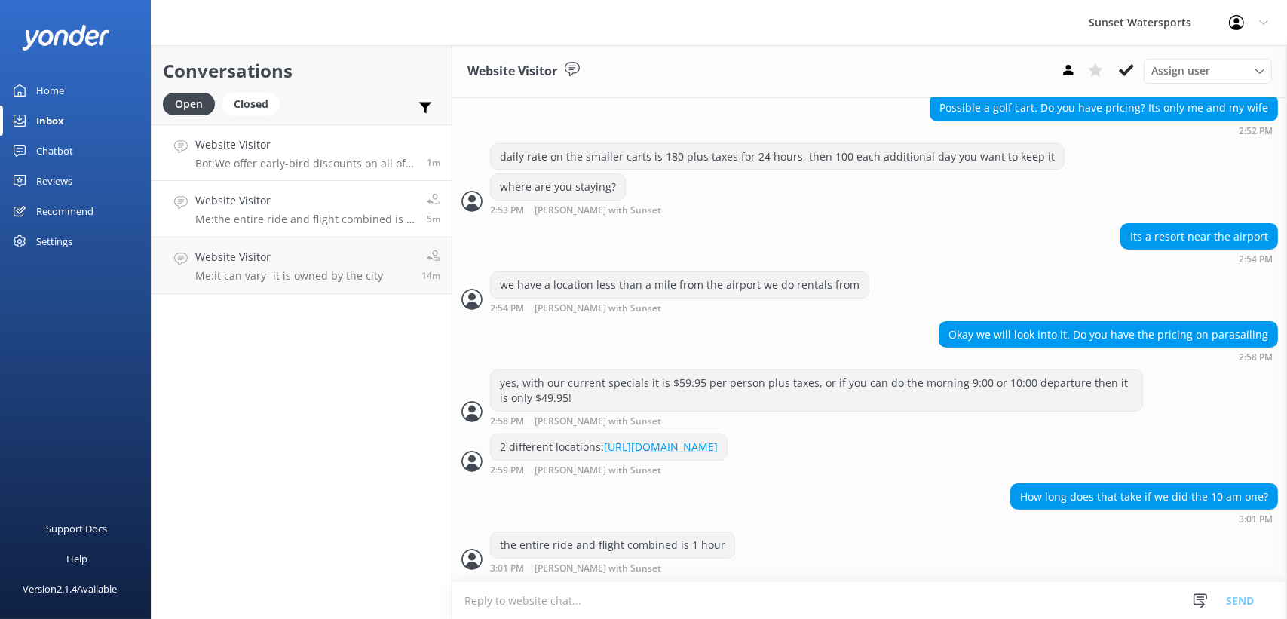
click at [327, 168] on p "Bot: We offer early-bird discounts on all of our morning trips. When you book d…" at bounding box center [305, 164] width 220 height 14
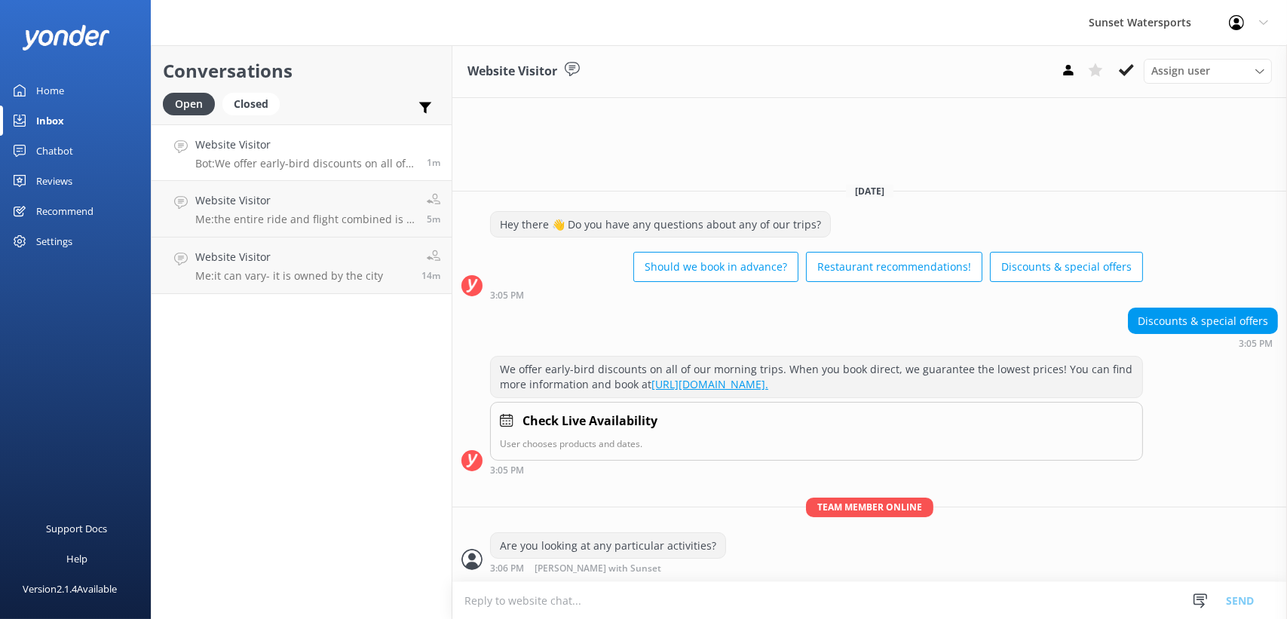
click at [526, 594] on textarea at bounding box center [870, 600] width 835 height 37
type textarea "e"
type textarea "we also have discounts for military or if you're planning multiple activities o…"
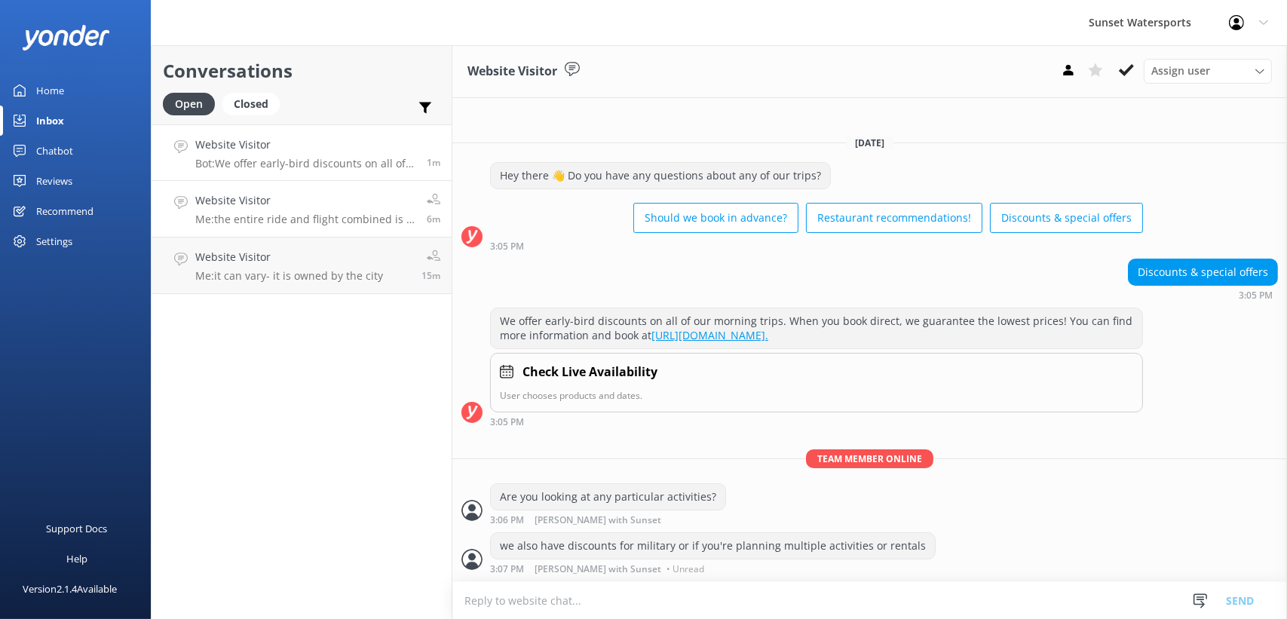
click at [248, 205] on h4 "Website Visitor" at bounding box center [305, 200] width 220 height 17
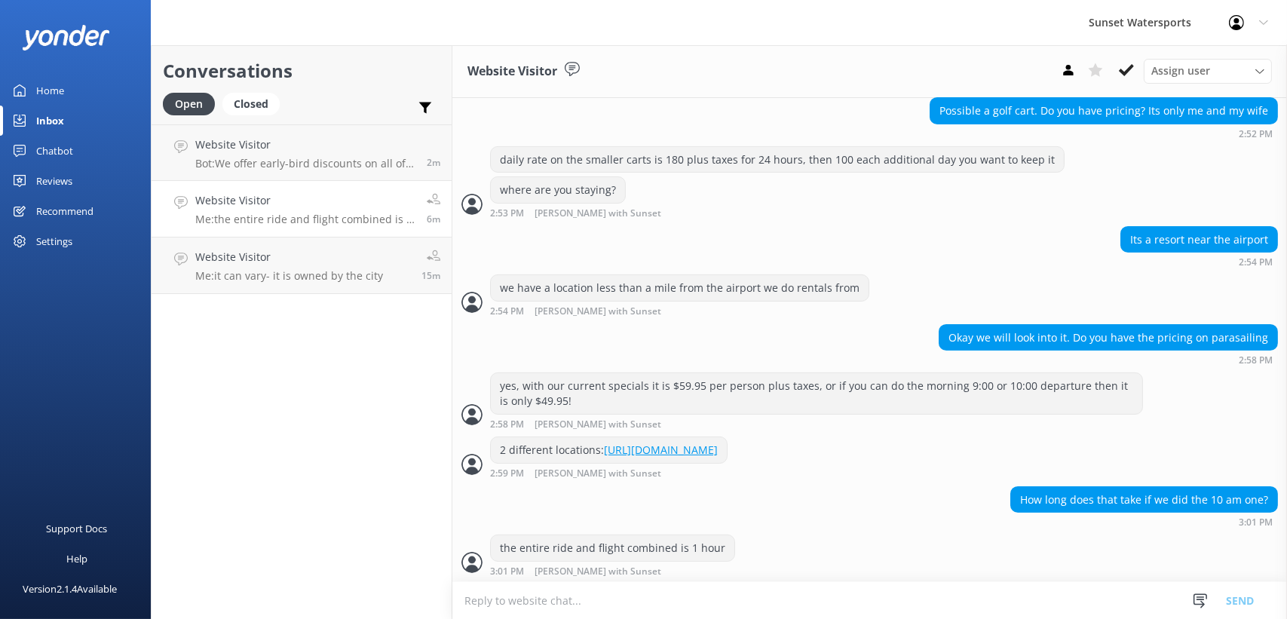
scroll to position [651, 0]
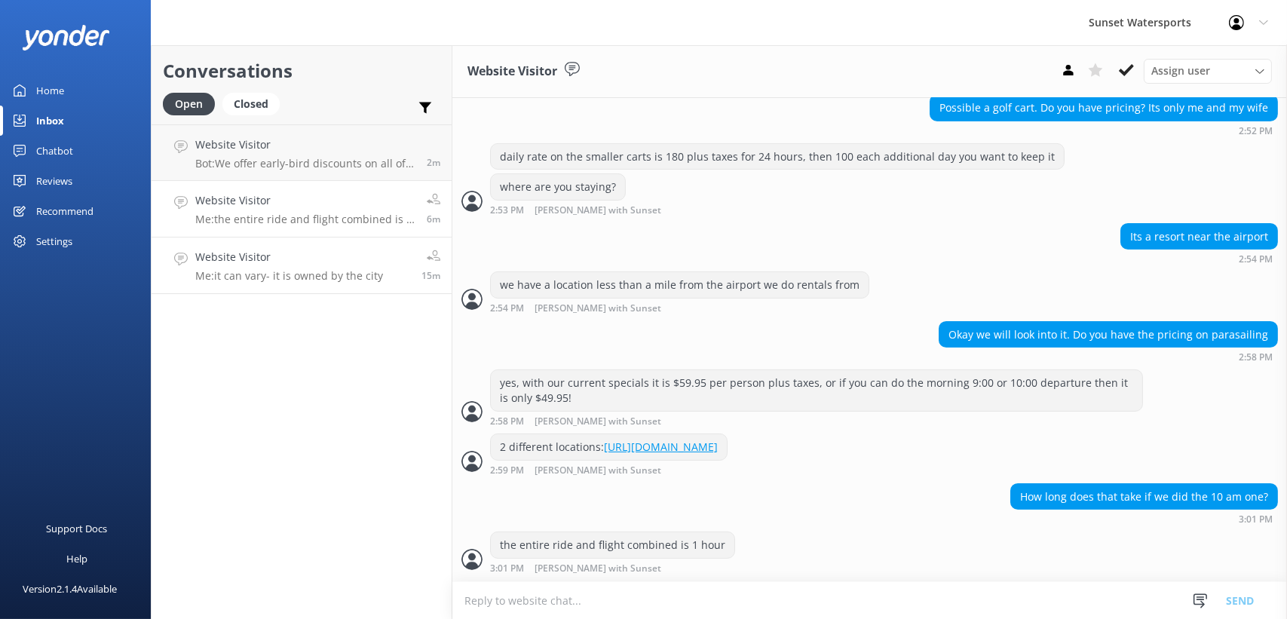
click at [305, 279] on p "Me: it can vary- it is owned by the city" at bounding box center [289, 276] width 188 height 14
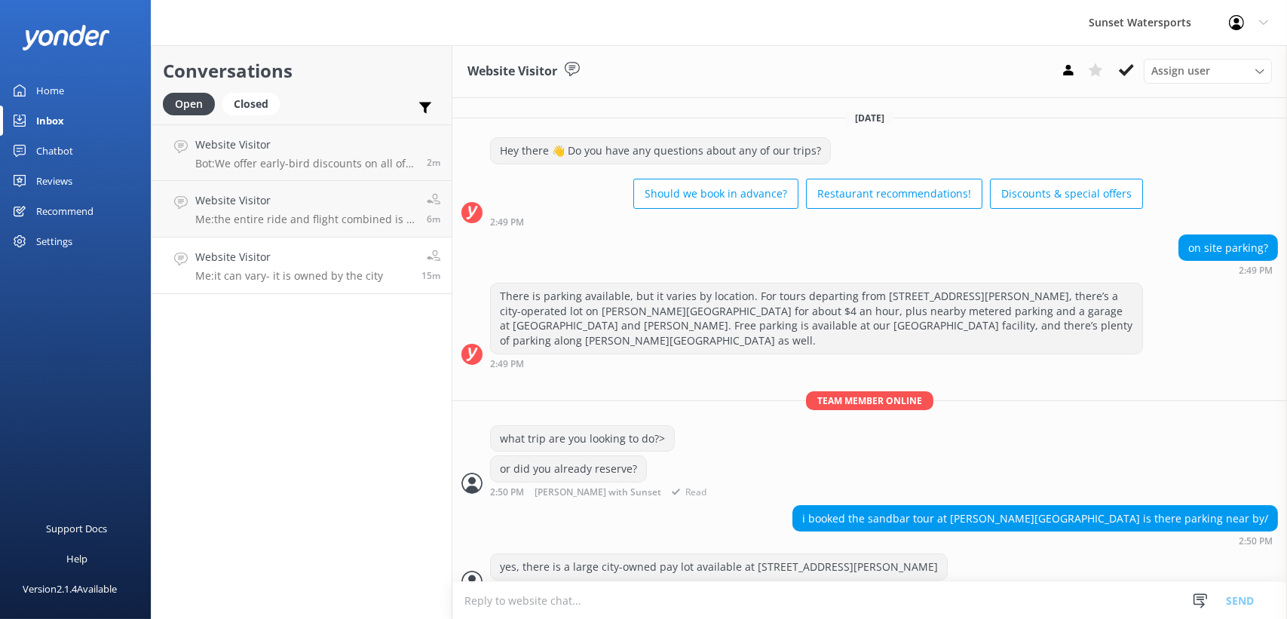
scroll to position [102, 0]
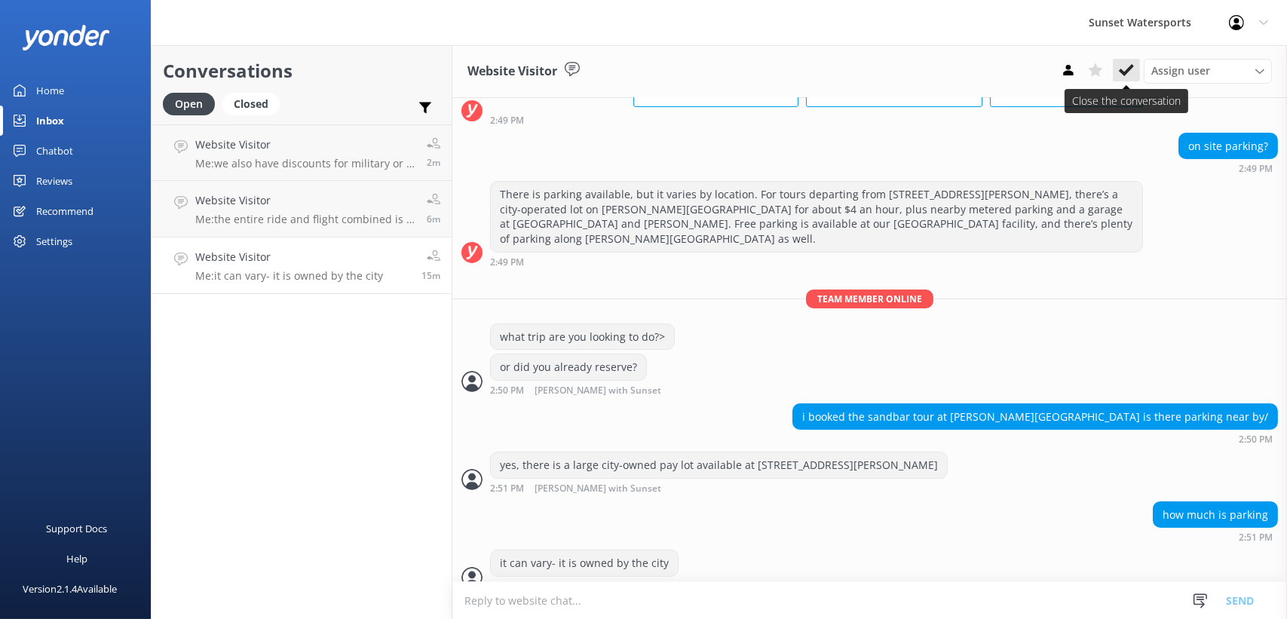
click at [1124, 76] on icon at bounding box center [1126, 70] width 15 height 15
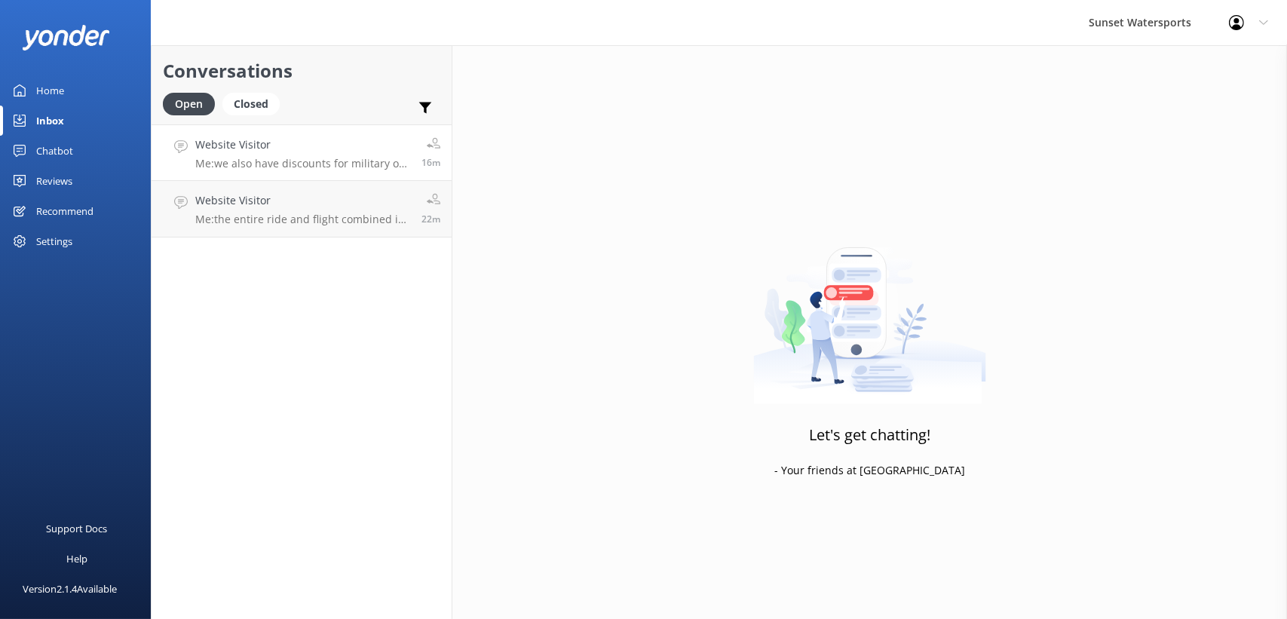
click at [253, 124] on link "Website Visitor Me: we also have discounts for military or if you're planning m…" at bounding box center [302, 152] width 300 height 57
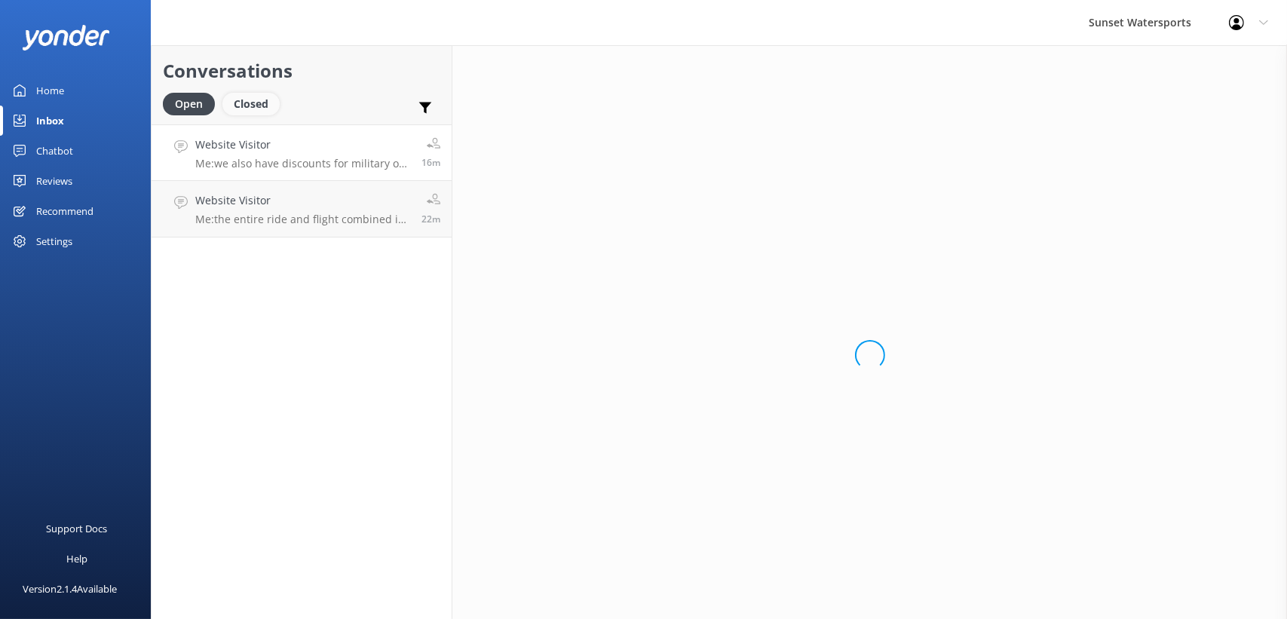
click at [253, 113] on div "Closed" at bounding box center [250, 104] width 57 height 23
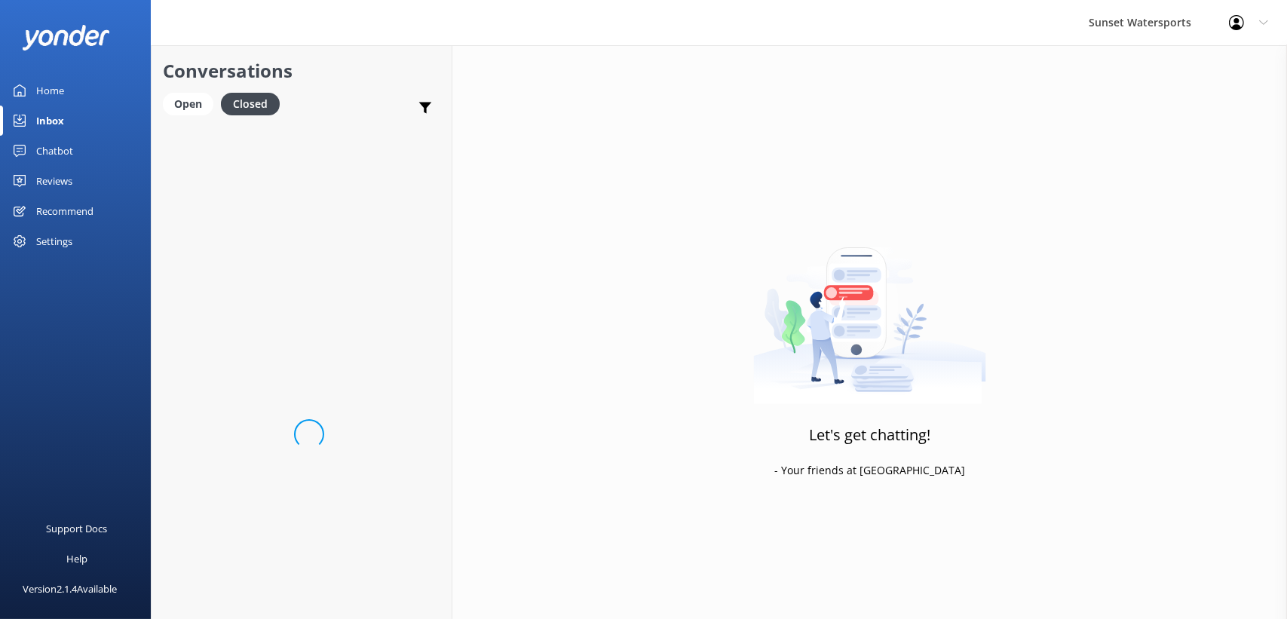
click at [214, 113] on div "Open Closed" at bounding box center [225, 111] width 124 height 36
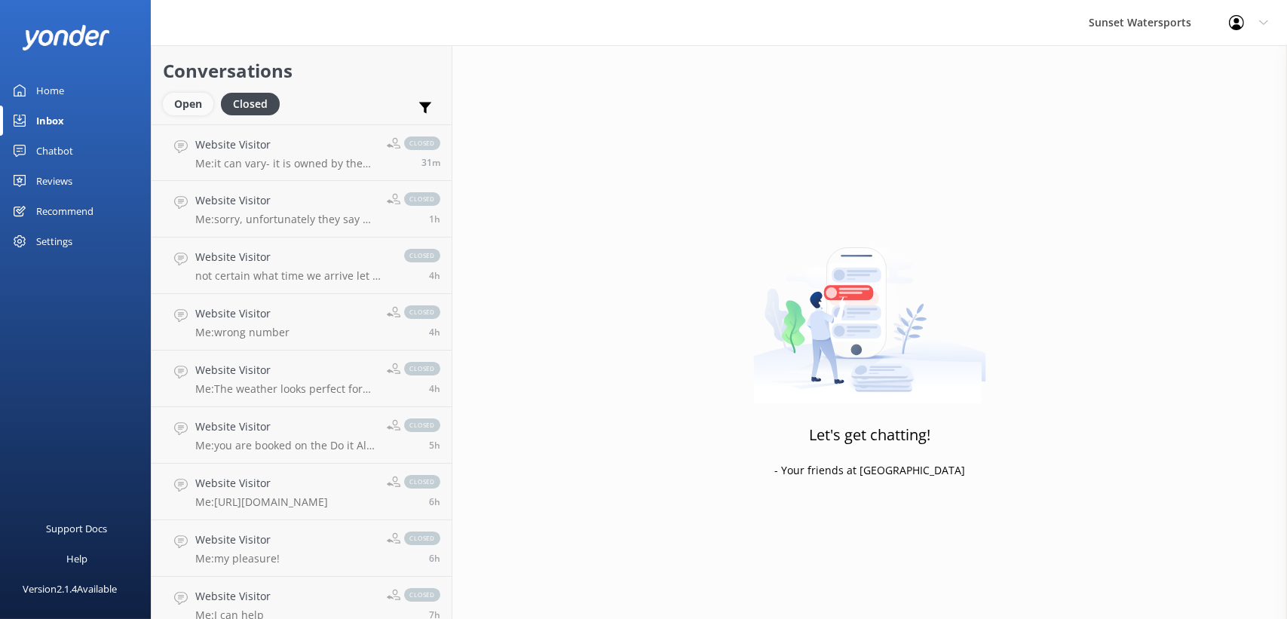
click at [183, 103] on div "Open" at bounding box center [188, 104] width 51 height 23
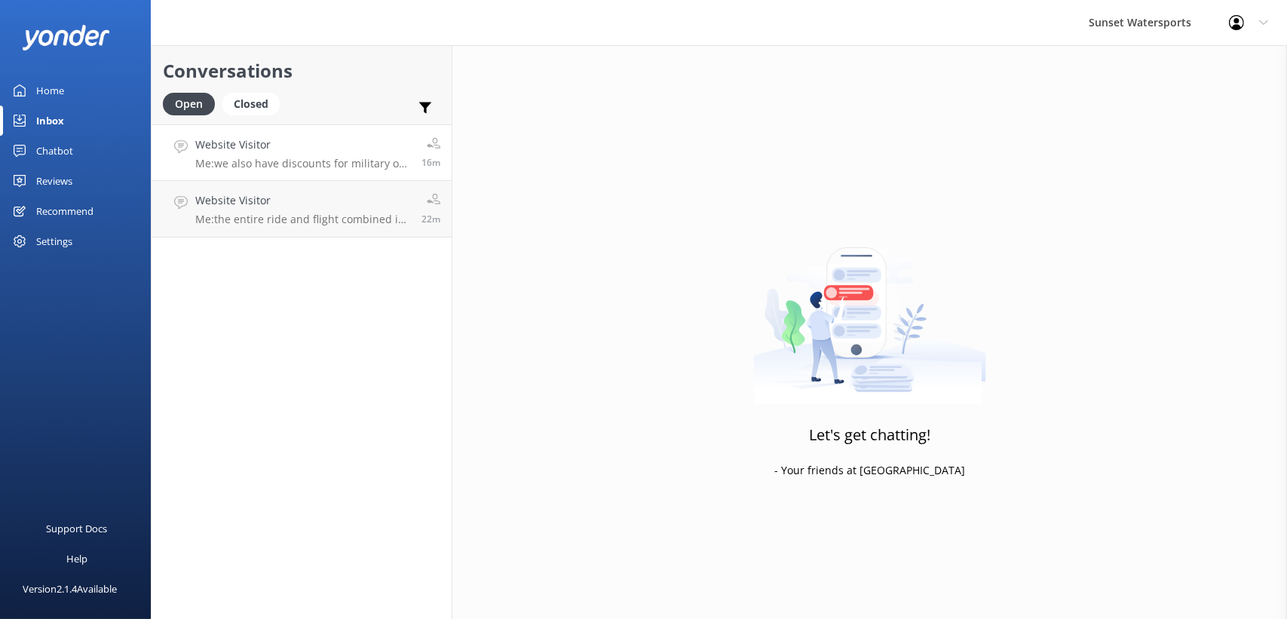
click at [214, 124] on link "Website Visitor Me: we also have discounts for military or if you're planning m…" at bounding box center [302, 152] width 300 height 57
click at [219, 146] on h4 "Website Visitor" at bounding box center [302, 145] width 215 height 17
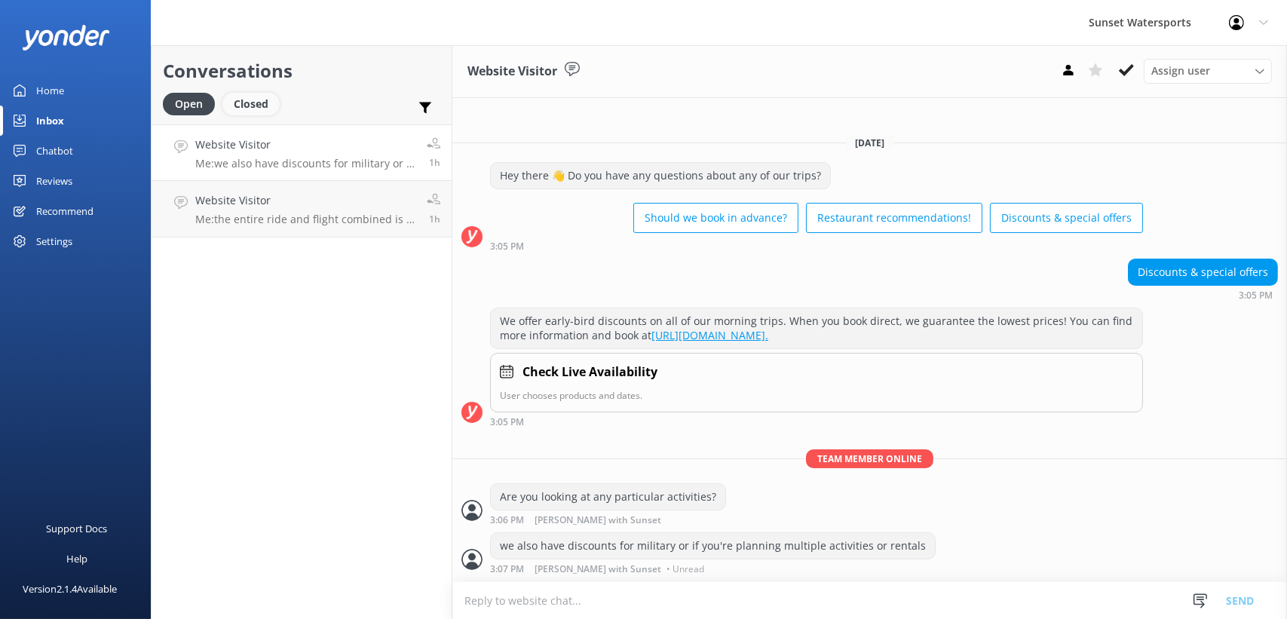
click at [252, 102] on div "Closed" at bounding box center [250, 104] width 57 height 23
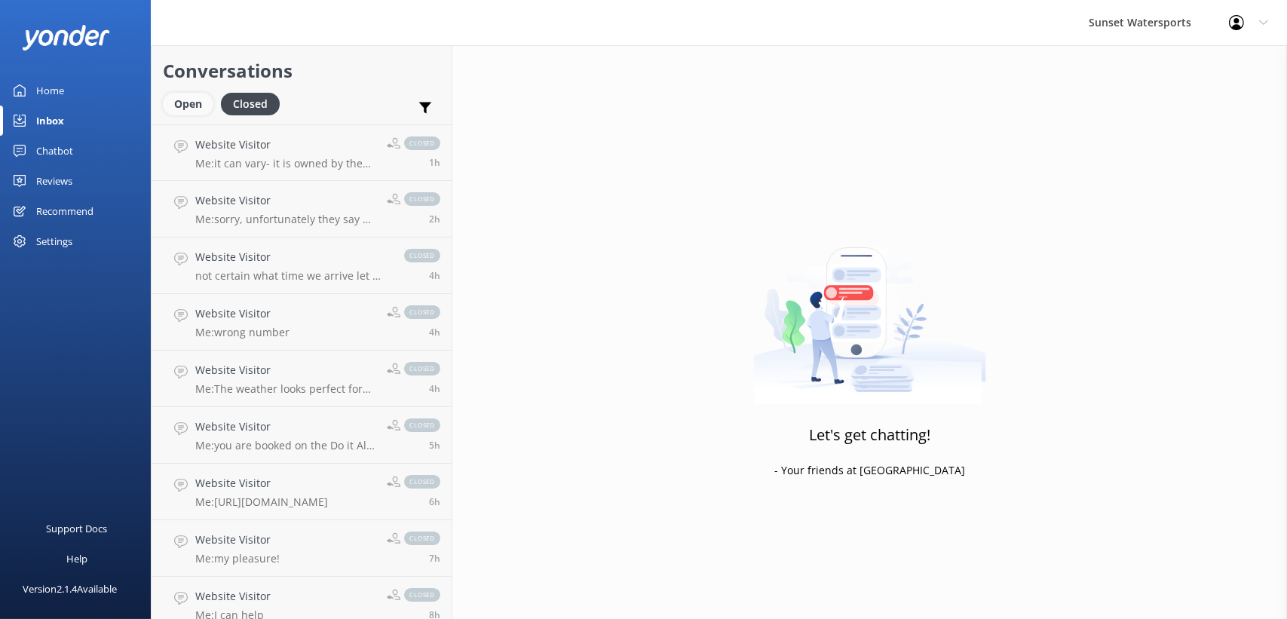
click at [193, 103] on div "Open" at bounding box center [188, 104] width 51 height 23
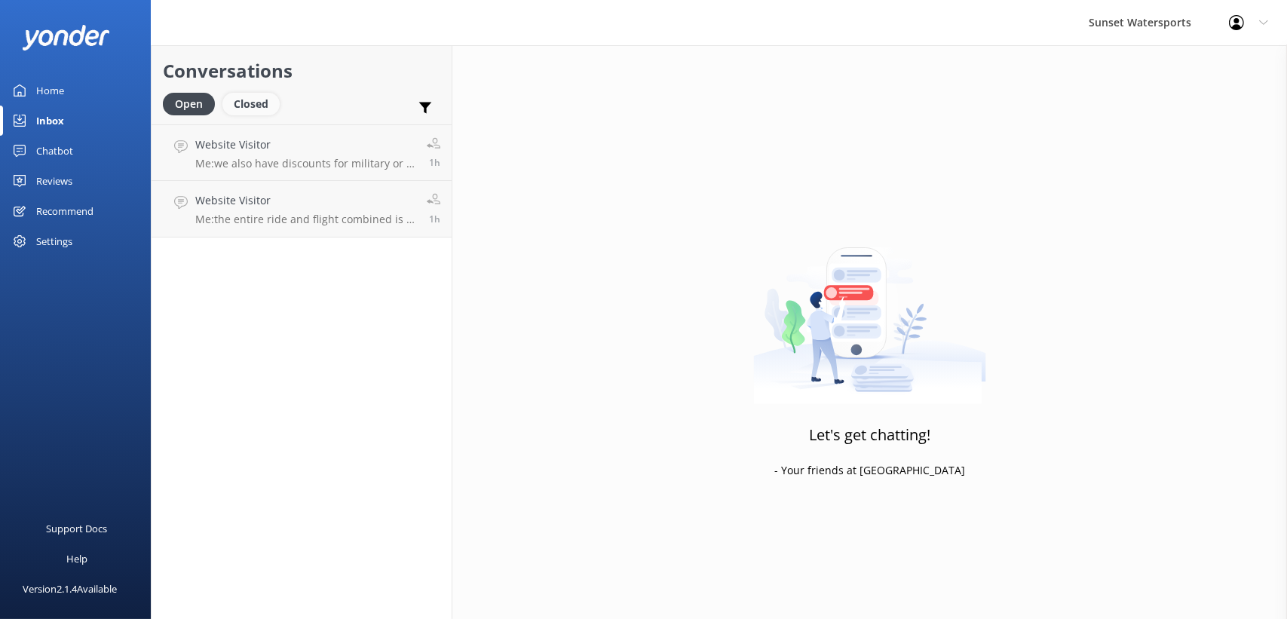
click at [262, 97] on div "Closed" at bounding box center [250, 104] width 57 height 23
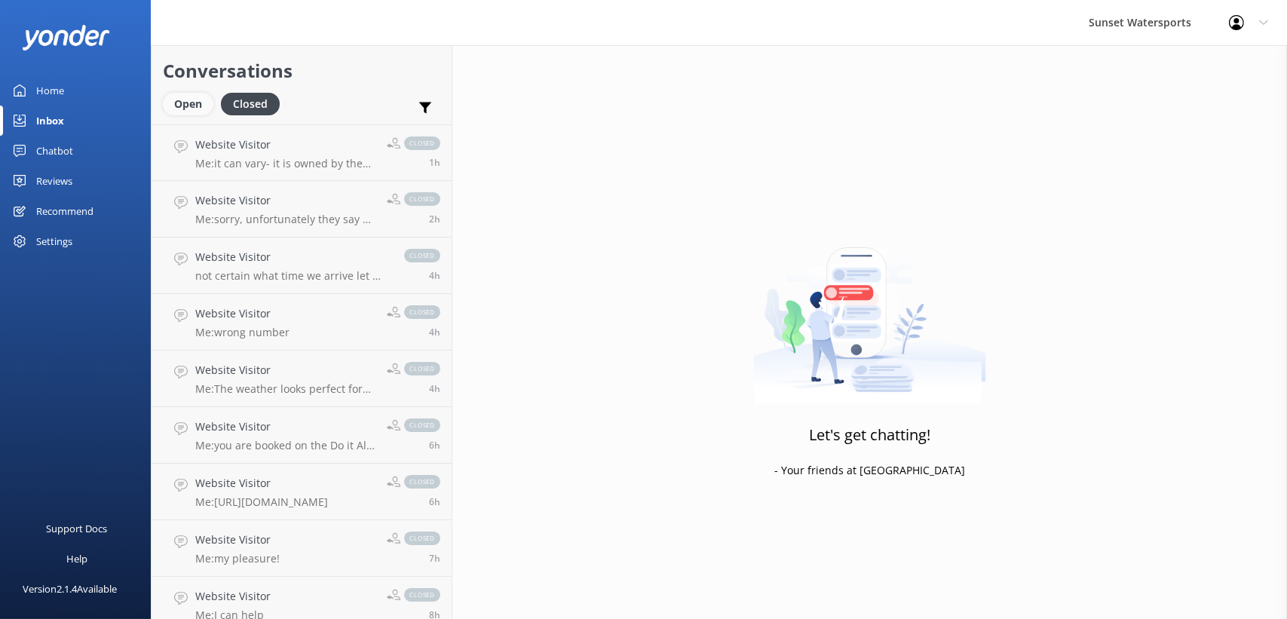
click at [187, 100] on div "Open" at bounding box center [188, 104] width 51 height 23
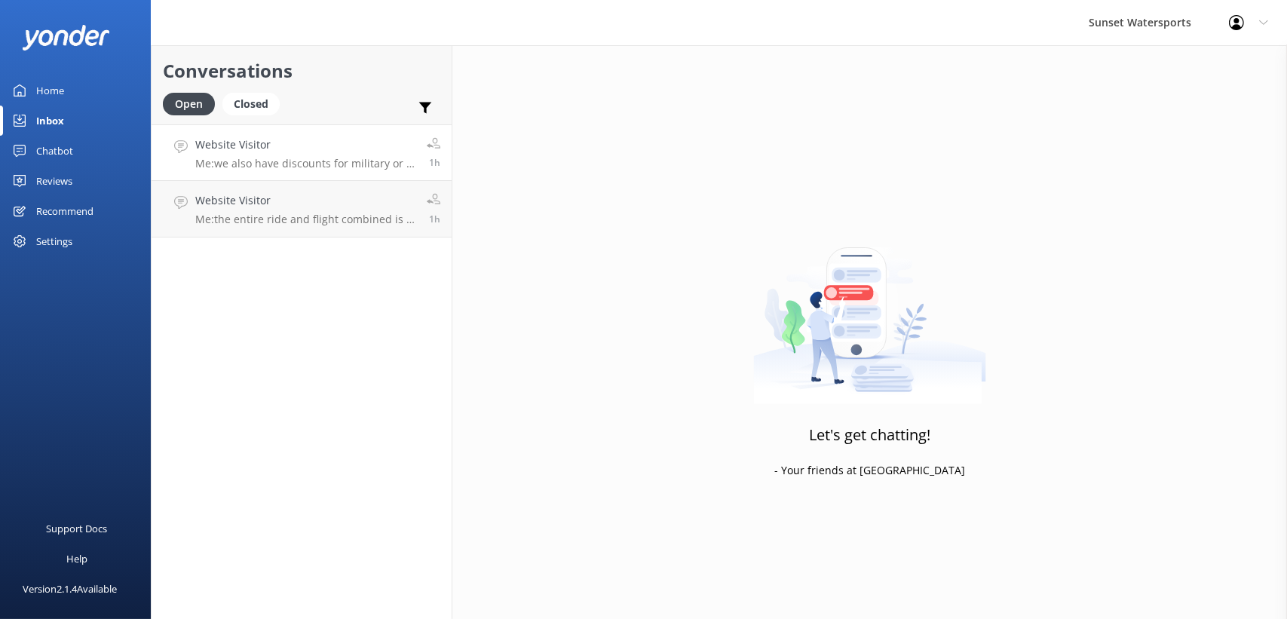
click at [265, 138] on h4 "Website Visitor" at bounding box center [305, 145] width 220 height 17
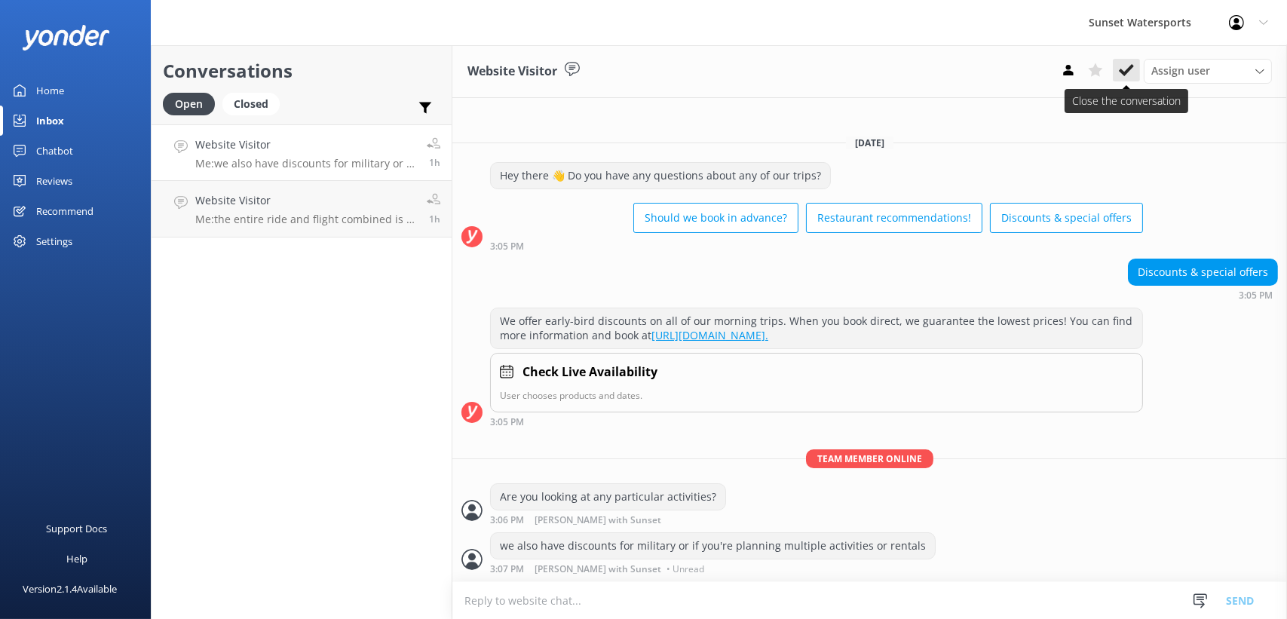
click at [1128, 66] on icon at bounding box center [1126, 70] width 15 height 15
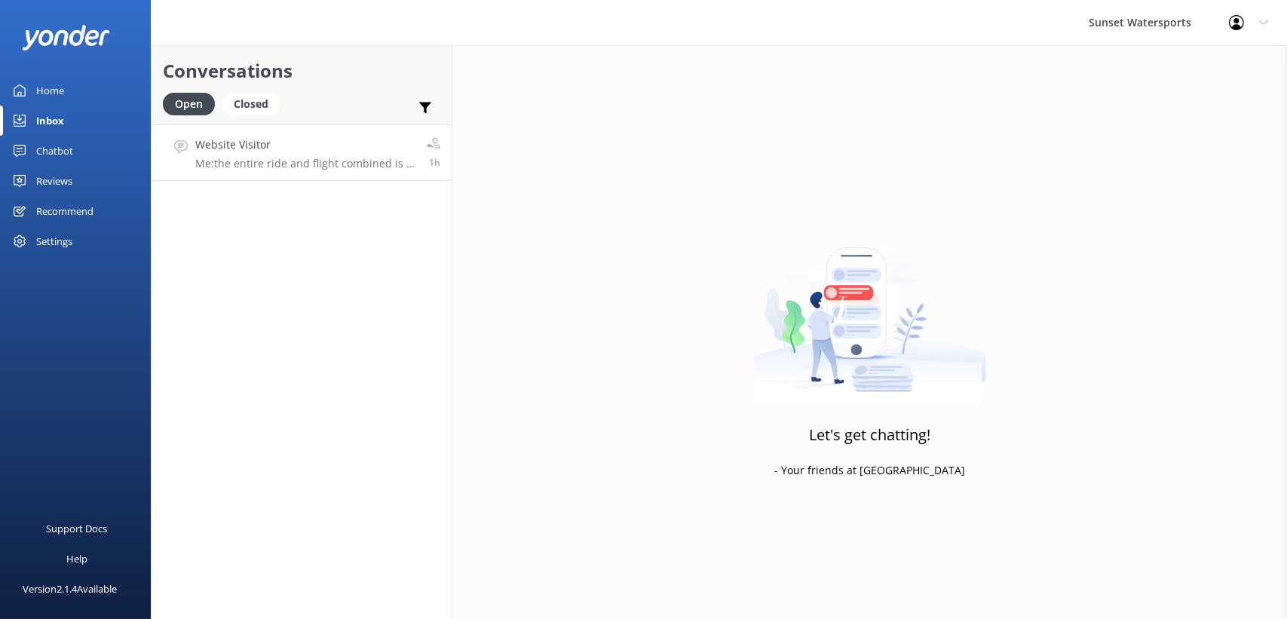
click at [317, 148] on h4 "Website Visitor" at bounding box center [305, 145] width 220 height 17
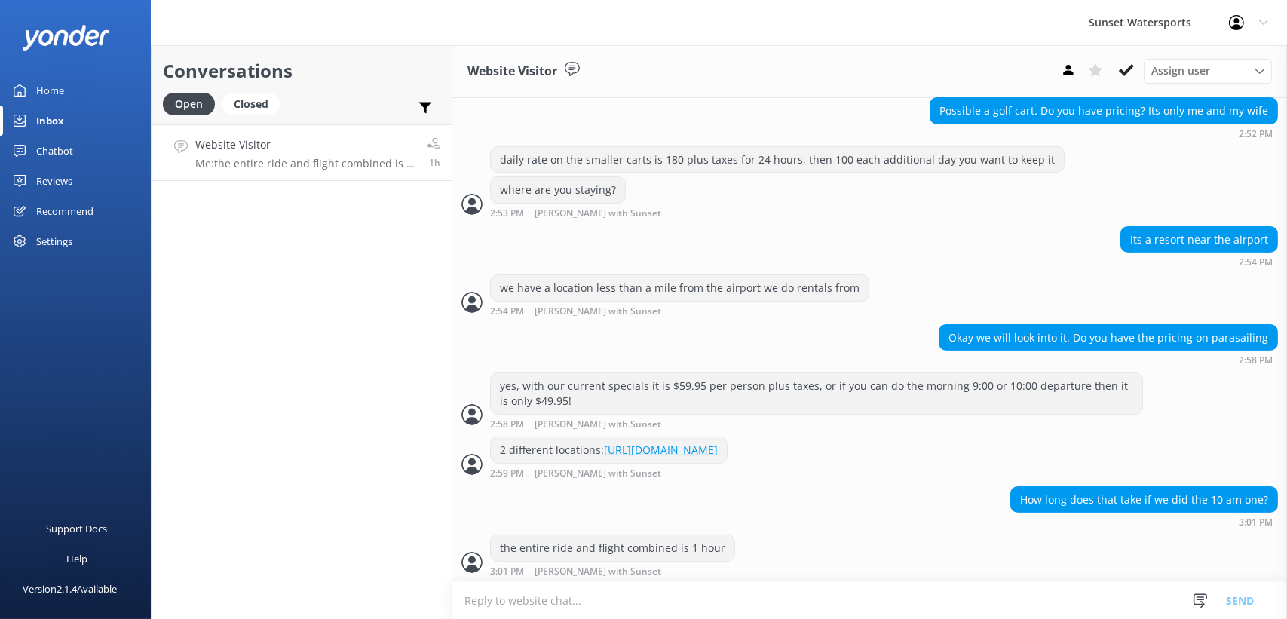
scroll to position [651, 0]
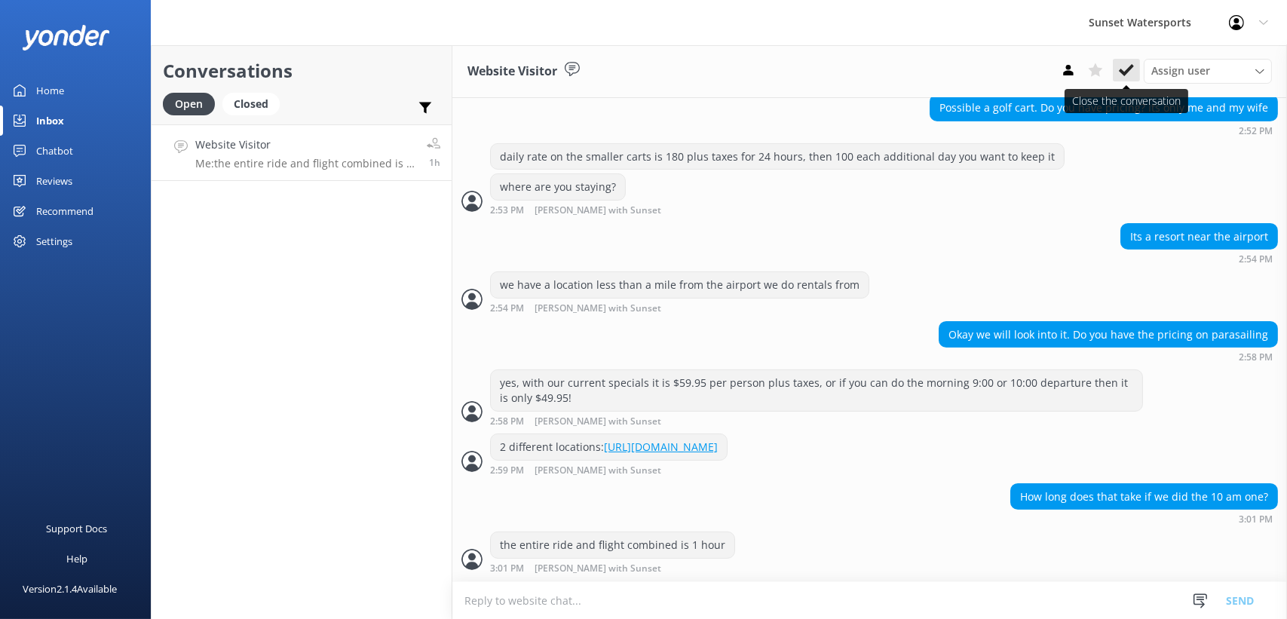
click at [1138, 78] on button at bounding box center [1126, 70] width 27 height 23
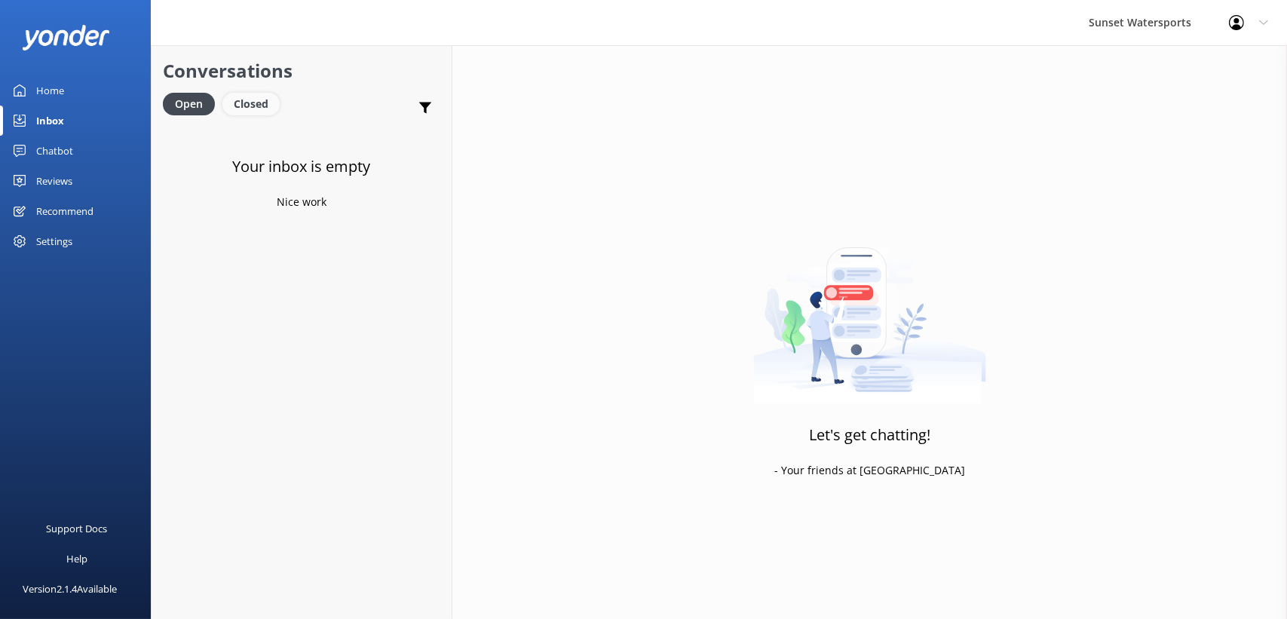
click at [247, 101] on div "Closed" at bounding box center [250, 104] width 57 height 23
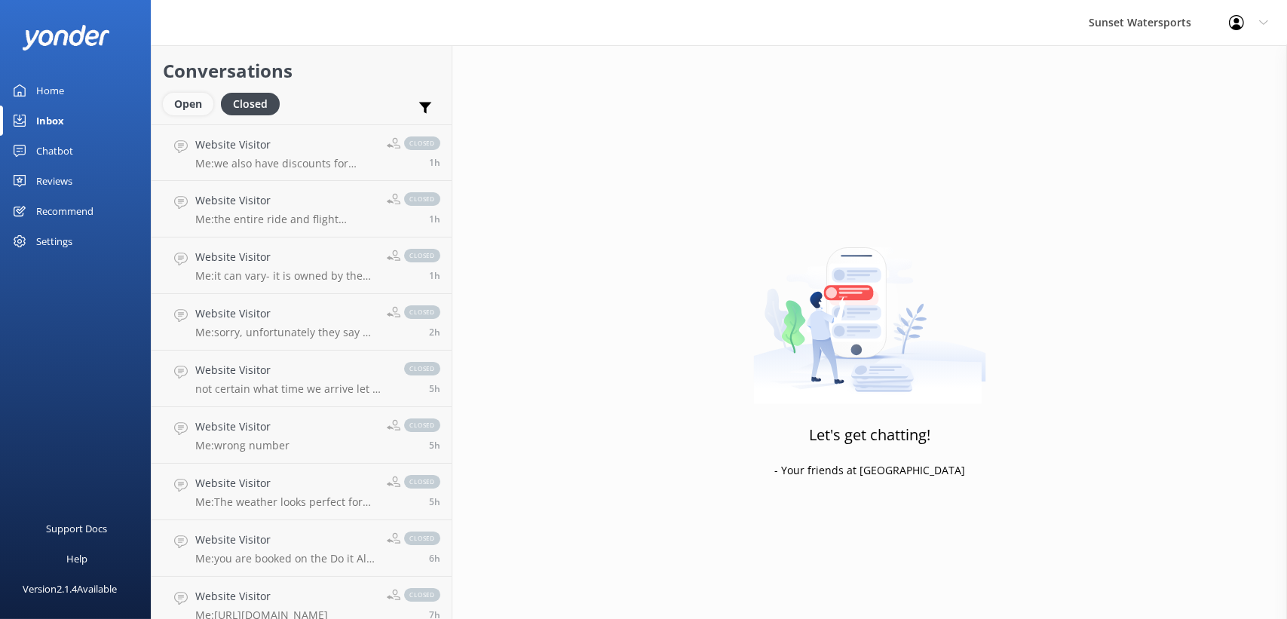
click at [183, 101] on div "Open" at bounding box center [188, 104] width 51 height 23
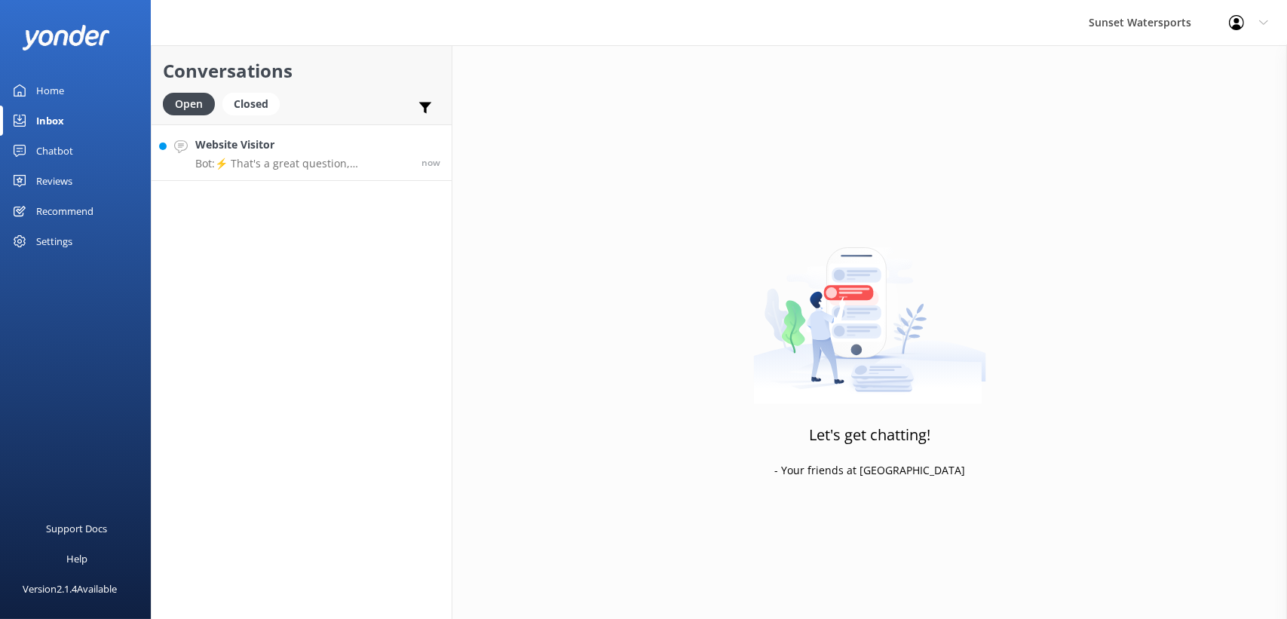
click at [255, 160] on p "Bot: ⚡ That's a great question, unfortunately I do not know the answer. I'm goi…" at bounding box center [302, 164] width 215 height 14
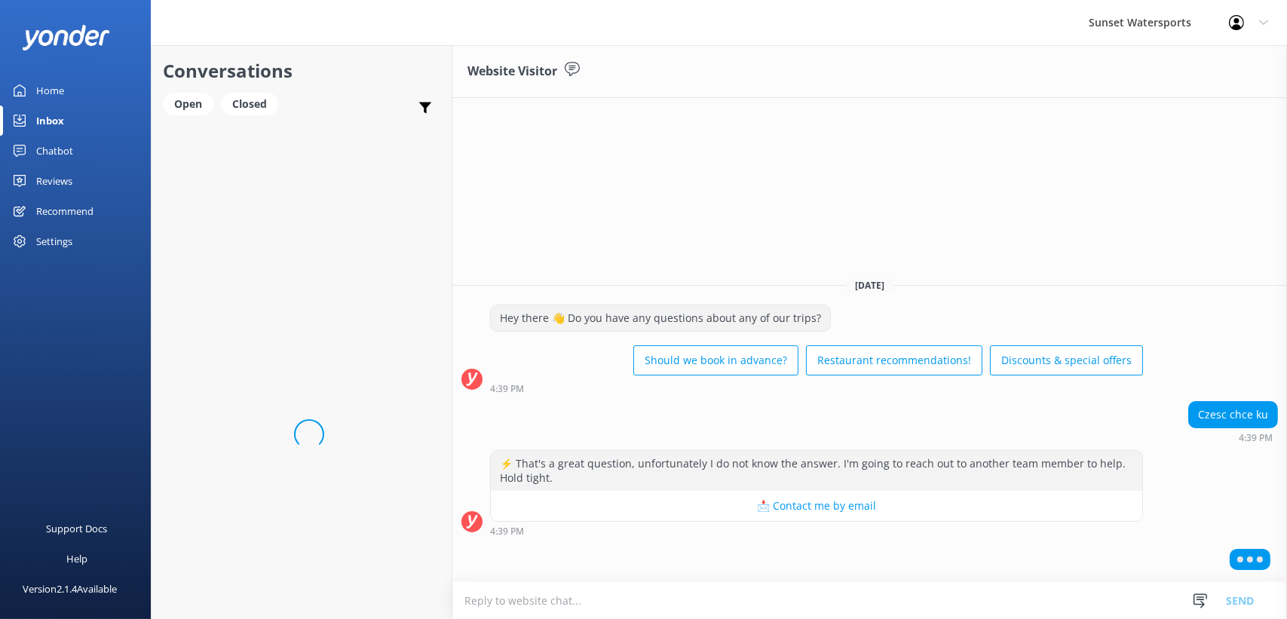
click at [832, 597] on textarea at bounding box center [870, 600] width 835 height 37
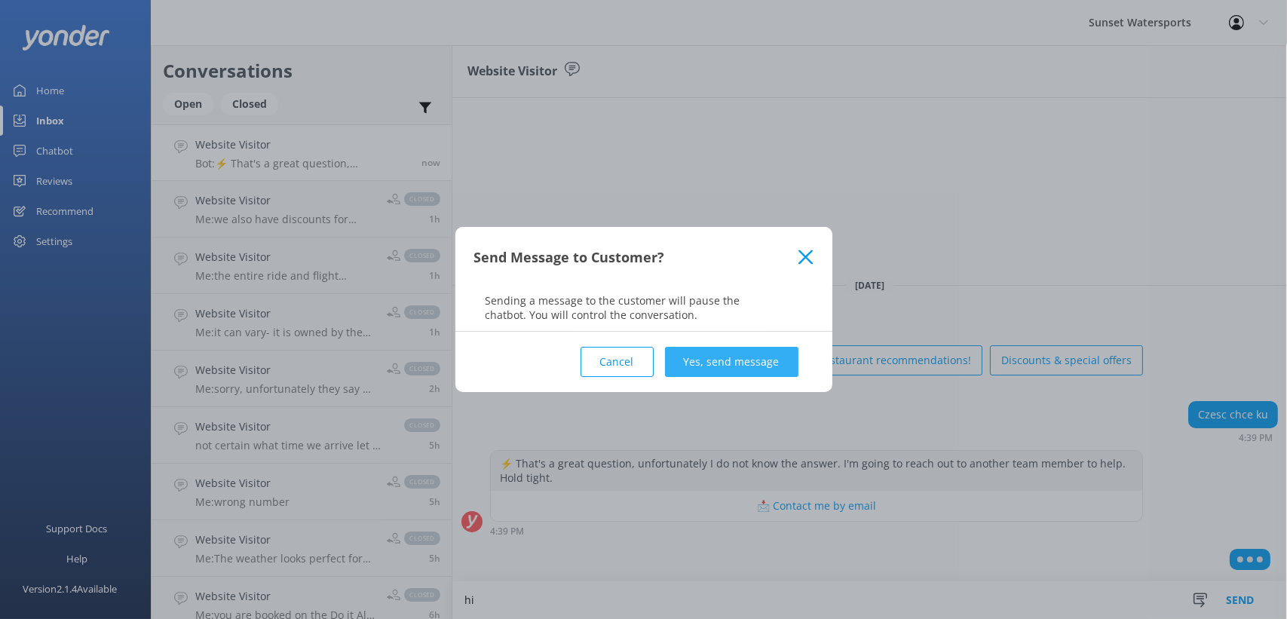
type textarea "hi"
click at [729, 369] on button "Yes, send message" at bounding box center [731, 362] width 133 height 30
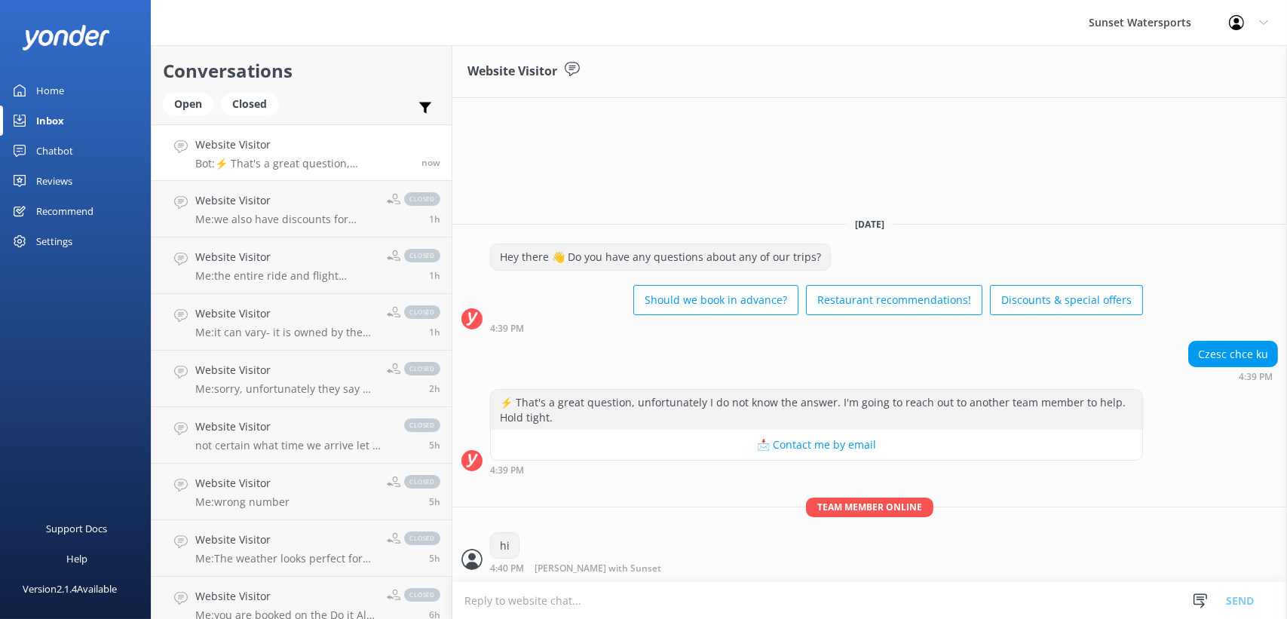
click at [1230, 449] on div "⚡ That's a great question, unfortunately I do not know the answer. I'm going to…" at bounding box center [870, 432] width 835 height 86
click at [1228, 355] on div "Czesc chce ku" at bounding box center [1233, 355] width 88 height 26
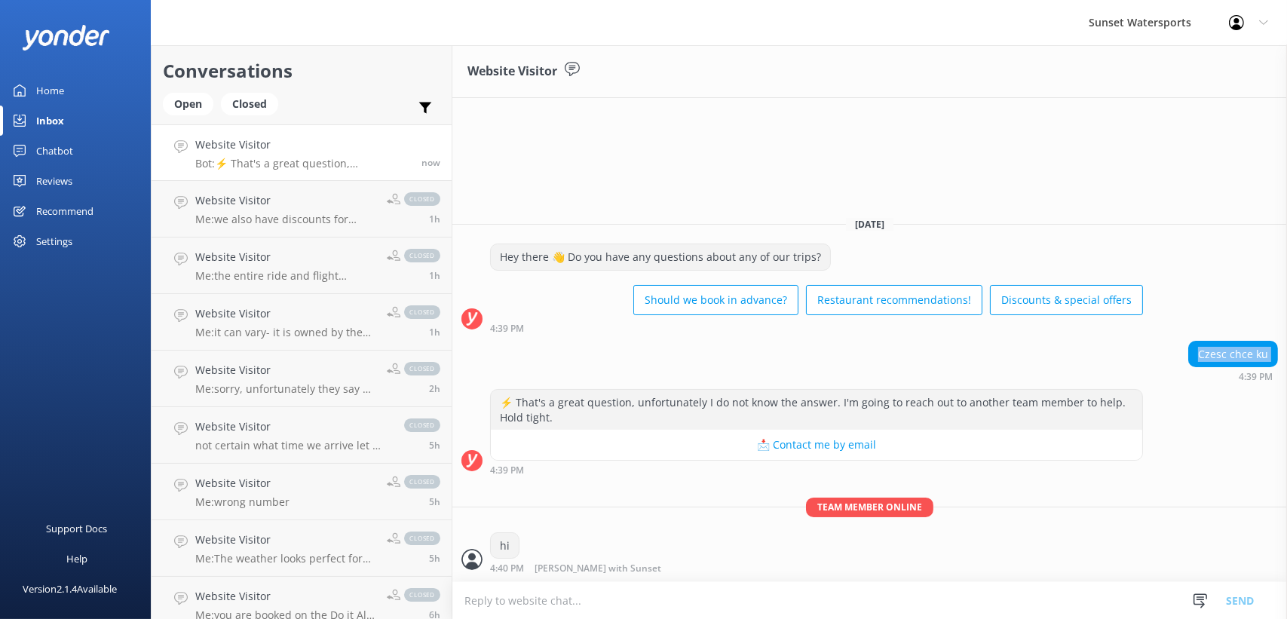
copy div "Czesc chce ku"
click at [653, 520] on div "Team member online hi 4:40 PM [PERSON_NAME] with Sunset Read" at bounding box center [870, 540] width 835 height 84
drag, startPoint x: 562, startPoint y: 575, endPoint x: 560, endPoint y: 582, distance: 7.7
click at [562, 575] on div "Team member online hi 4:40 PM [PERSON_NAME] with Sunset Read" at bounding box center [870, 540] width 835 height 84
click at [554, 597] on textarea at bounding box center [870, 600] width 835 height 37
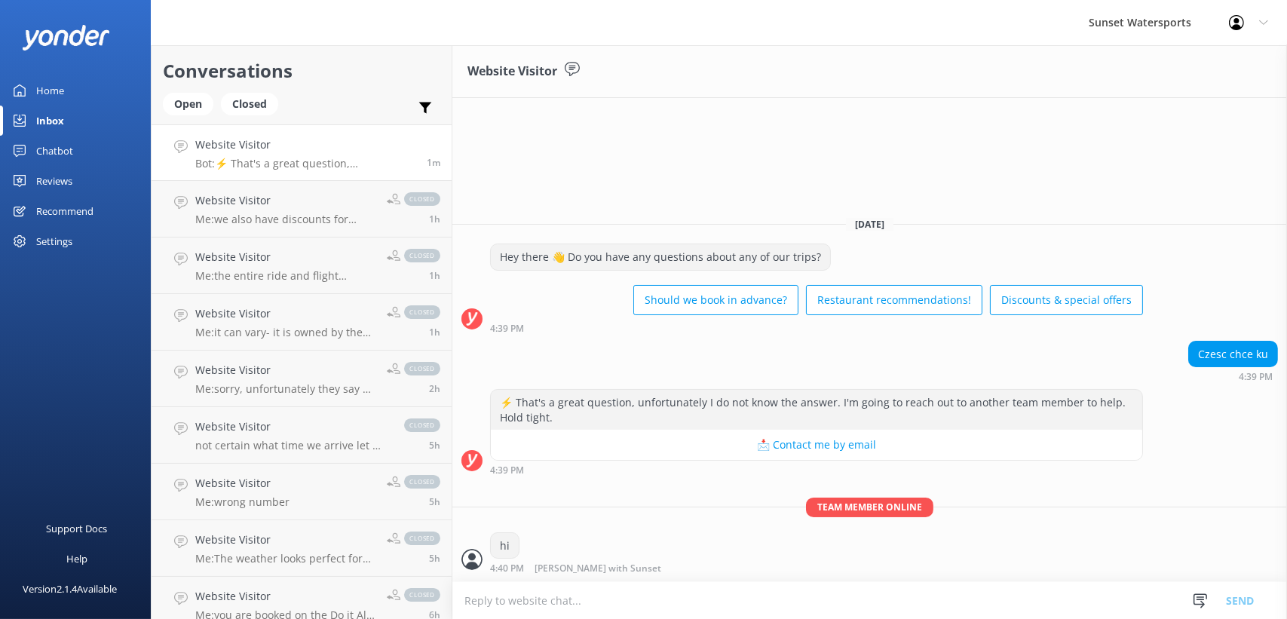
paste textarea "Co chciałbyś zrobić?"
type textarea "Co chciałbyś zrobić?"
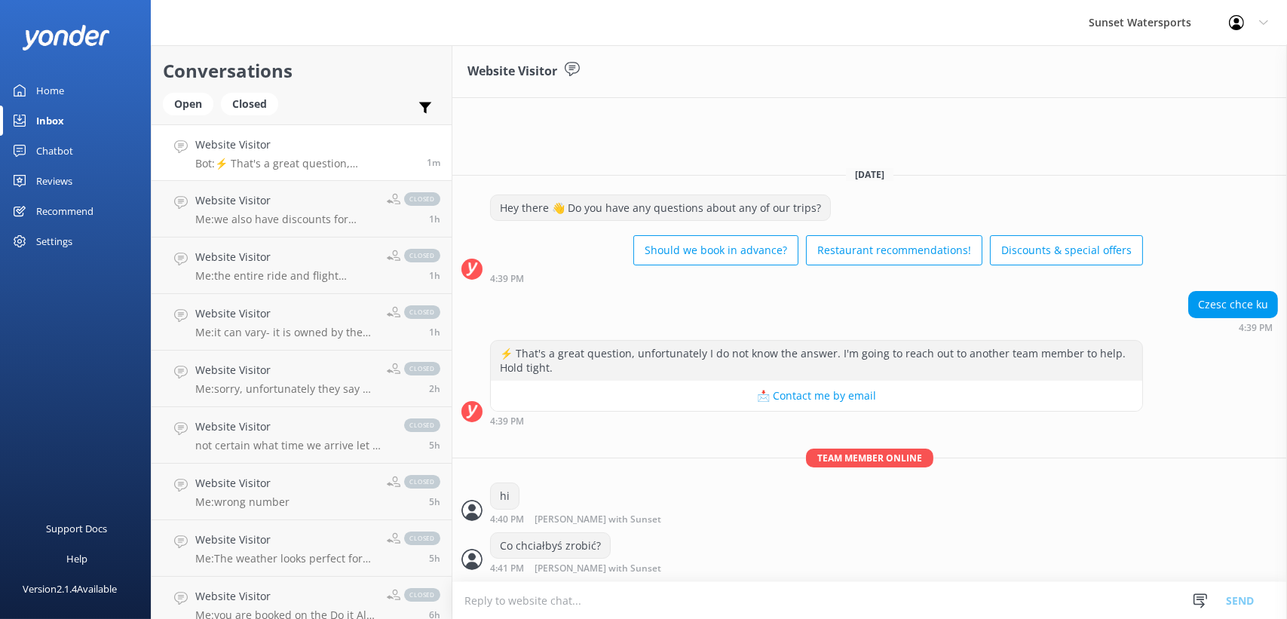
click at [1241, 306] on div "Czesc chce ku" at bounding box center [1233, 305] width 88 height 26
copy div "Czesc chce ku"
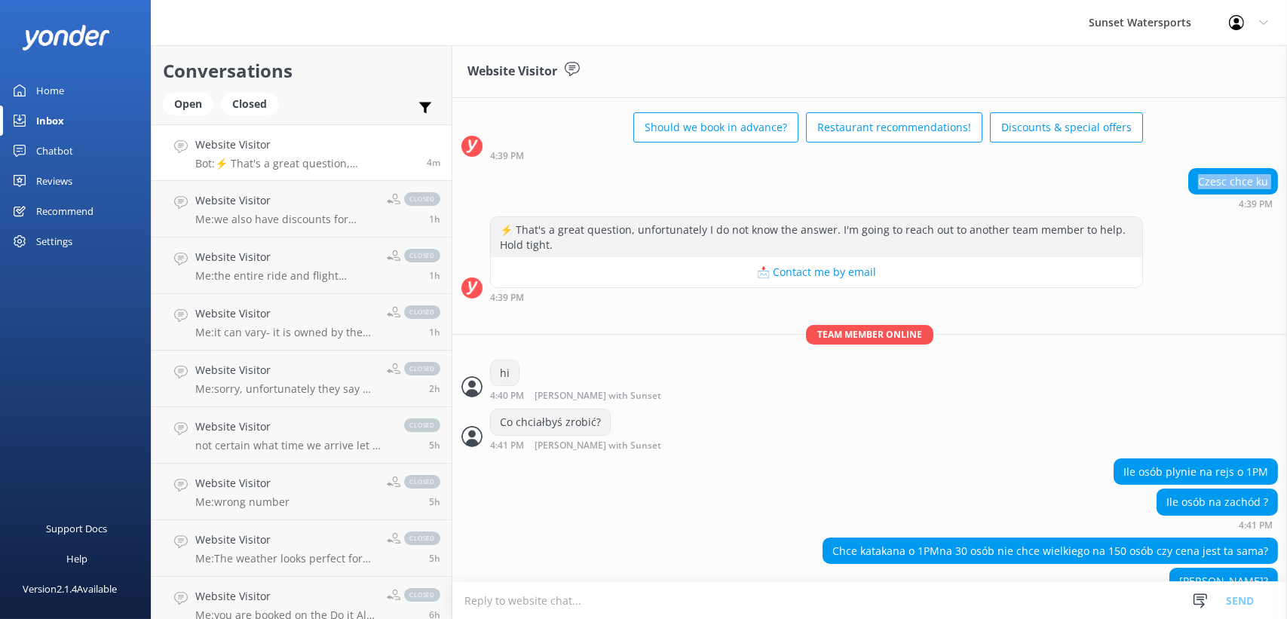
scroll to position [134, 0]
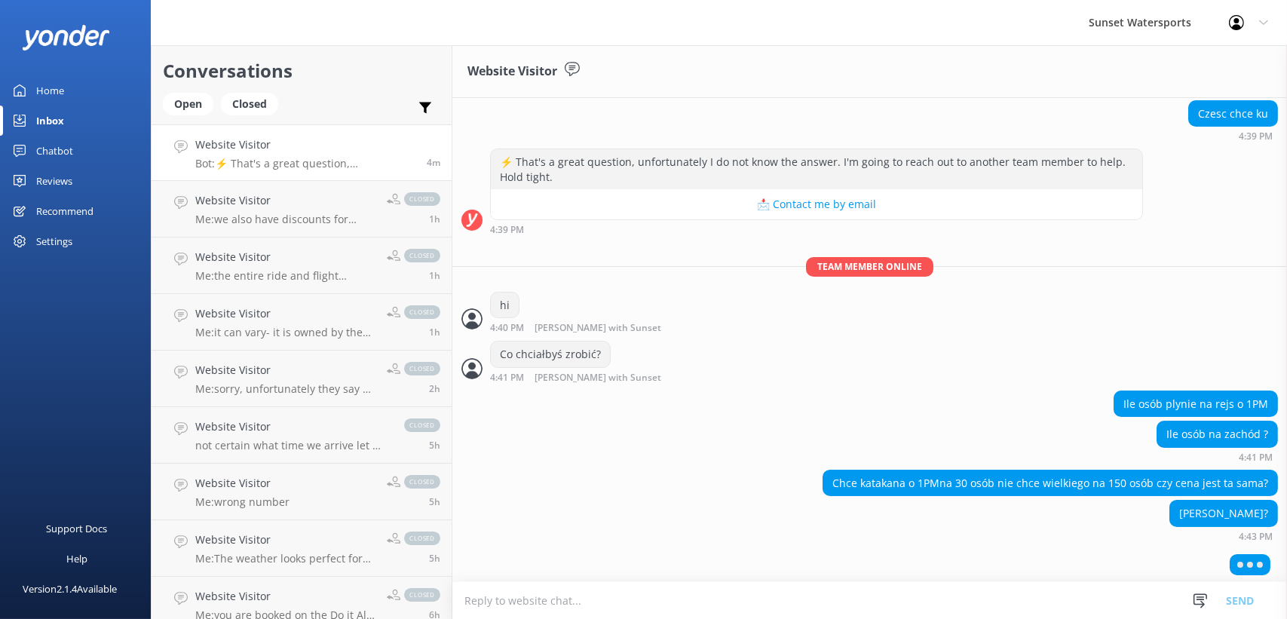
click at [1210, 397] on div "Ile osób plynie na rejs o 1PM" at bounding box center [1196, 404] width 163 height 26
copy div "Ile osób plynie na rejs o 1PM"
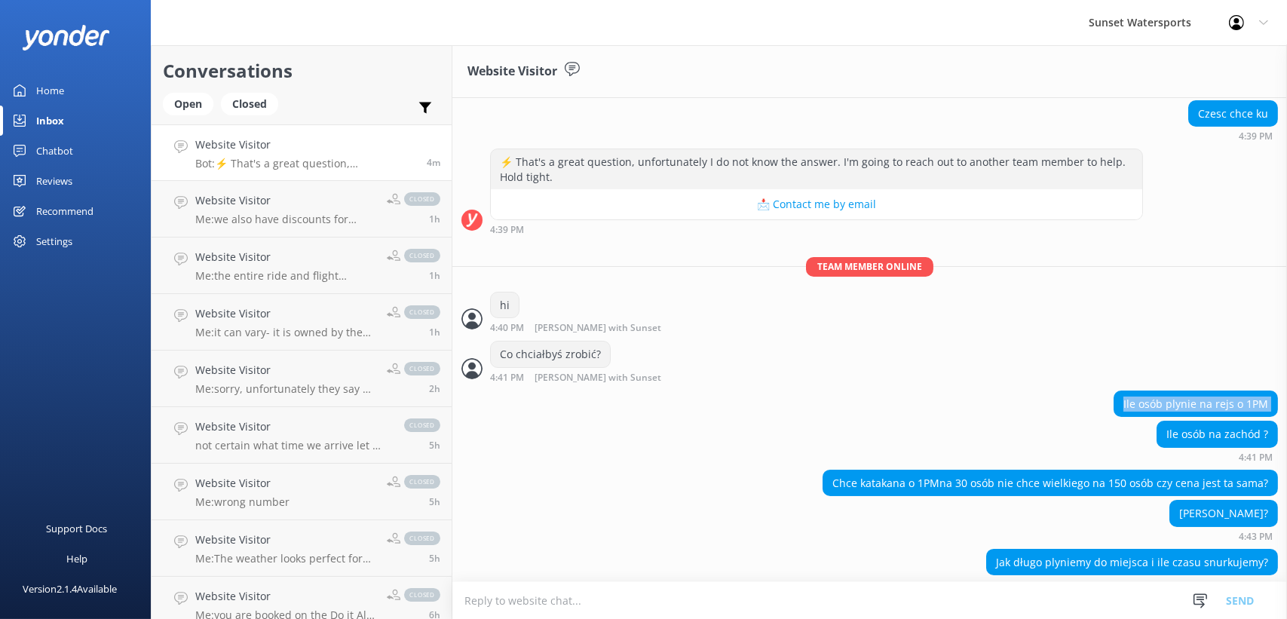
scroll to position [147, 0]
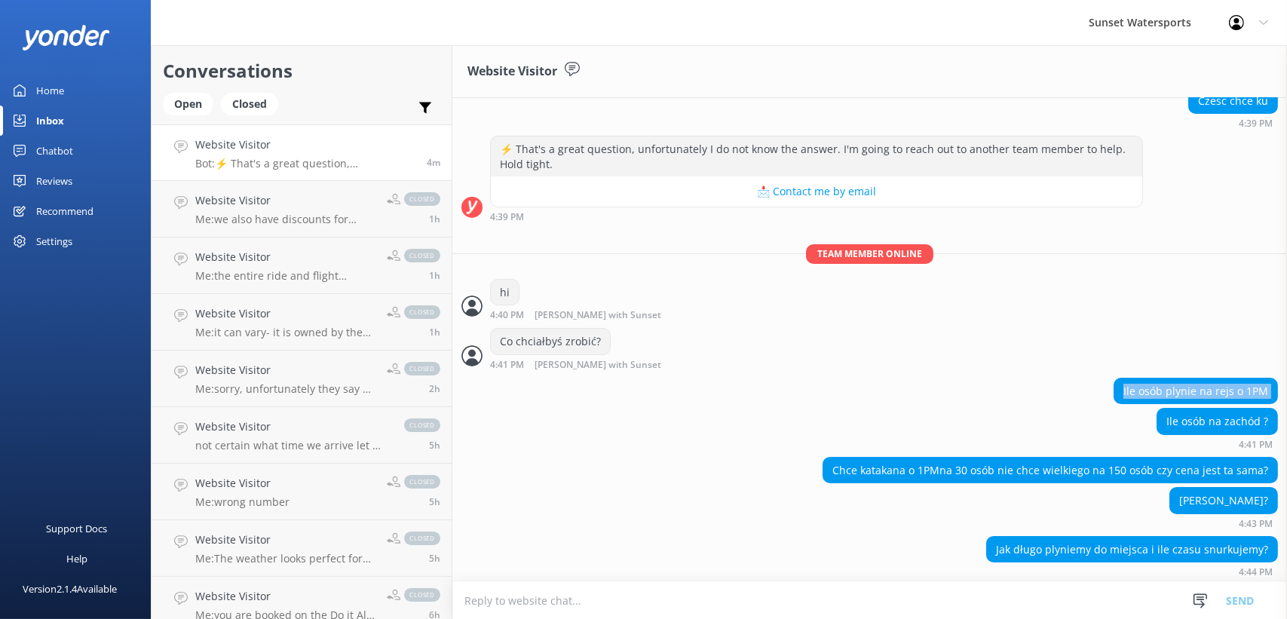
click at [1158, 416] on div "Ile osób na zachód ?" at bounding box center [1218, 422] width 120 height 26
click at [1167, 416] on div "Ile osób na zachód ?" at bounding box center [1218, 422] width 120 height 26
copy div "Ile osób na zachód ?"
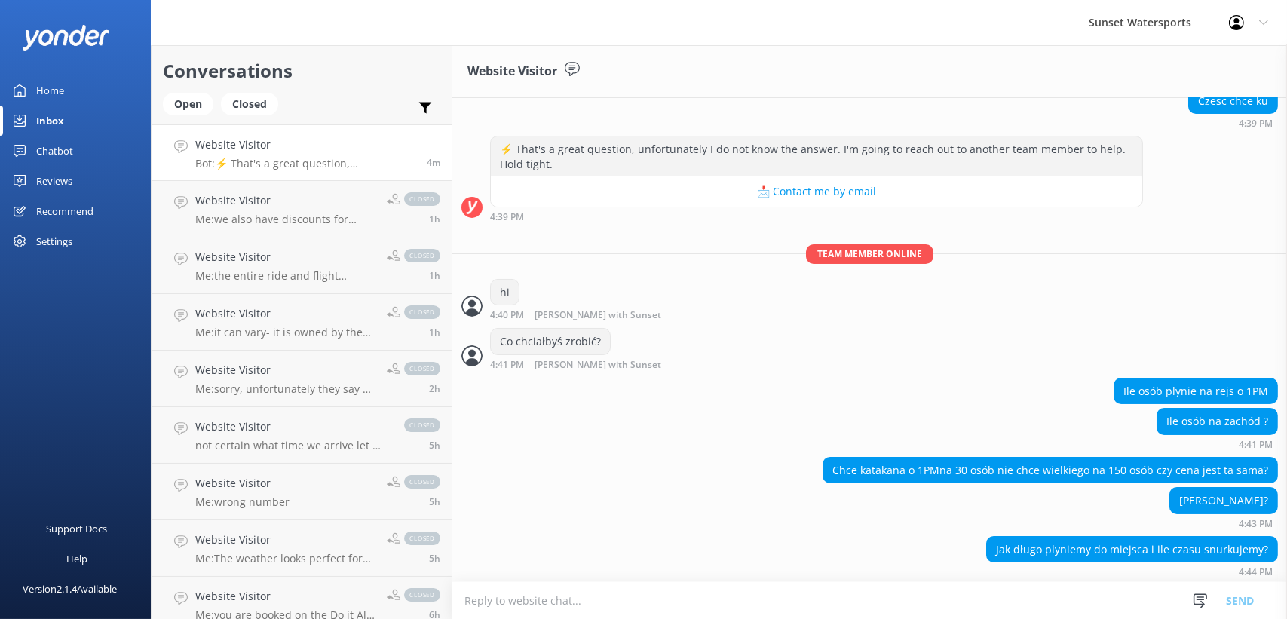
click at [1136, 467] on div "Chce katakana o 1PMna 30 osób nie chce wielkiego na 150 osób czy cena jest ta s…" at bounding box center [1051, 471] width 454 height 26
copy div "Chce katakana o 1PMna 30 osób nie chce wielkiego na 150 osób czy cena jest ta s…"
click at [1225, 497] on div "[PERSON_NAME]?" at bounding box center [1224, 501] width 107 height 26
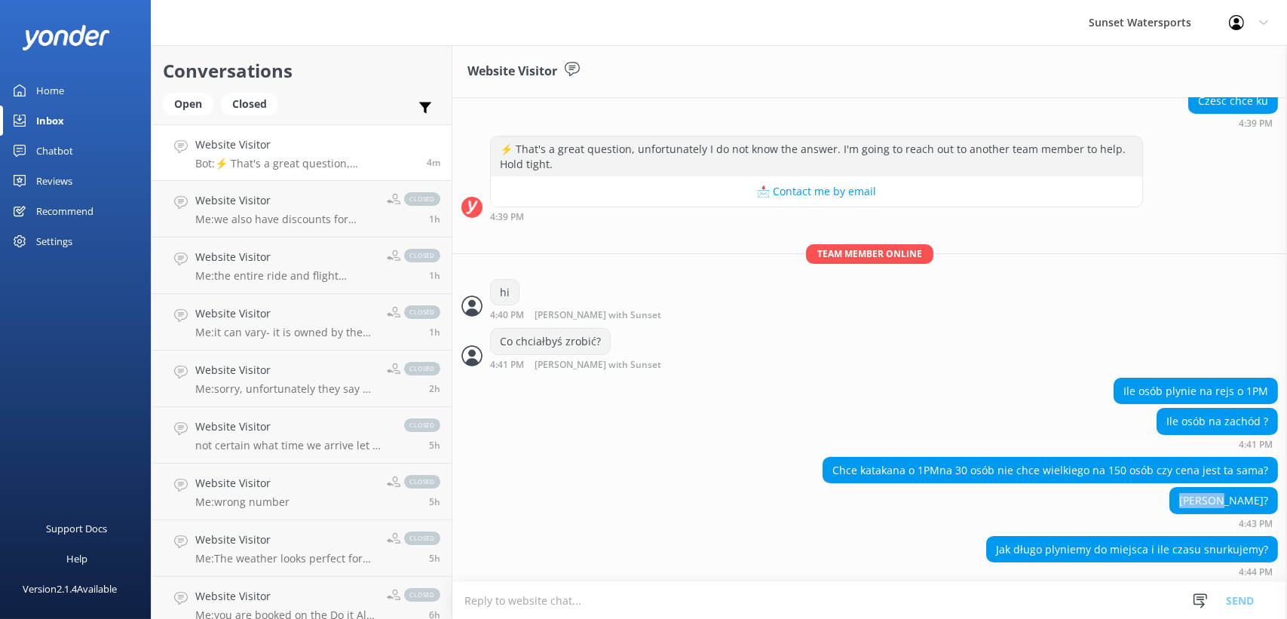
click at [1225, 497] on div "[PERSON_NAME]?" at bounding box center [1224, 501] width 107 height 26
copy div "[PERSON_NAME]?"
click at [1128, 551] on div "Jak długo plyniemy do miejsca i ile czasu snurkujemy?" at bounding box center [1132, 550] width 290 height 26
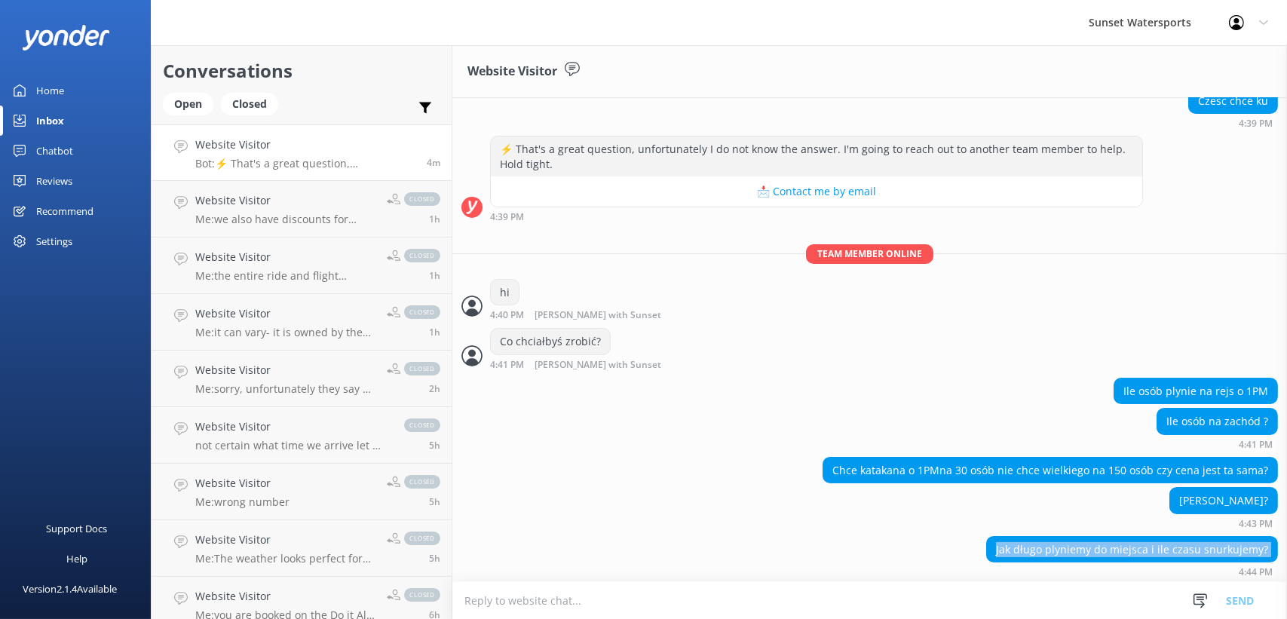
click at [1128, 551] on div "Jak długo plyniemy do miejsca i ile czasu snurkujemy?" at bounding box center [1132, 550] width 290 height 26
copy div "Jak długo plyniemy do miejsca i ile czasu snurkujemy?"
click at [566, 589] on textarea at bounding box center [870, 600] width 835 height 37
click at [564, 600] on textarea at bounding box center [870, 600] width 835 height 37
paste textarea "na popołudniową wycieczkę z nurkowaniem może wybrać się maksymalnie 150 osób"
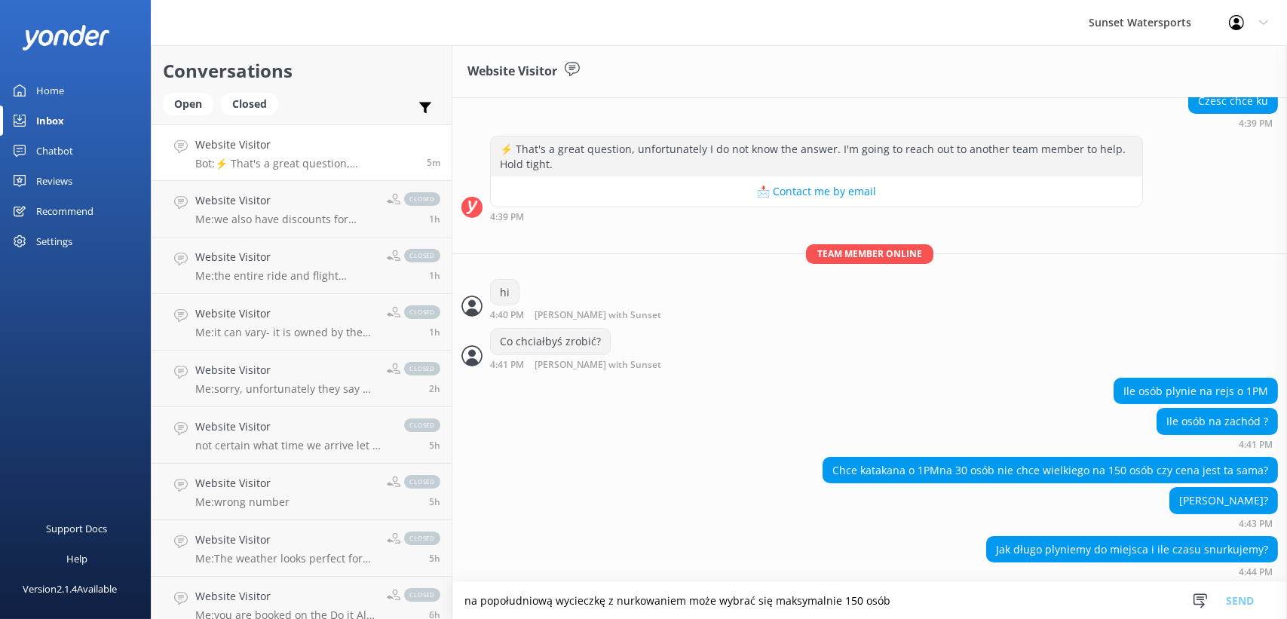
scroll to position [3, 0]
type textarea "na popołudniową wycieczkę z nurkowaniem może wybrać się maksymalnie 150 osób"
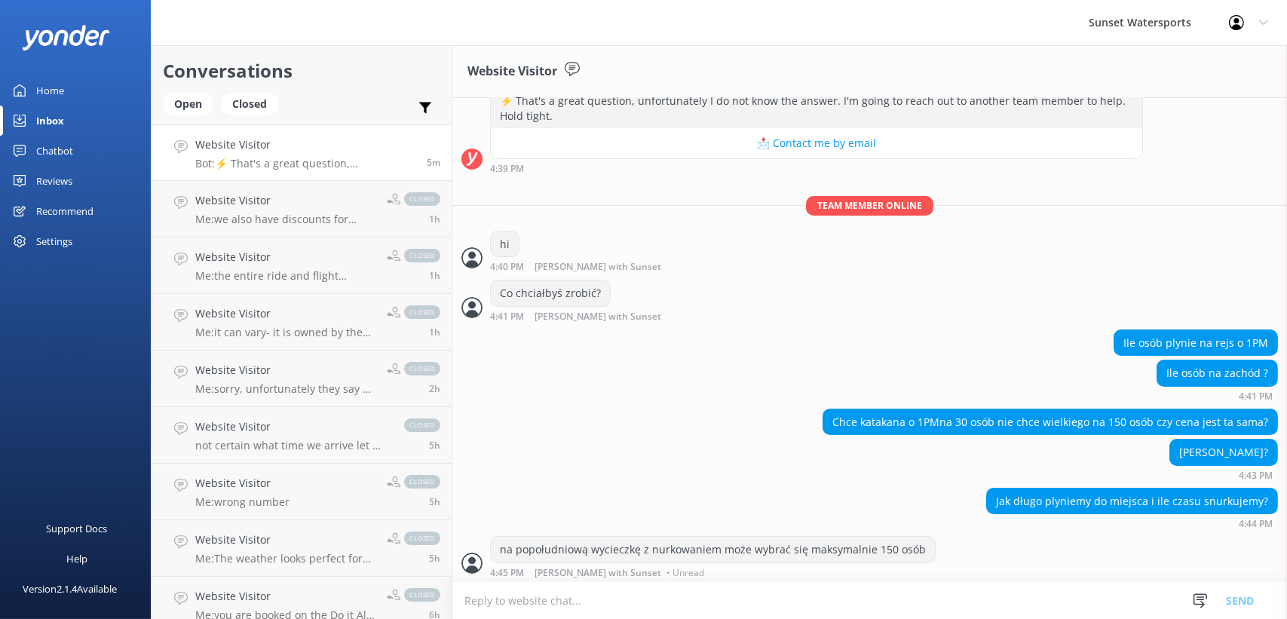
click at [557, 590] on textarea at bounding box center [870, 600] width 835 height 37
paste textarea "Cena za rezerwację tej podróży jest taka sama i wynosi 49,95 plus podatki"
type textarea "Cena za rezerwację tej podróży jest taka sama i wynosi 49,95 plus podatki"
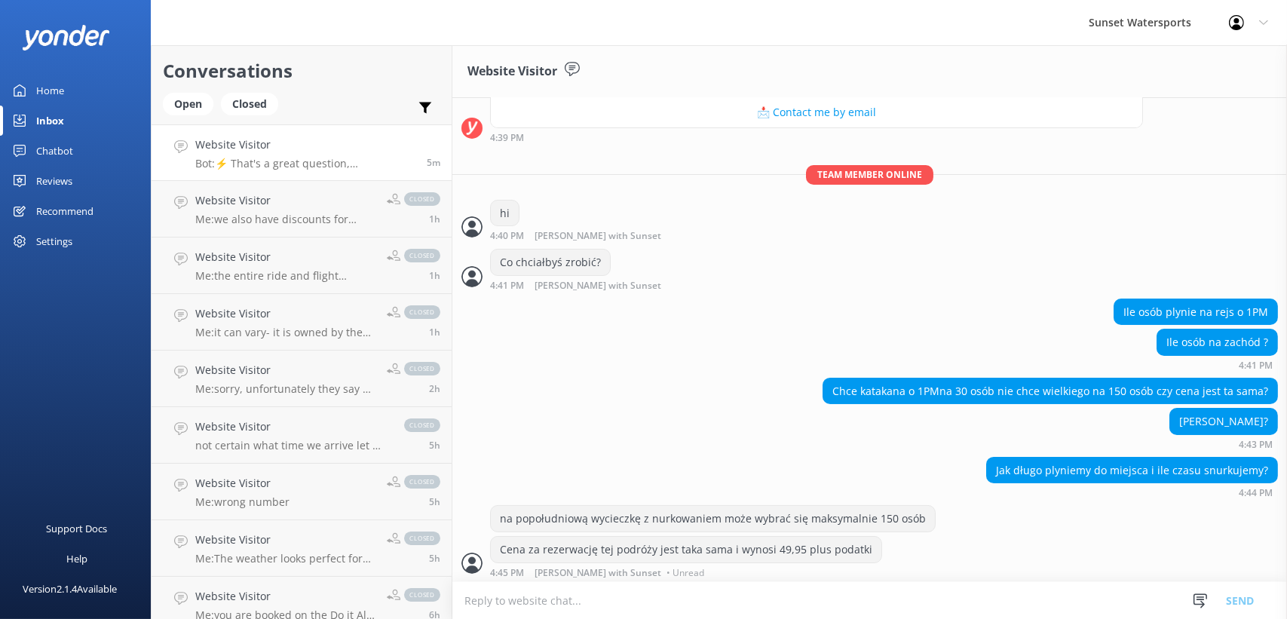
click at [480, 605] on textarea at bounding box center [870, 600] width 835 height 37
click at [524, 597] on textarea at bounding box center [870, 600] width 835 height 37
paste textarea "Cała wycieczka trwa 3 godziny. Rejs łodzią na rafę trwa [PERSON_NAME] 30-45 min…"
type textarea "Cała wycieczka trwa 3 godziny. Rejs łodzią na rafę trwa [PERSON_NAME] 30-45 min…"
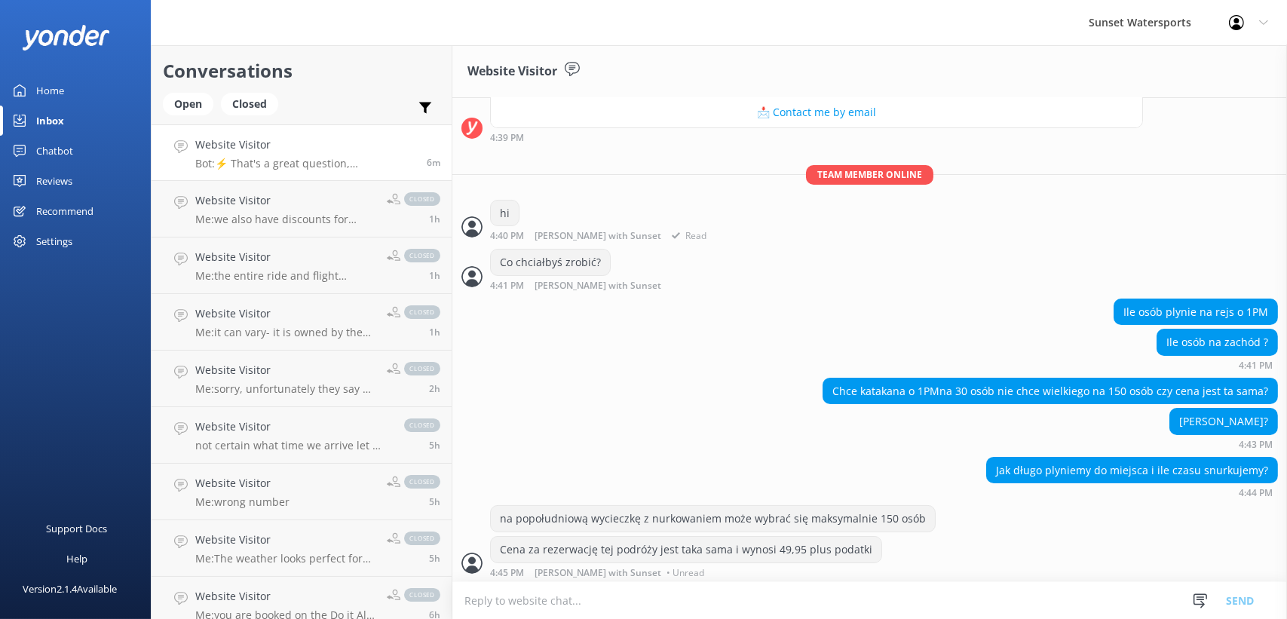
scroll to position [275, 0]
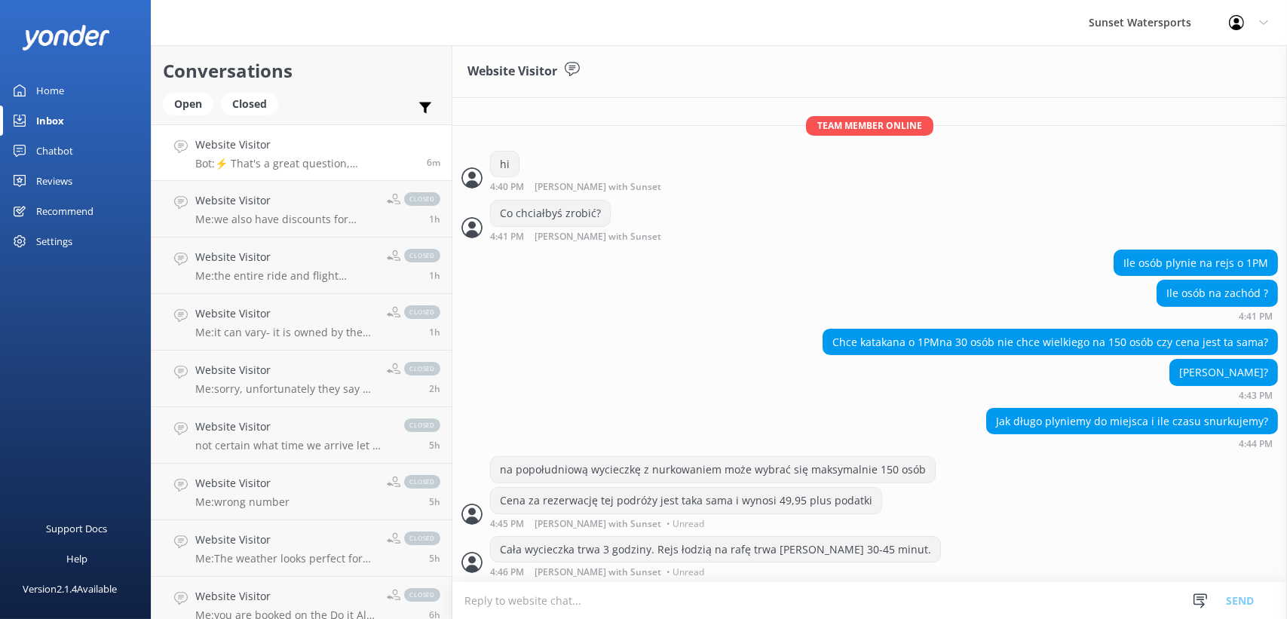
click at [639, 601] on textarea at bounding box center [870, 600] width 835 height 37
paste textarea "Cała wycieczka trwa 3 godziny. Rejs łodzią na rafę trwa [PERSON_NAME] 30-45 min…"
type textarea "Cała wycieczka trwa 3 godziny. Rejs łodzią na rafę trwa [PERSON_NAME] 30-45 min…"
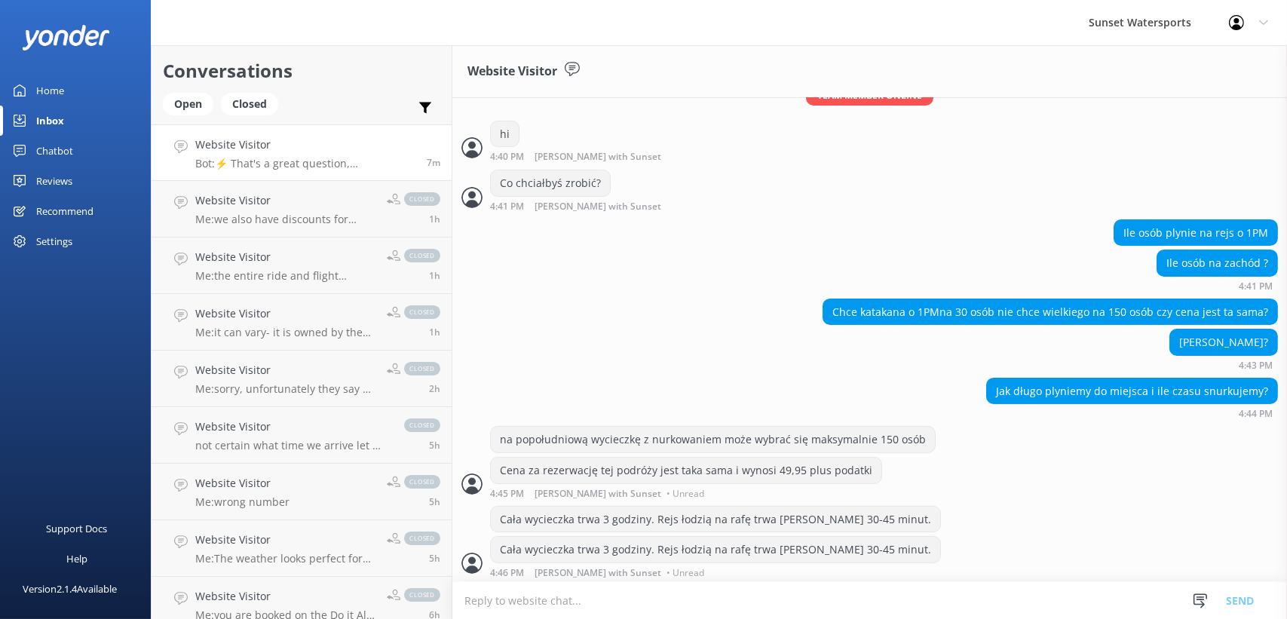
click at [521, 605] on textarea at bounding box center [870, 600] width 835 height 37
paste textarea "[URL][DOMAIN_NAME]"
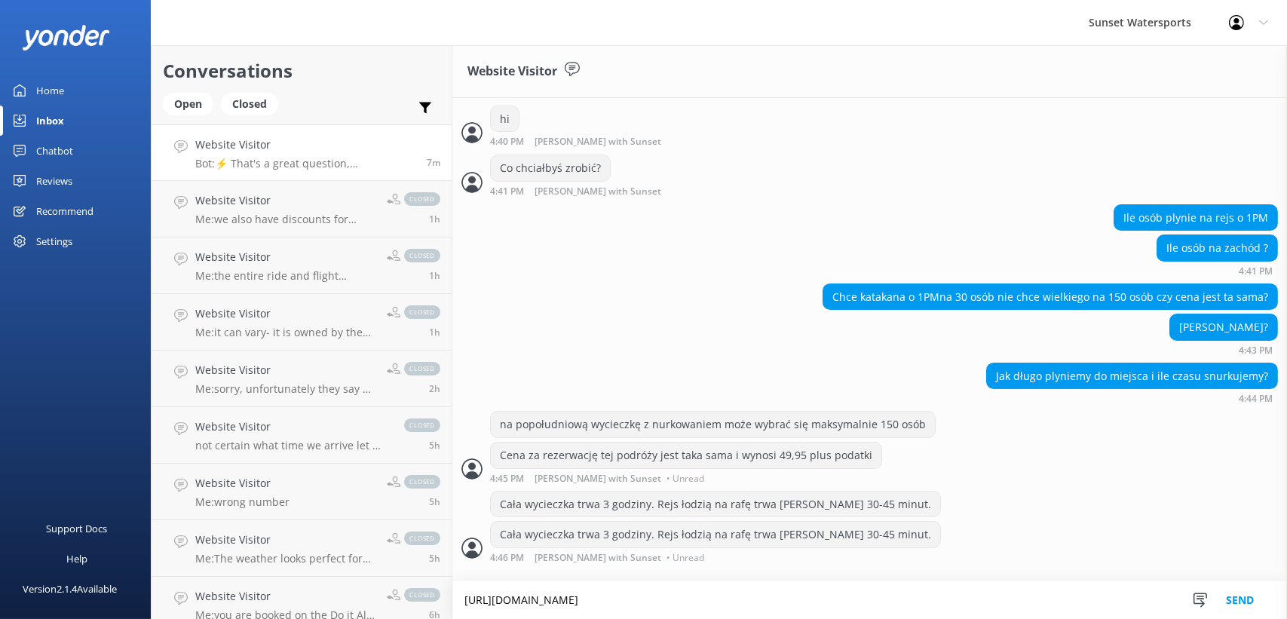
type textarea "[URL][DOMAIN_NAME]"
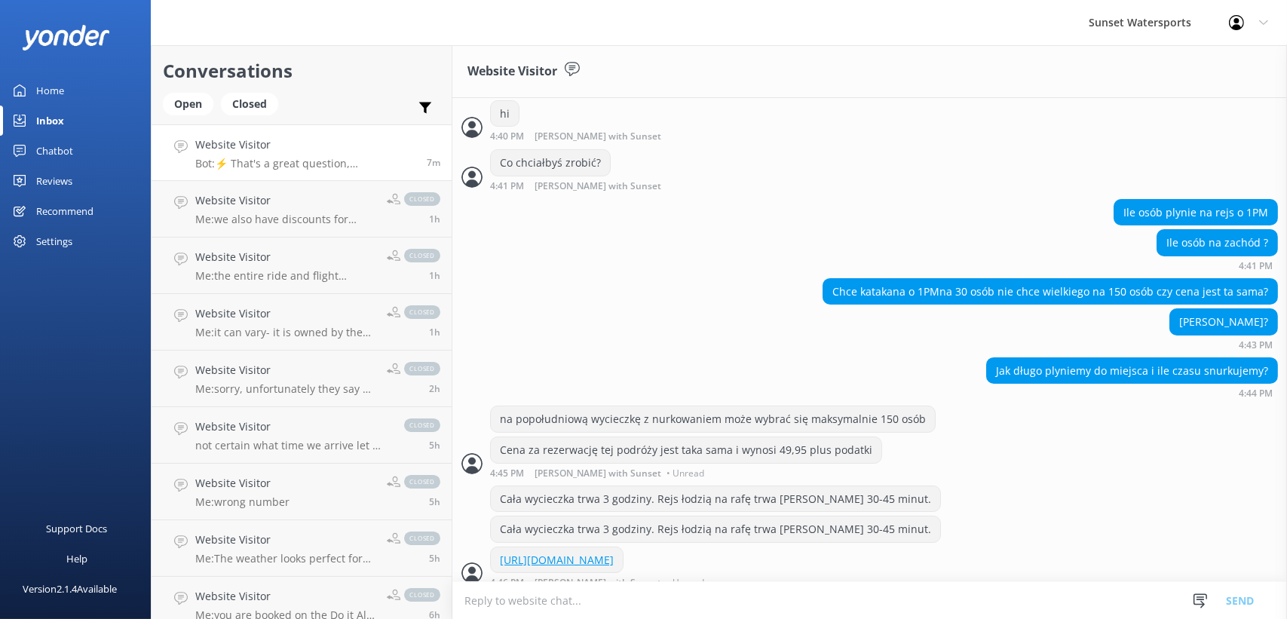
scroll to position [351, 0]
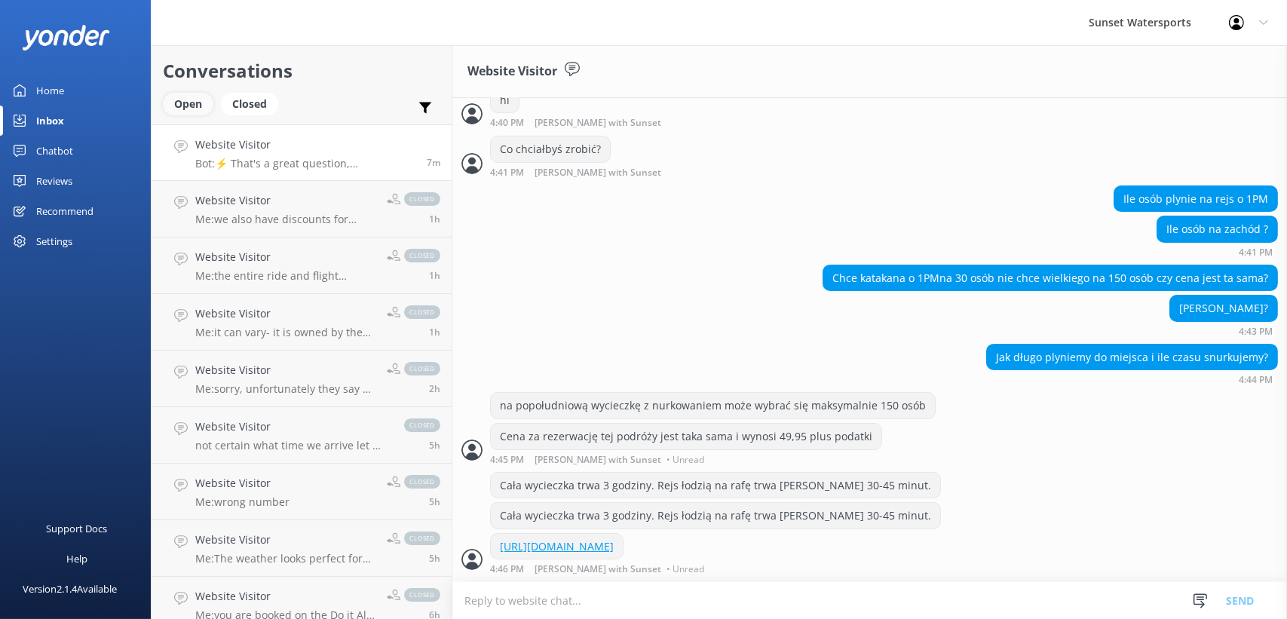
click at [167, 103] on div "Open" at bounding box center [188, 104] width 51 height 23
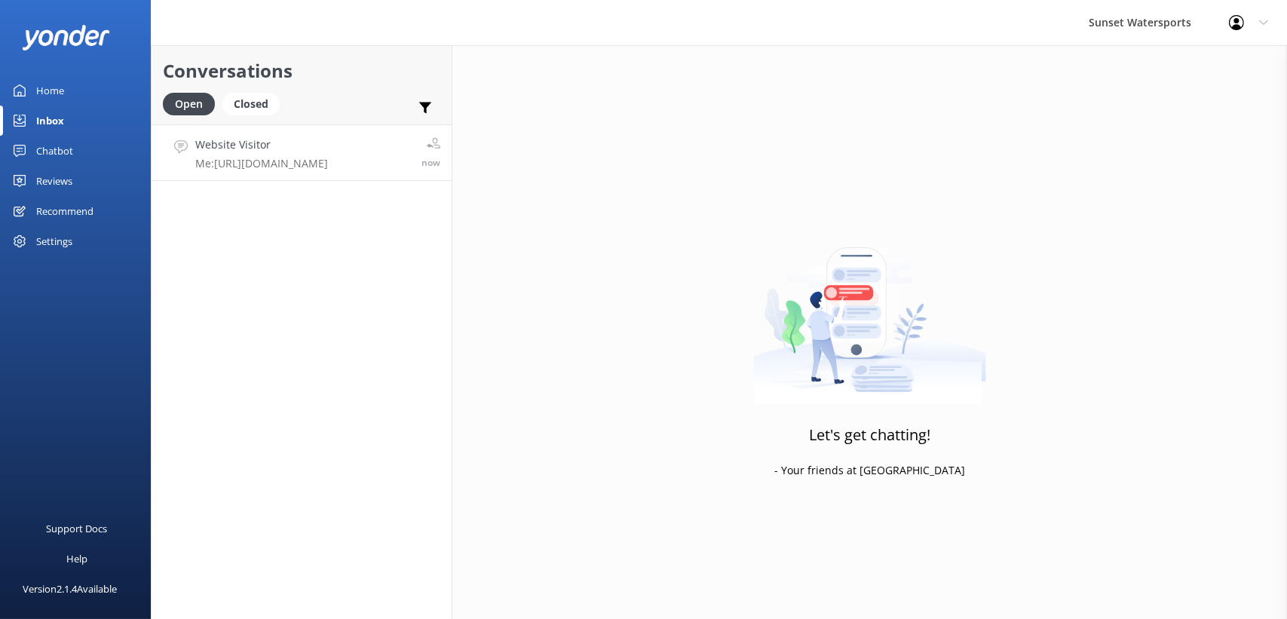
click at [285, 173] on link "Website Visitor Me: [URL][DOMAIN_NAME] now" at bounding box center [302, 152] width 300 height 57
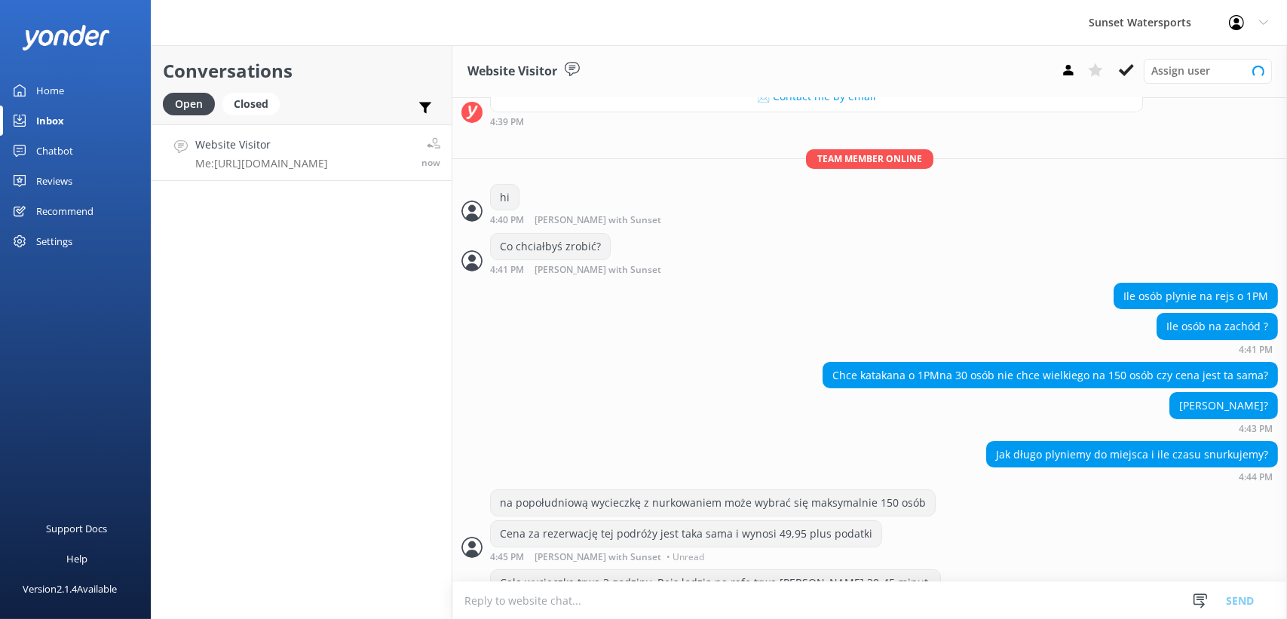
scroll to position [351, 0]
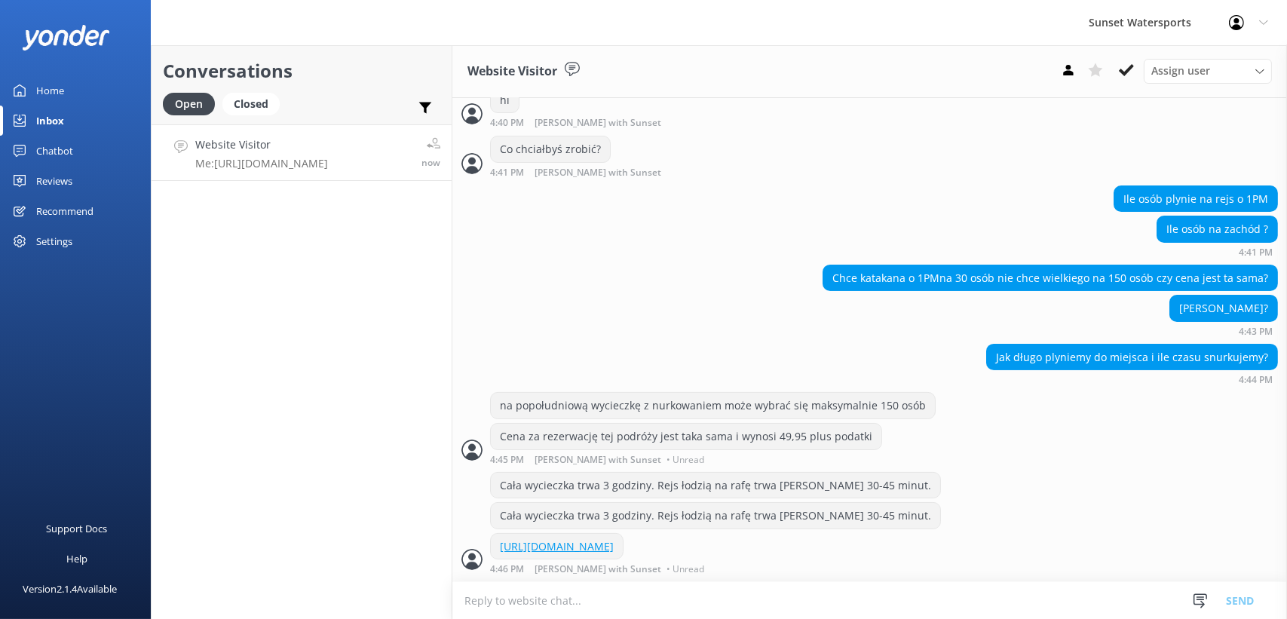
click at [371, 404] on div "Conversations Open Closed Important Assigned to me Unassigned Website Visitor M…" at bounding box center [302, 332] width 302 height 574
click at [1088, 265] on div "Chce katakana o 1PMna 30 osób nie chce wielkiego na 150 osób czy cena jest ta s…" at bounding box center [1051, 278] width 454 height 26
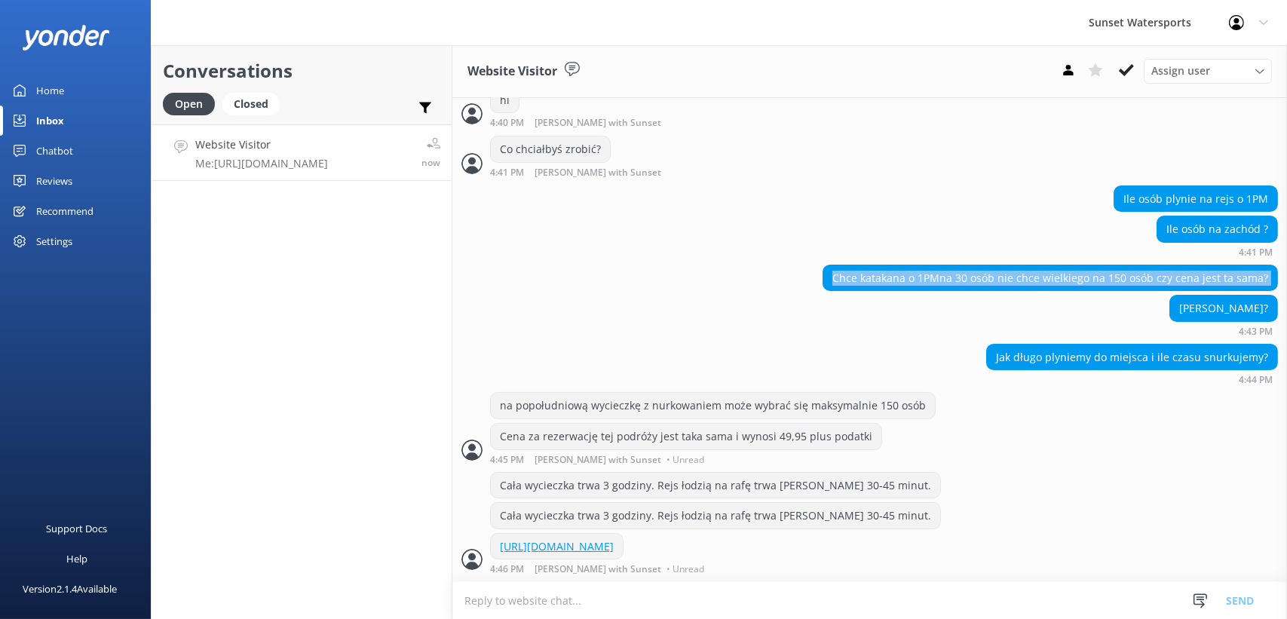
click at [1088, 265] on div "Chce katakana o 1PMna 30 osób nie chce wielkiego na 150 osób czy cena jest ta s…" at bounding box center [1051, 278] width 454 height 26
copy div "Chce katakana o 1PMna 30 osób nie chce wielkiego na 150 osób czy cena jest ta s…"
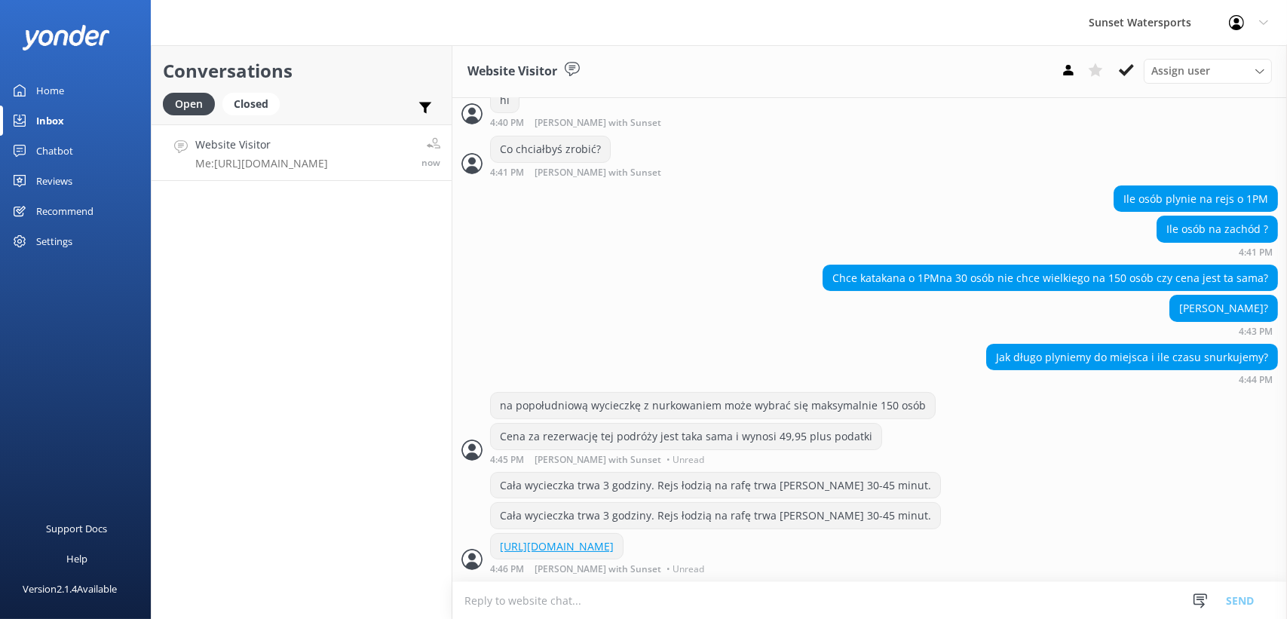
click at [812, 233] on div "Ile osób na zachód ? 4:41 PM" at bounding box center [870, 236] width 835 height 41
click at [926, 265] on div "Chce katakana o 1PMna 30 osób nie chce wielkiego na 150 osób czy cena jest ta s…" at bounding box center [1051, 278] width 454 height 26
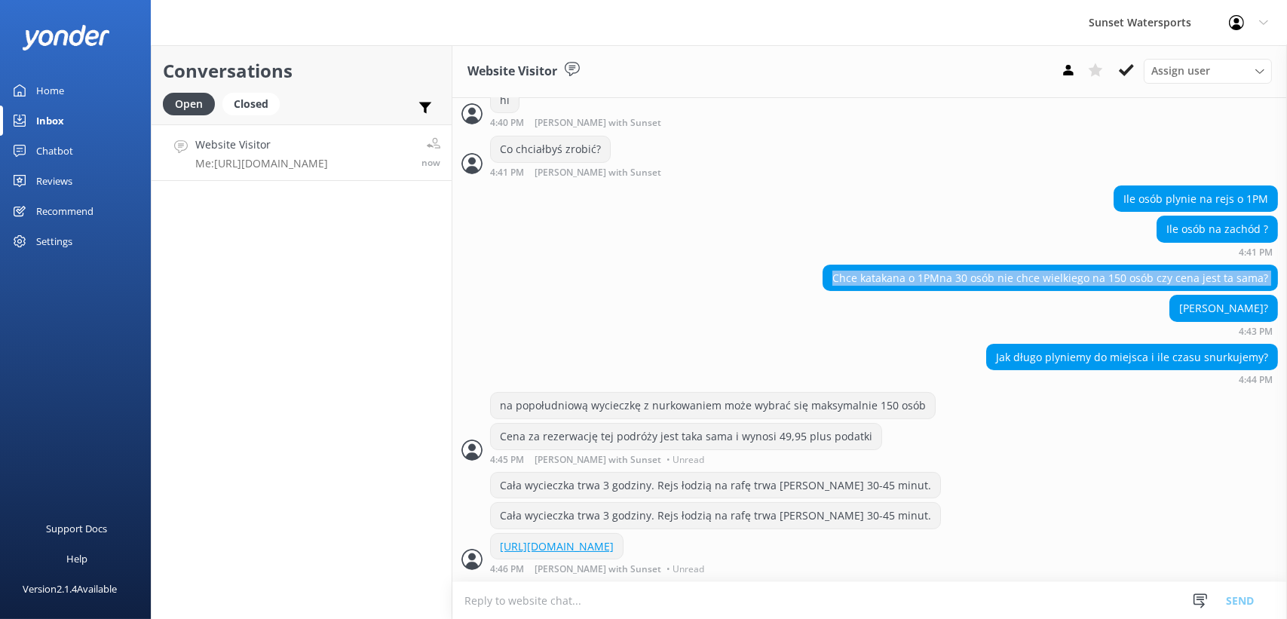
click at [926, 265] on div "Chce katakana o 1PMna 30 osób nie chce wielkiego na 150 osób czy cena jest ta s…" at bounding box center [1051, 278] width 454 height 26
copy div "Chce katakana o 1PMna 30 osób nie chce wielkiego na 150 osób czy cena jest ta s…"
click at [1137, 75] on button at bounding box center [1126, 70] width 27 height 23
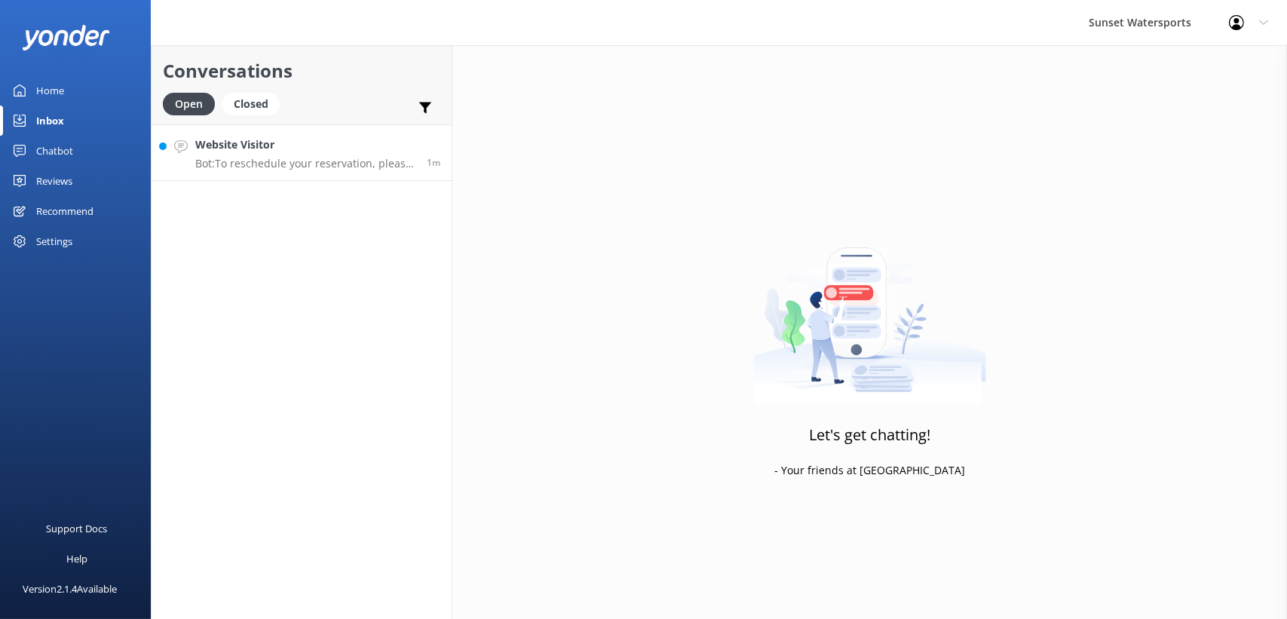
click at [350, 159] on p "Bot: To reschedule your reservation, please call our office at [PHONE_NUMBER] o…" at bounding box center [305, 164] width 220 height 14
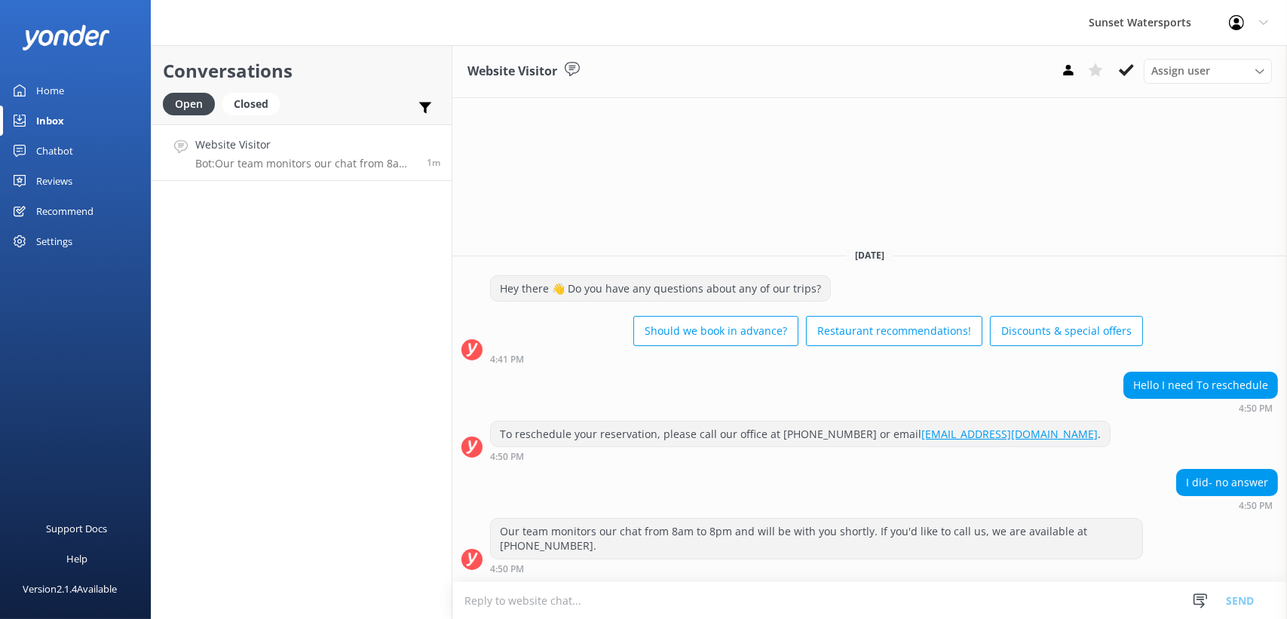
click at [514, 615] on textarea at bounding box center [870, 600] width 835 height 37
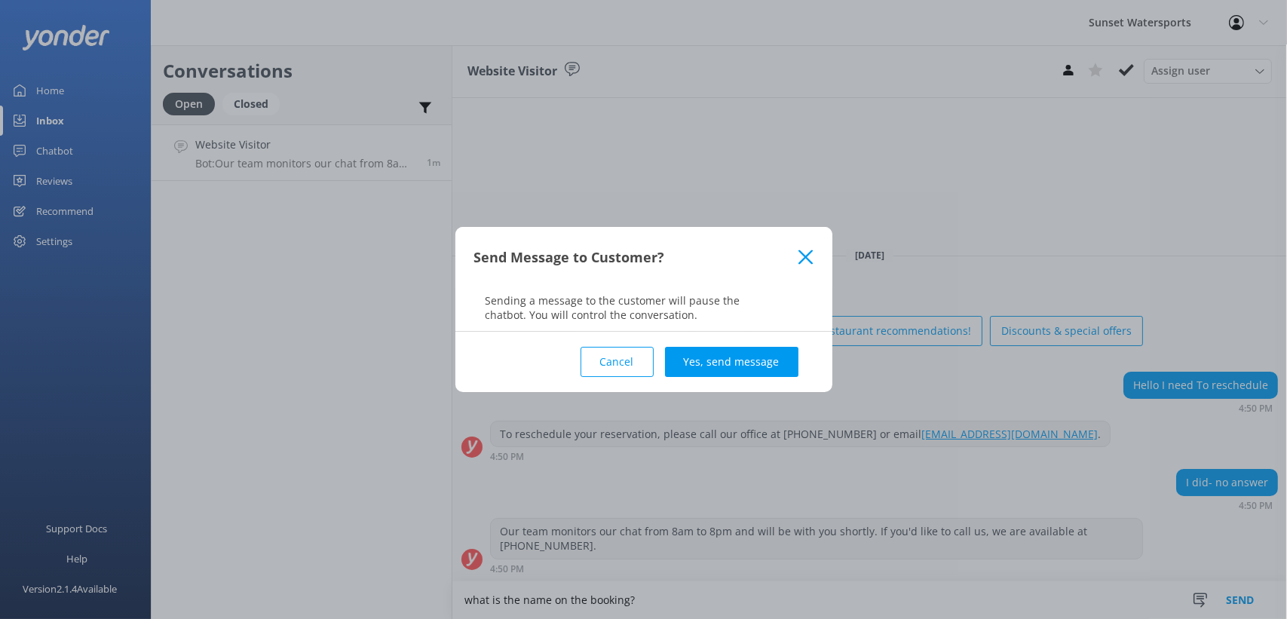
type textarea "what is the name on the booking?"
click at [739, 364] on button "Yes, send message" at bounding box center [731, 362] width 133 height 30
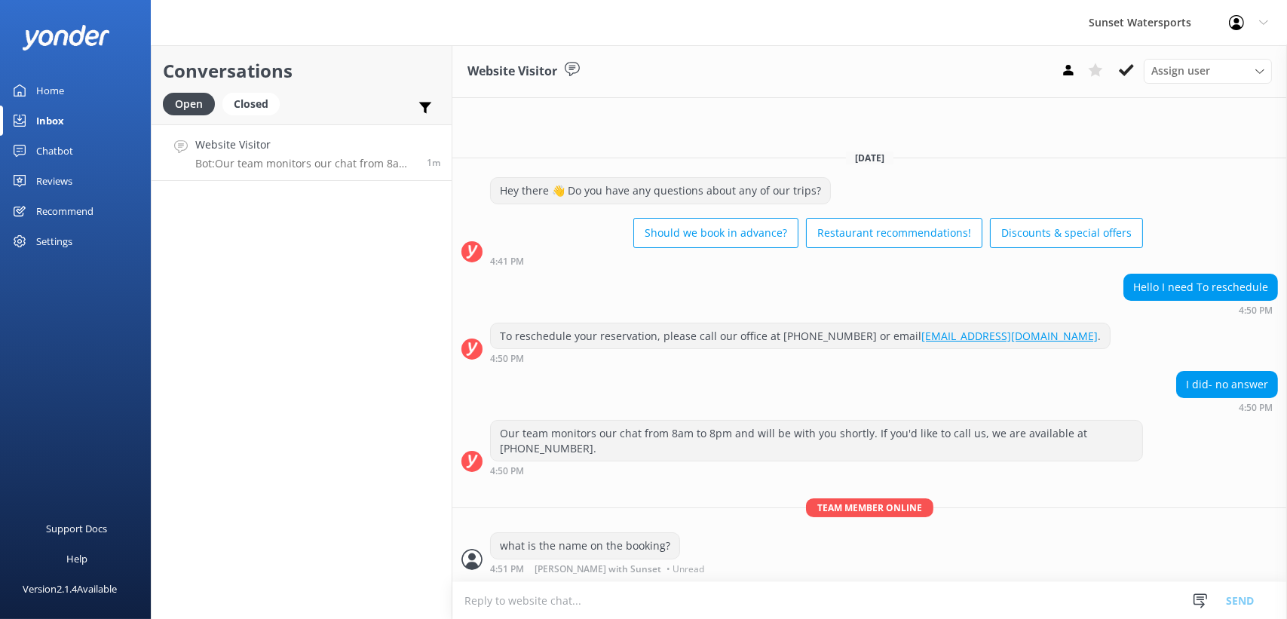
click at [581, 618] on textarea at bounding box center [870, 600] width 835 height 37
type textarea "or booking number?"
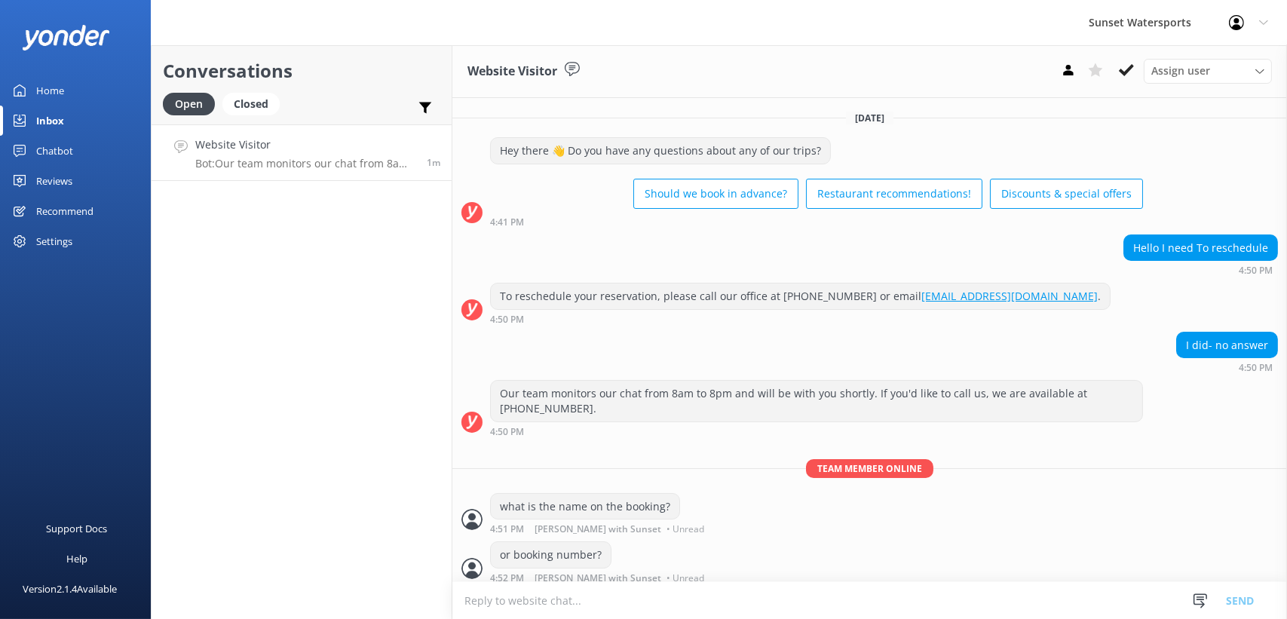
scroll to position [6, 0]
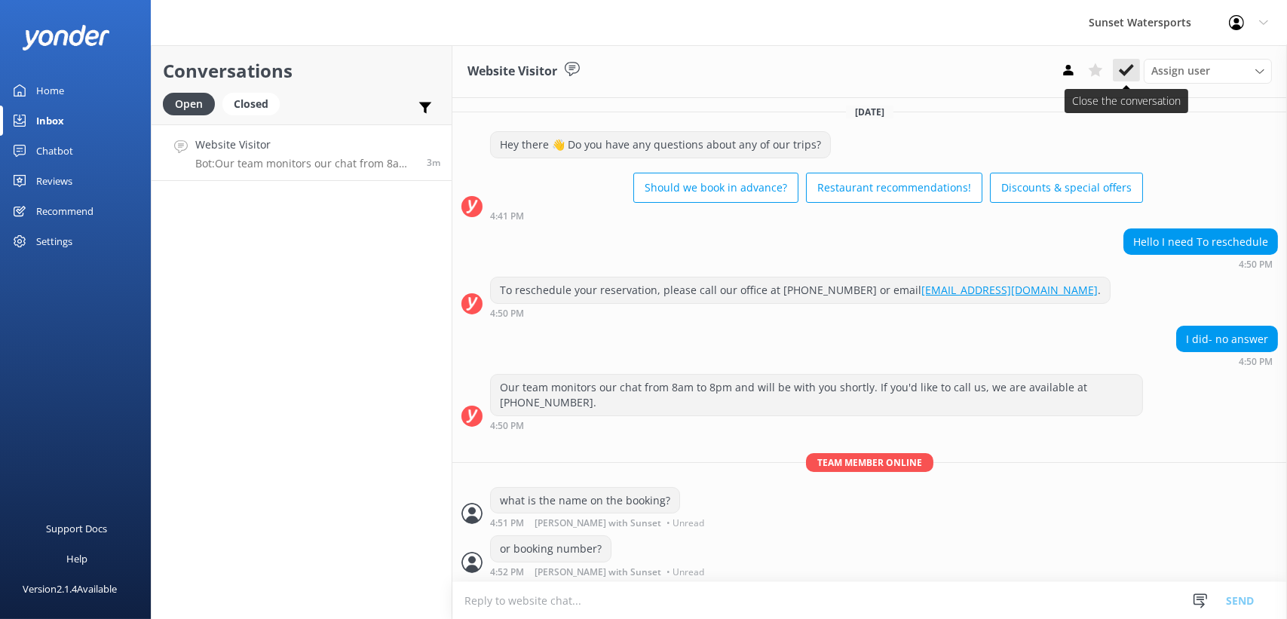
click at [1133, 63] on icon at bounding box center [1126, 70] width 15 height 15
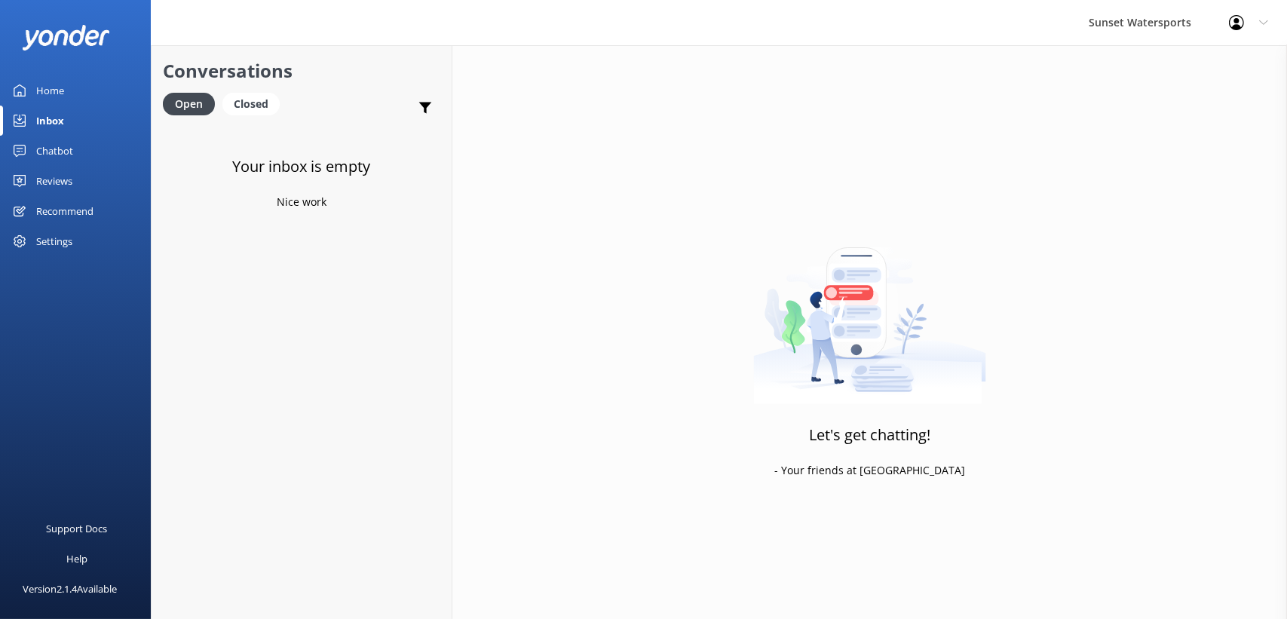
click at [1244, 29] on icon at bounding box center [1236, 22] width 15 height 15
click at [1219, 114] on link "Logout" at bounding box center [1212, 102] width 151 height 38
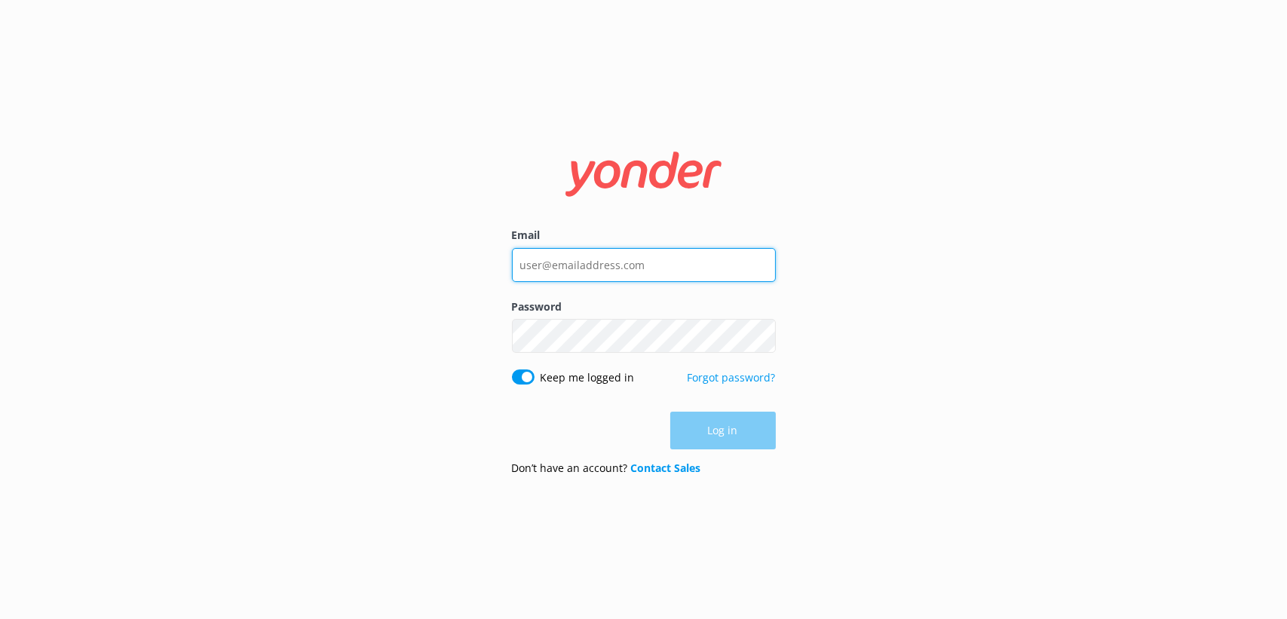
type input "[PERSON_NAME][EMAIL_ADDRESS][DOMAIN_NAME]"
